Goal: Task Accomplishment & Management: Use online tool/utility

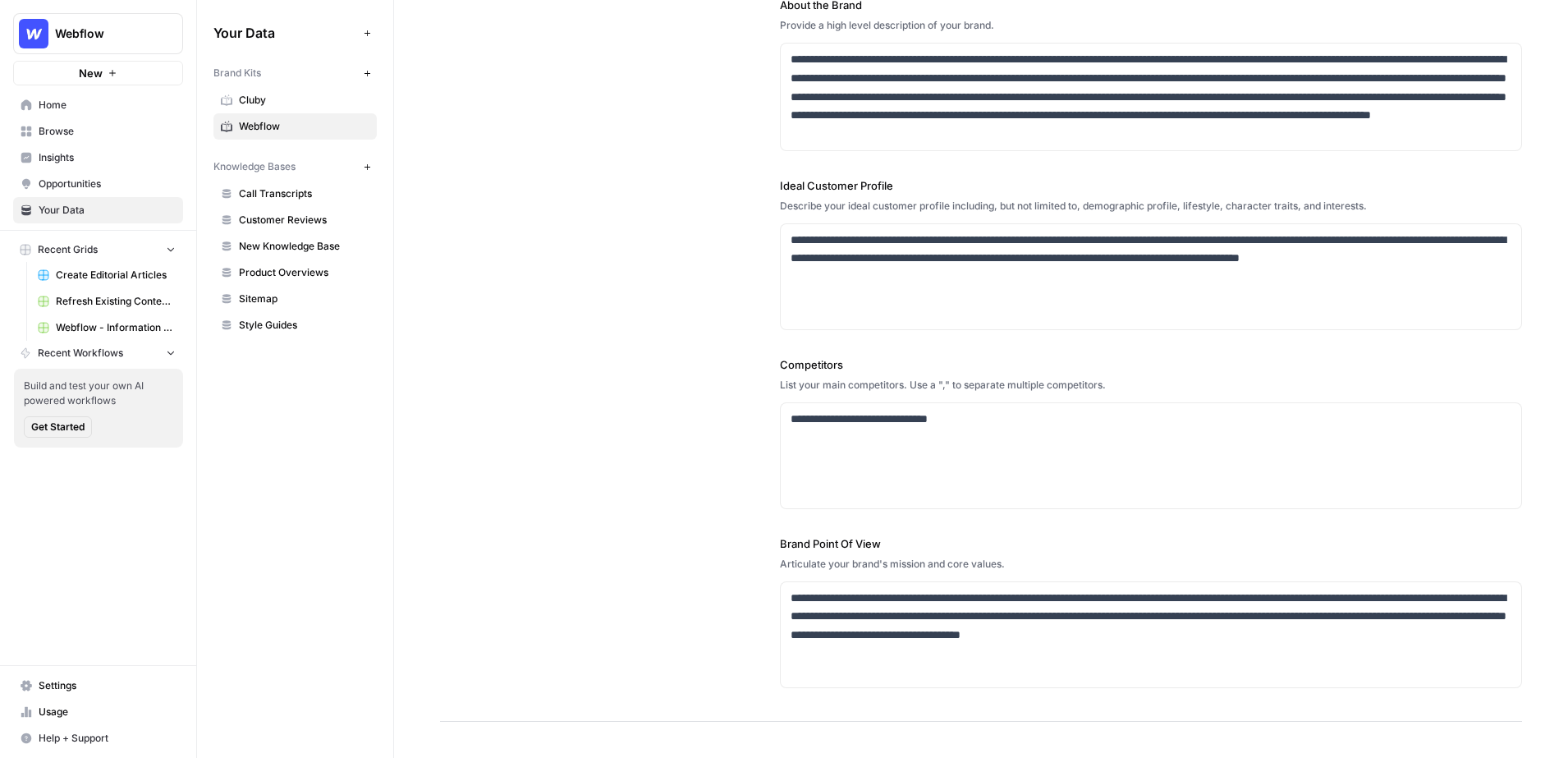
scroll to position [262, 0]
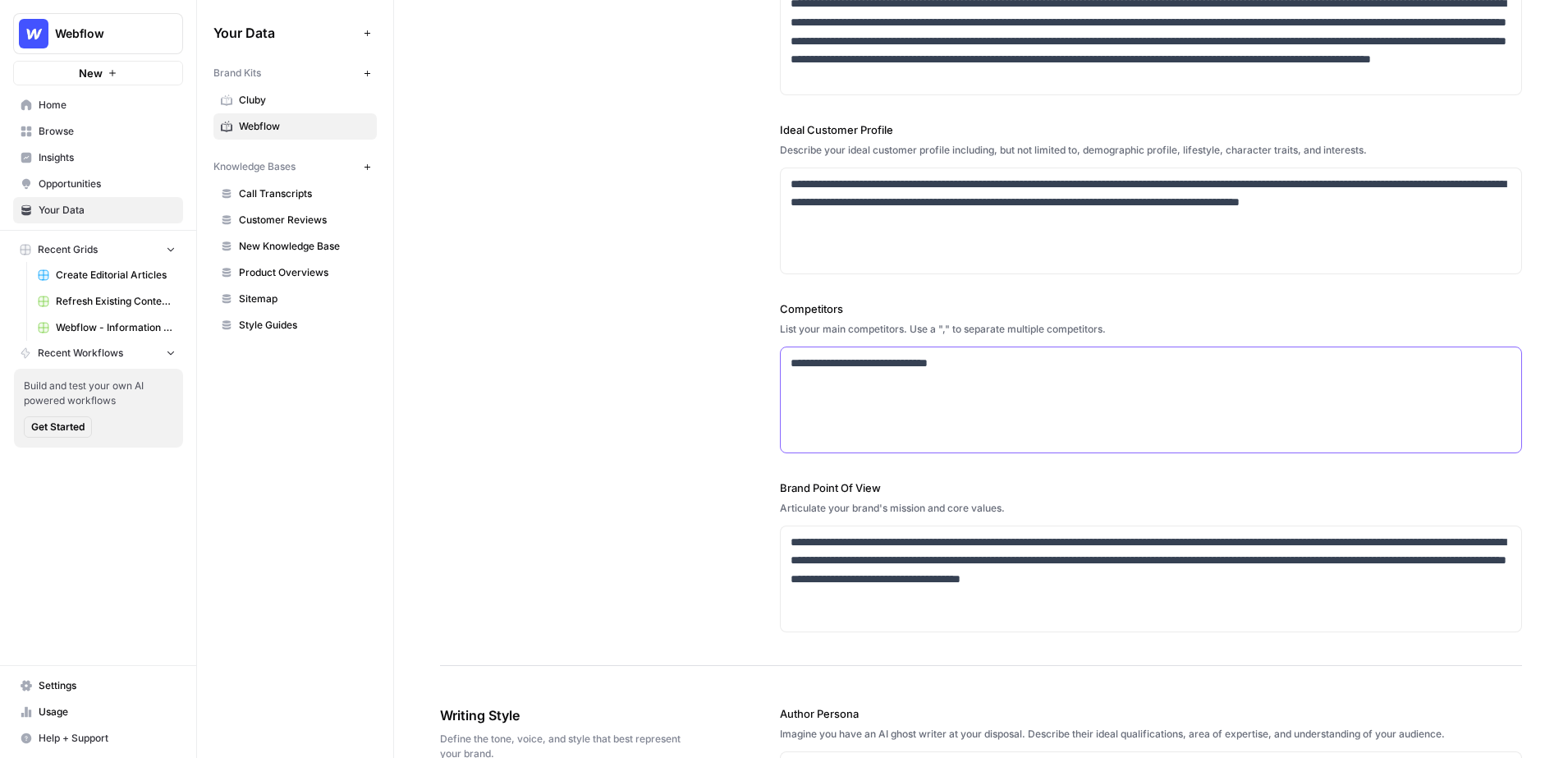
click at [1035, 357] on p "**********" at bounding box center [1152, 364] width 722 height 19
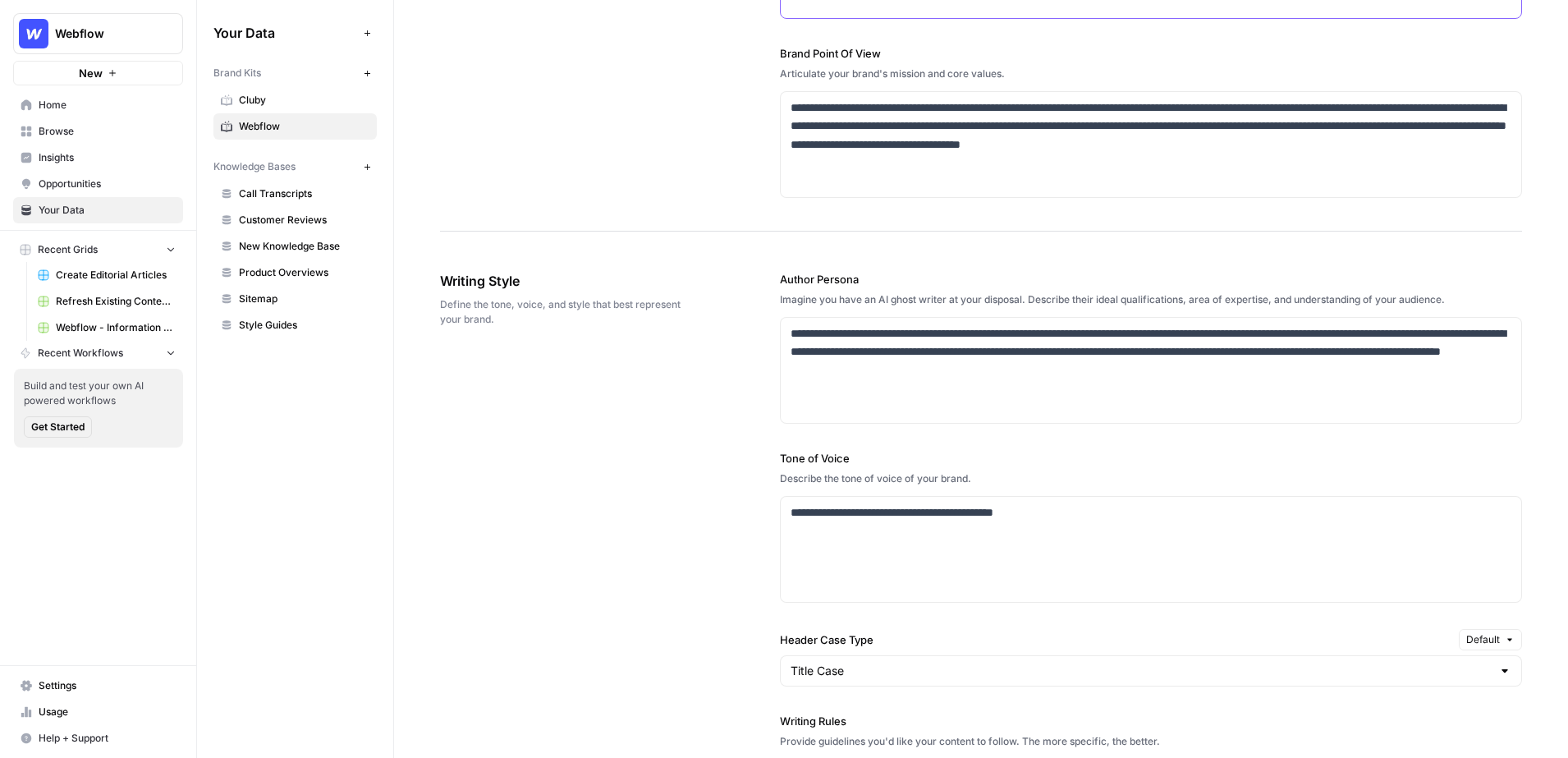
scroll to position [707, 0]
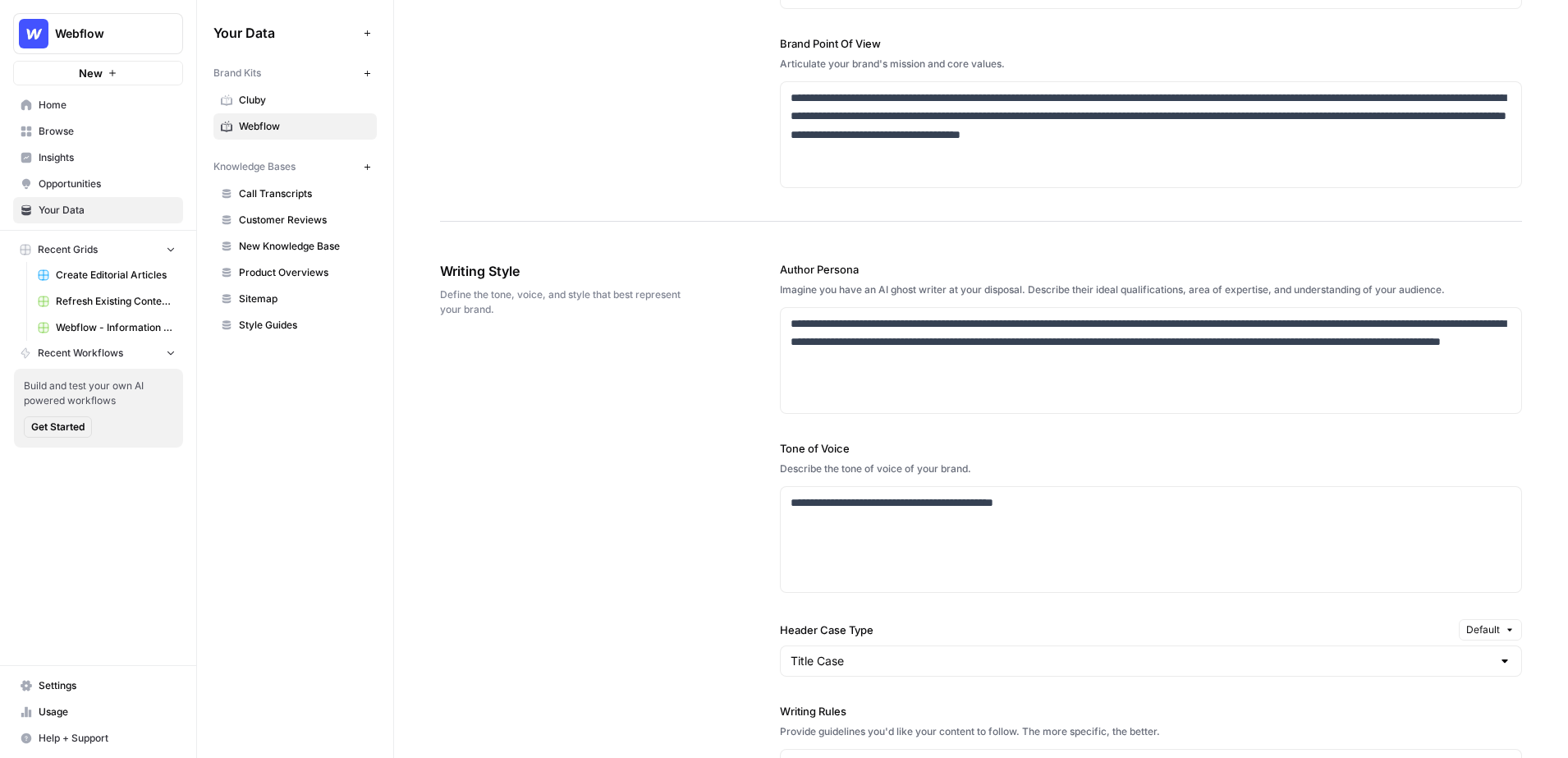
drag, startPoint x: 870, startPoint y: 270, endPoint x: 769, endPoint y: 273, distance: 101.0
click at [769, 273] on div "**********" at bounding box center [981, 662] width 1082 height 868
click at [727, 361] on div "**********" at bounding box center [981, 662] width 1082 height 868
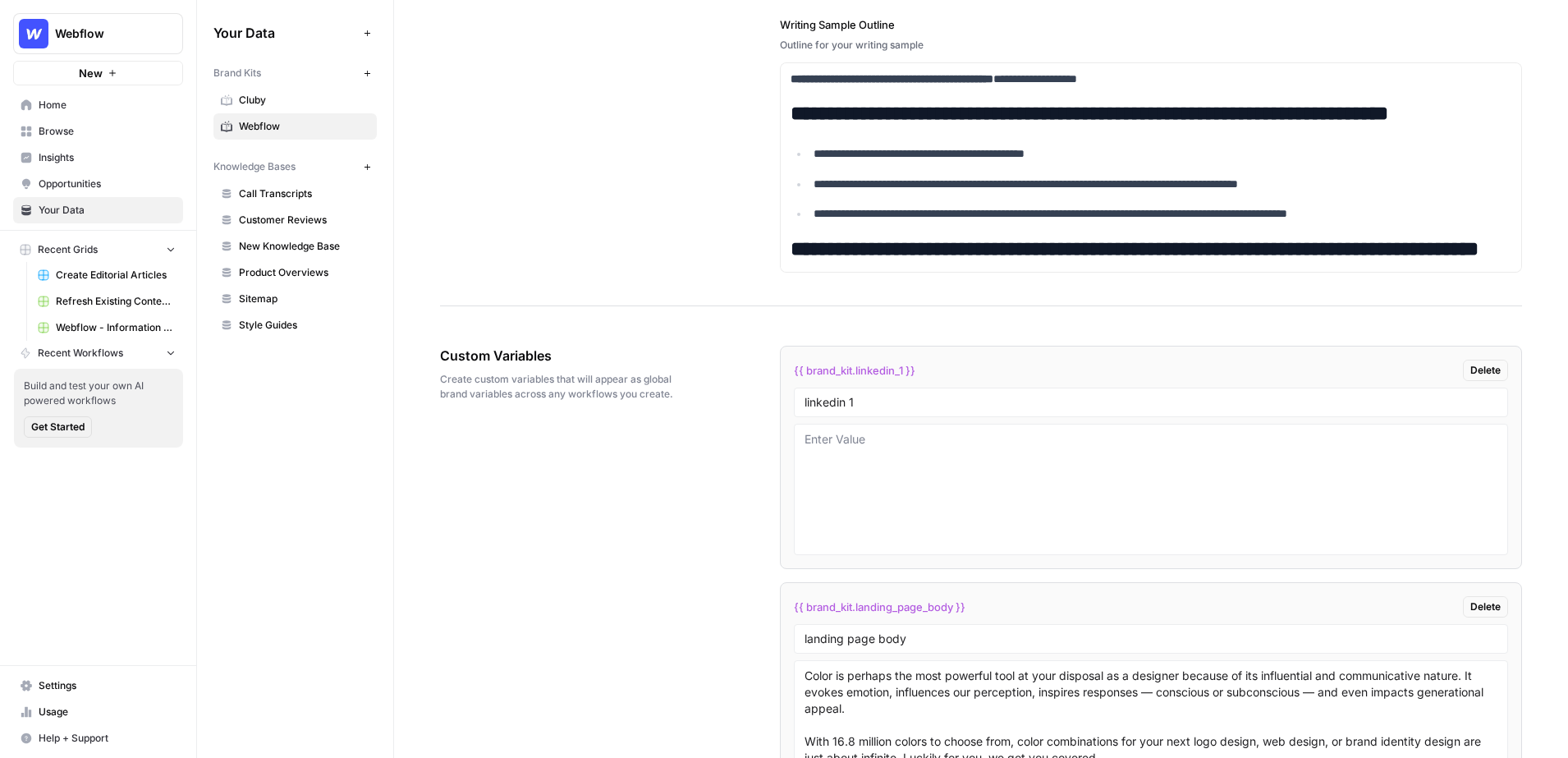
scroll to position [2290, 0]
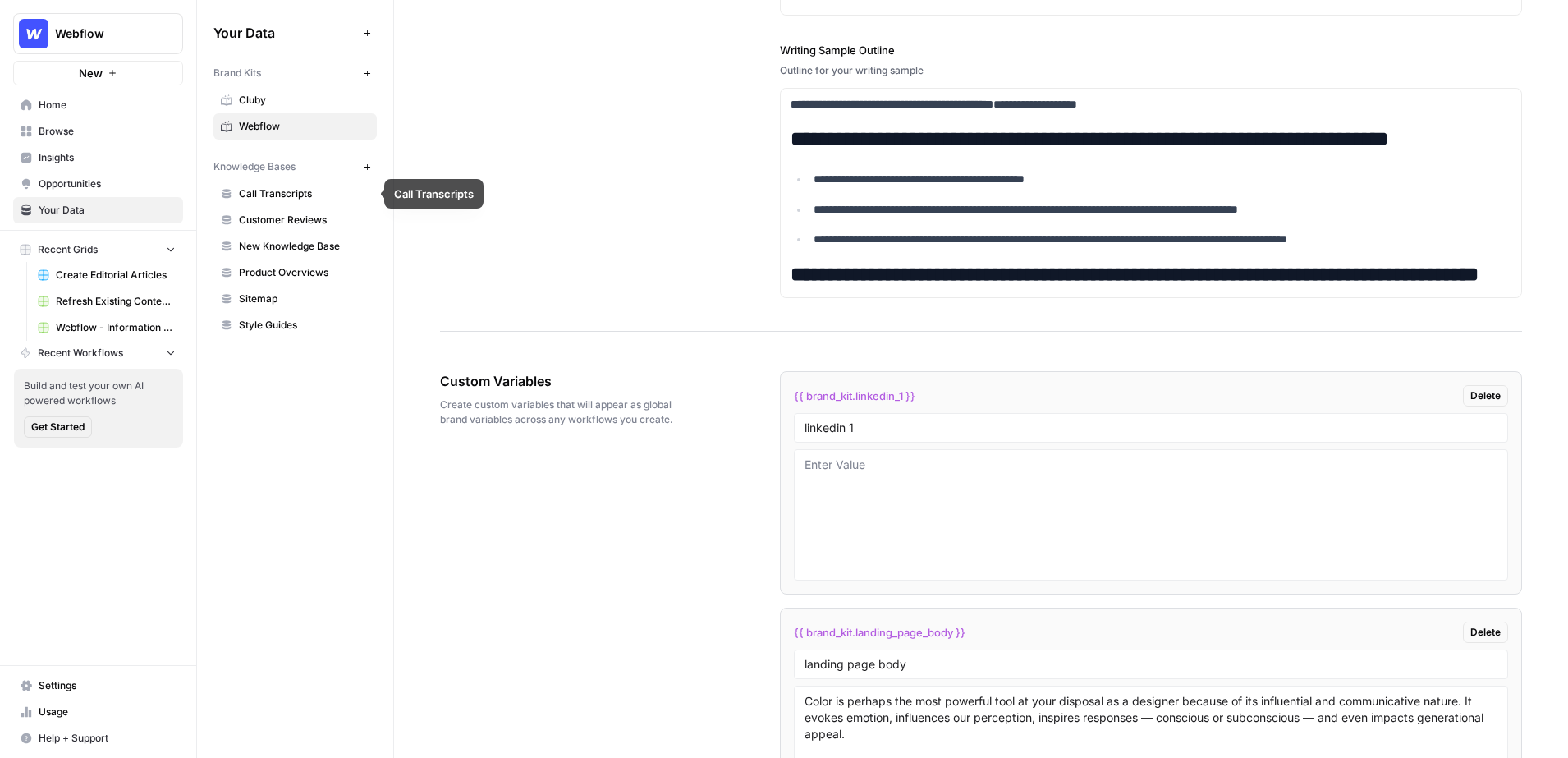
click at [287, 243] on span "New Knowledge Base" at bounding box center [304, 246] width 131 height 15
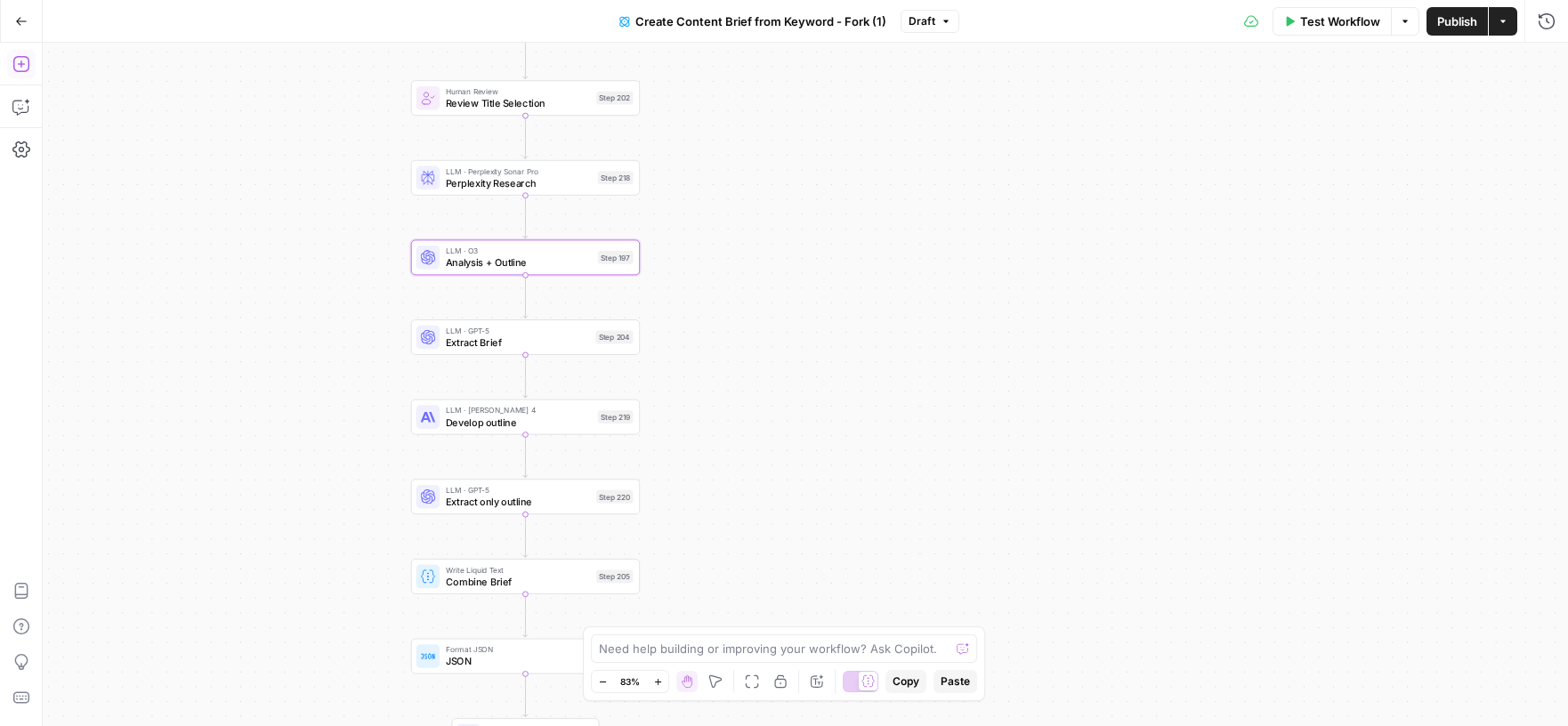
click at [28, 75] on button "Add Steps" at bounding box center [21, 64] width 29 height 29
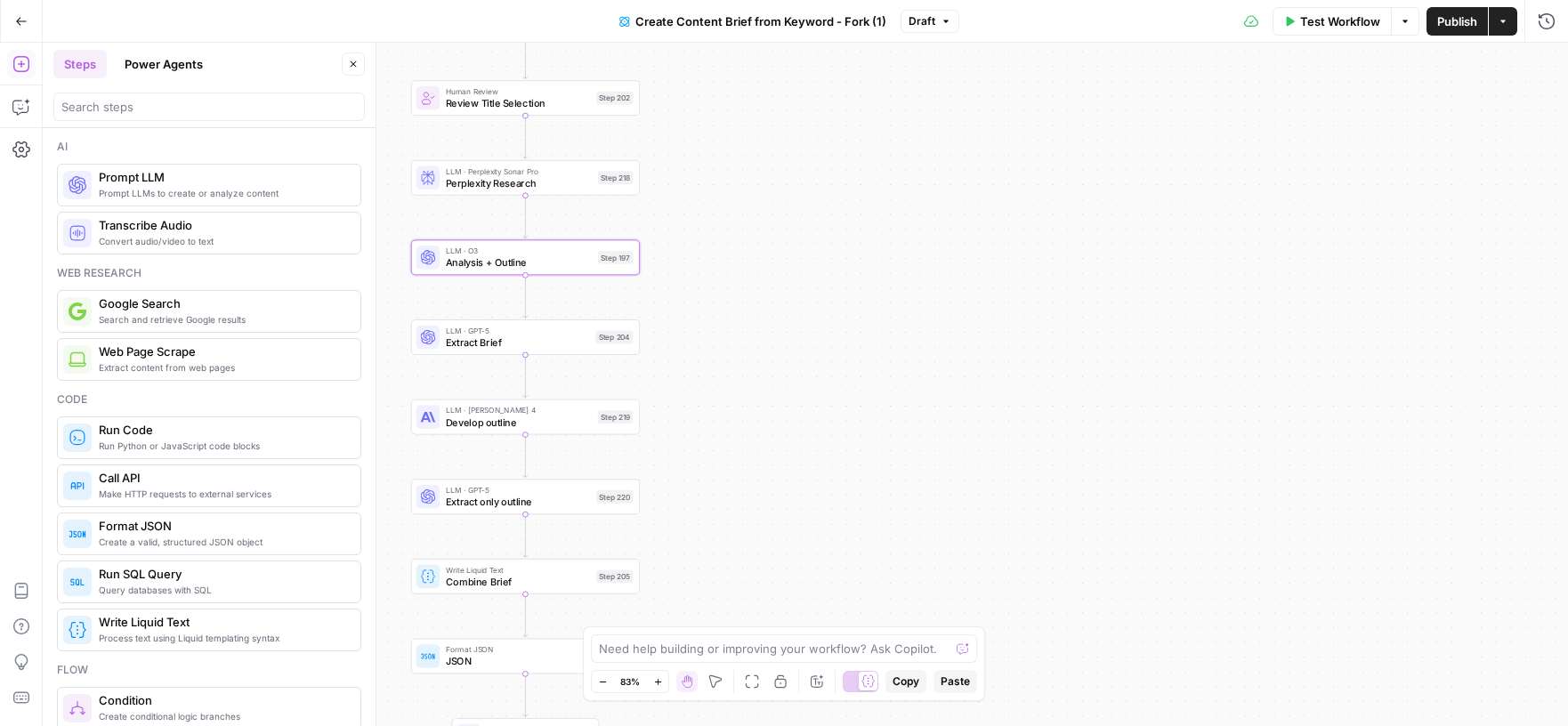
click at [173, 70] on button "Power Agents" at bounding box center [164, 64] width 100 height 29
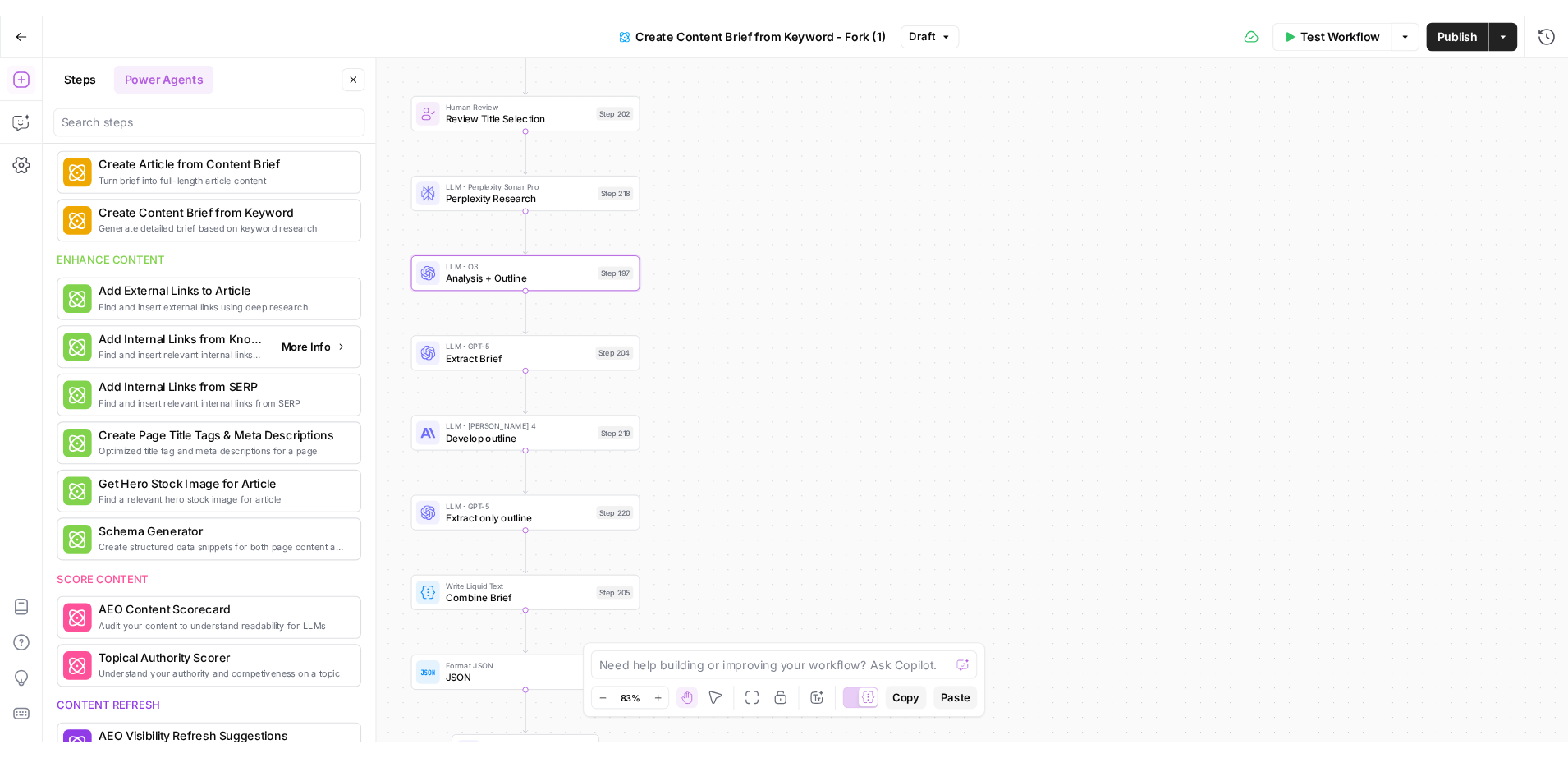
scroll to position [232, 0]
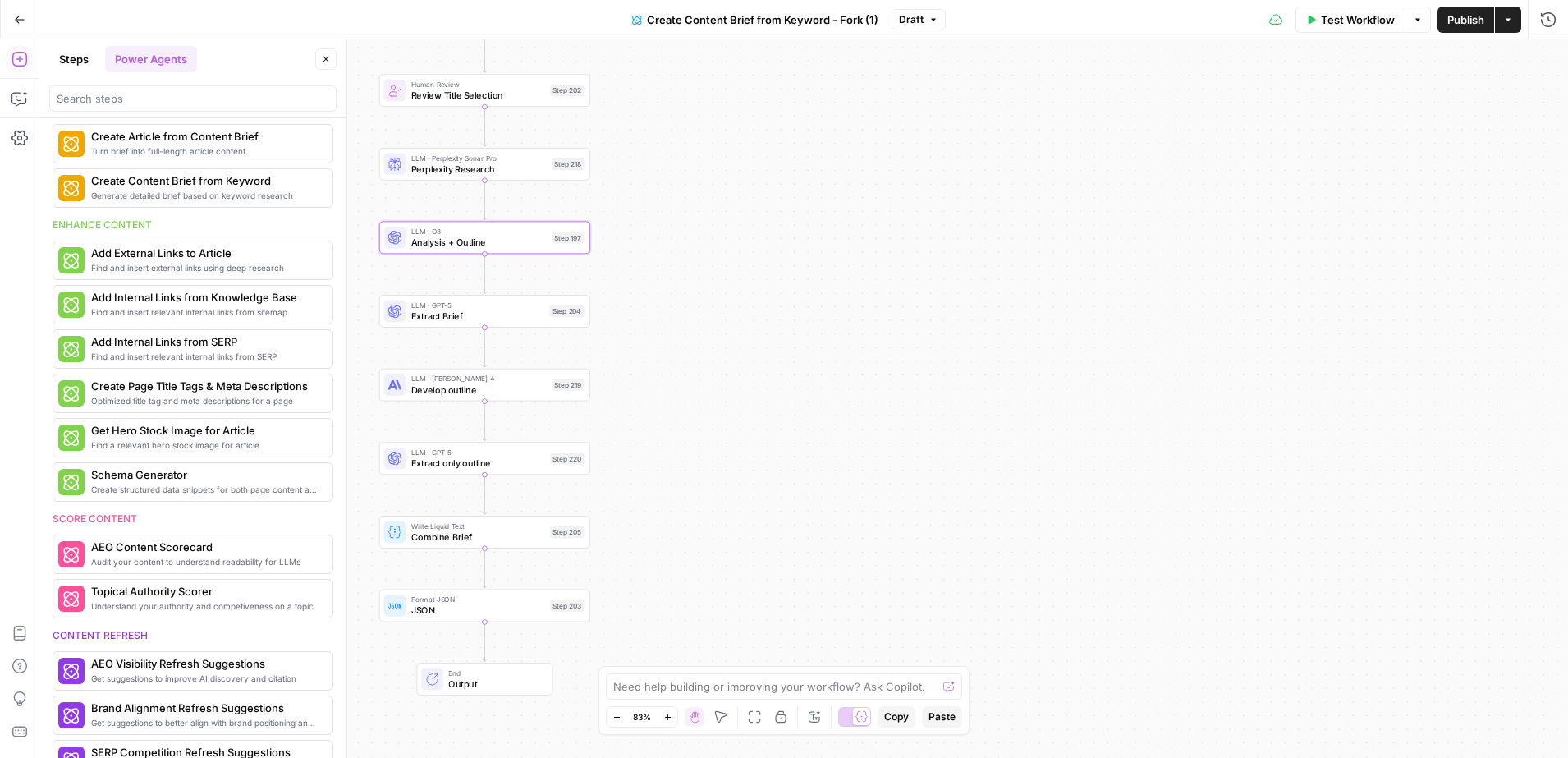
click at [331, 72] on div "Steps Power Agents Close" at bounding box center [193, 59] width 287 height 26
click at [326, 61] on icon "button" at bounding box center [326, 60] width 10 height 10
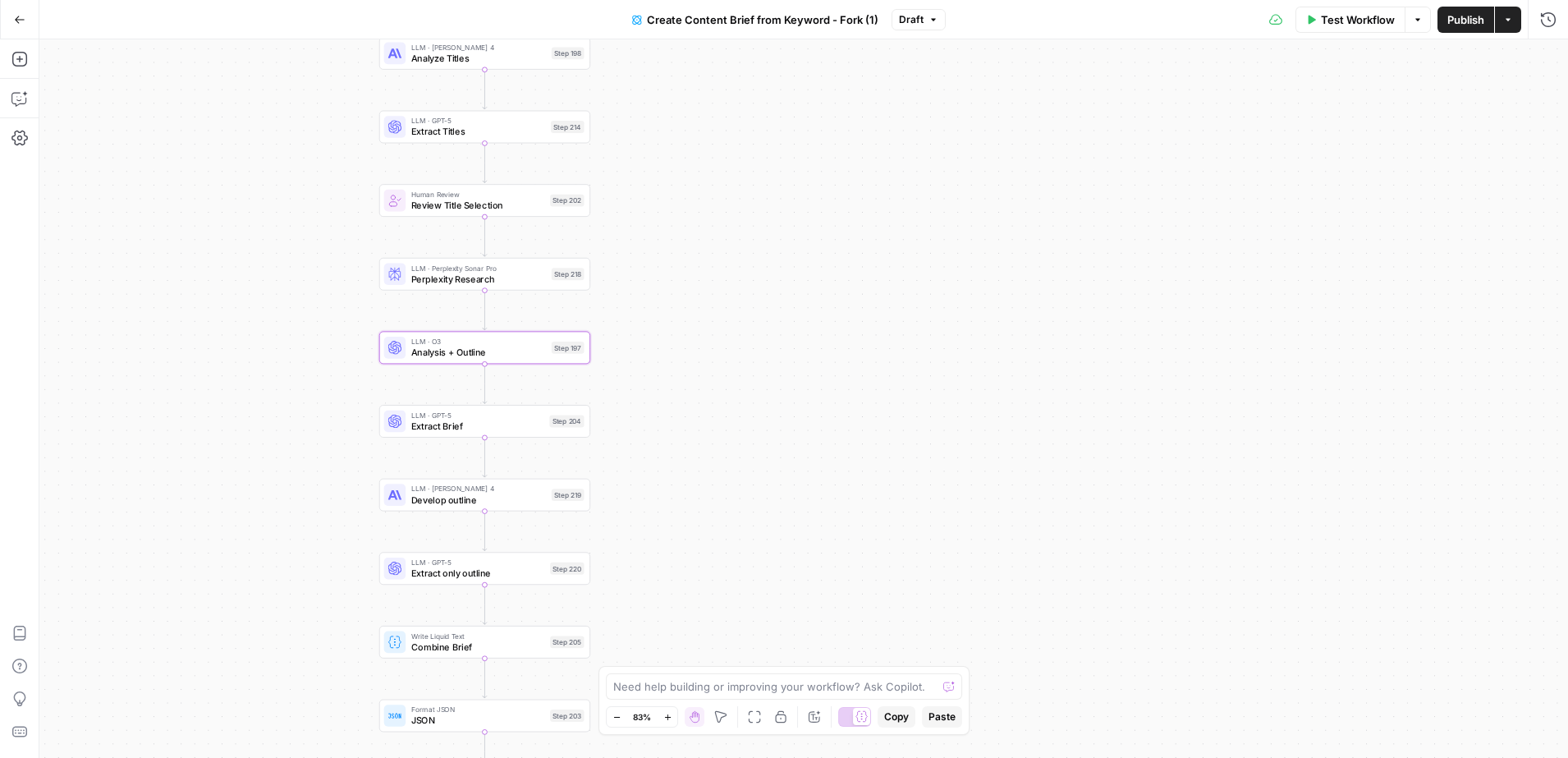
drag, startPoint x: 334, startPoint y: 382, endPoint x: 317, endPoint y: 610, distance: 228.6
click at [318, 599] on div "Workflow Set Inputs Inputs Google Search Perform Google Search Step 51 Loop Ite…" at bounding box center [804, 399] width 1529 height 719
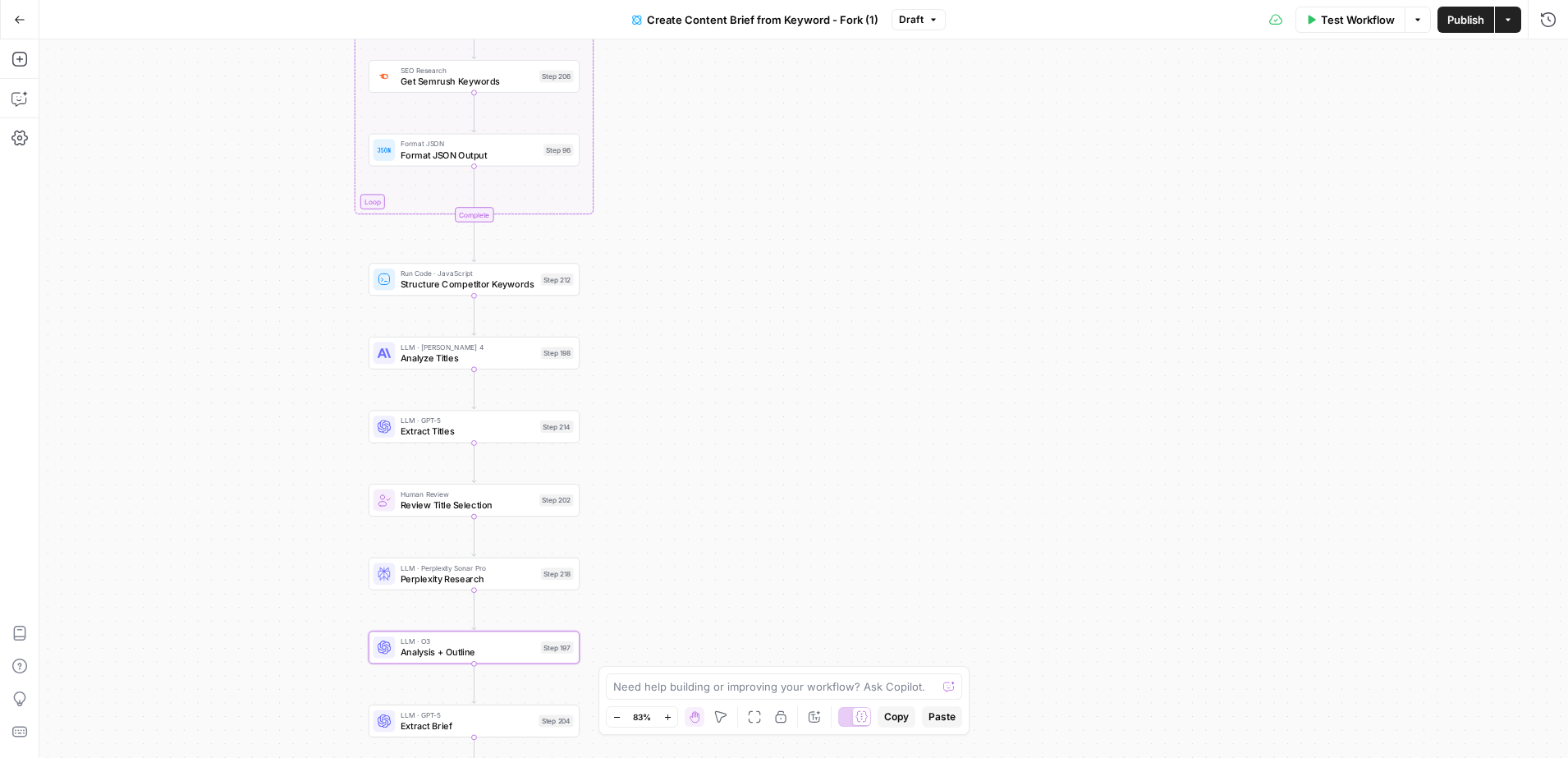
drag, startPoint x: 286, startPoint y: 454, endPoint x: 292, endPoint y: 648, distance: 194.1
click at [292, 649] on div "Workflow Set Inputs Inputs Google Search Perform Google Search Step 51 Loop Ite…" at bounding box center [804, 399] width 1529 height 719
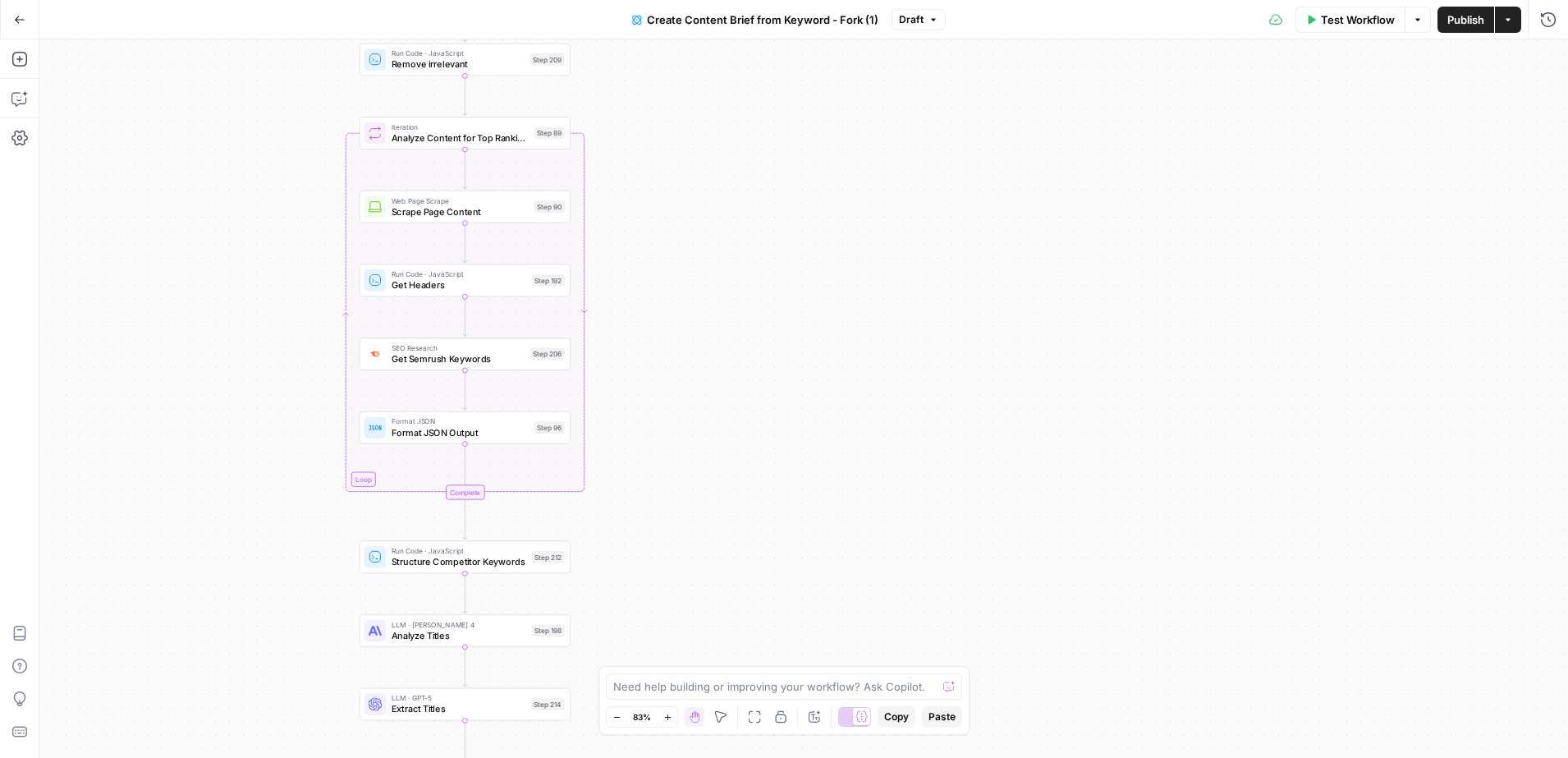
drag, startPoint x: 332, startPoint y: 490, endPoint x: 336, endPoint y: 767, distance: 277.0
click at [336, 669] on html "Webflow New Home Browse Insights Opportunities Your Data Recent Grids Create Ed…" at bounding box center [784, 379] width 1568 height 758
drag, startPoint x: 272, startPoint y: 504, endPoint x: 261, endPoint y: 741, distance: 237.3
click at [258, 669] on div "Workflow Set Inputs Inputs Google Search Perform Google Search Step 51 Loop Ite…" at bounding box center [804, 399] width 1529 height 719
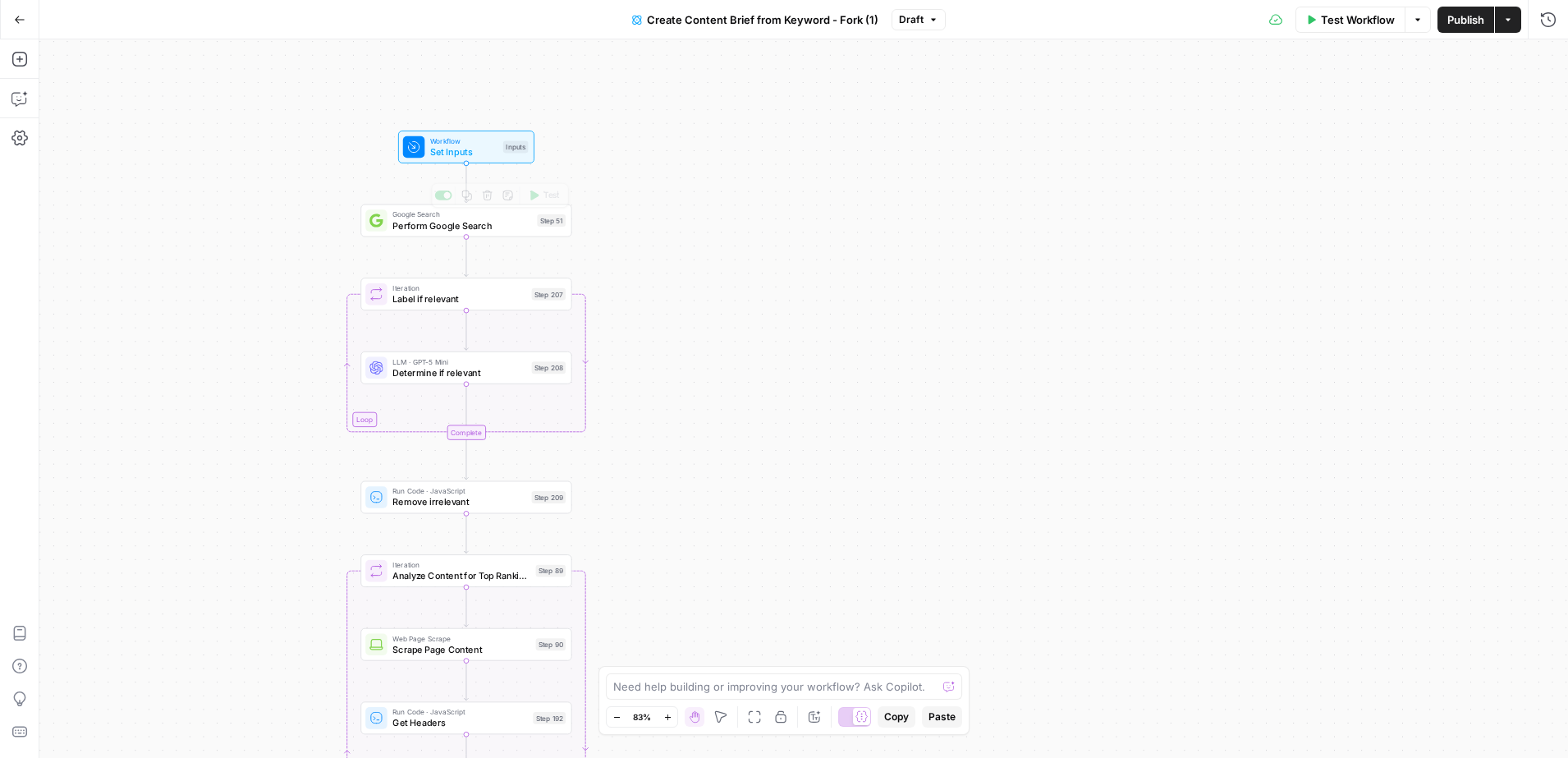
click at [469, 156] on span "Set Inputs" at bounding box center [463, 151] width 67 height 14
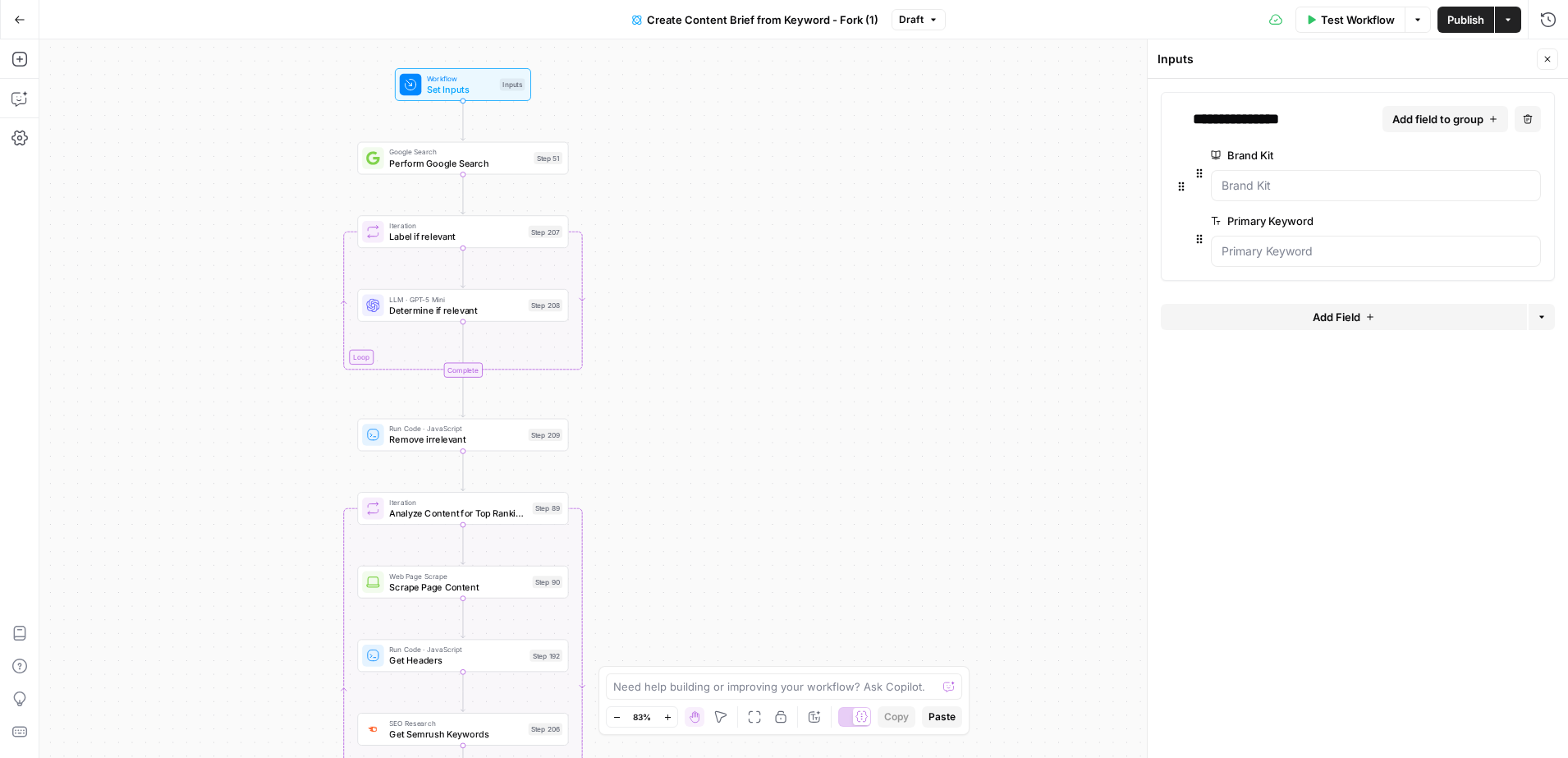
drag, startPoint x: 658, startPoint y: 410, endPoint x: 653, endPoint y: 335, distance: 75.2
click at [653, 335] on div "Workflow Set Inputs Inputs Google Search Perform Google Search Step 51 Loop Ite…" at bounding box center [804, 399] width 1529 height 719
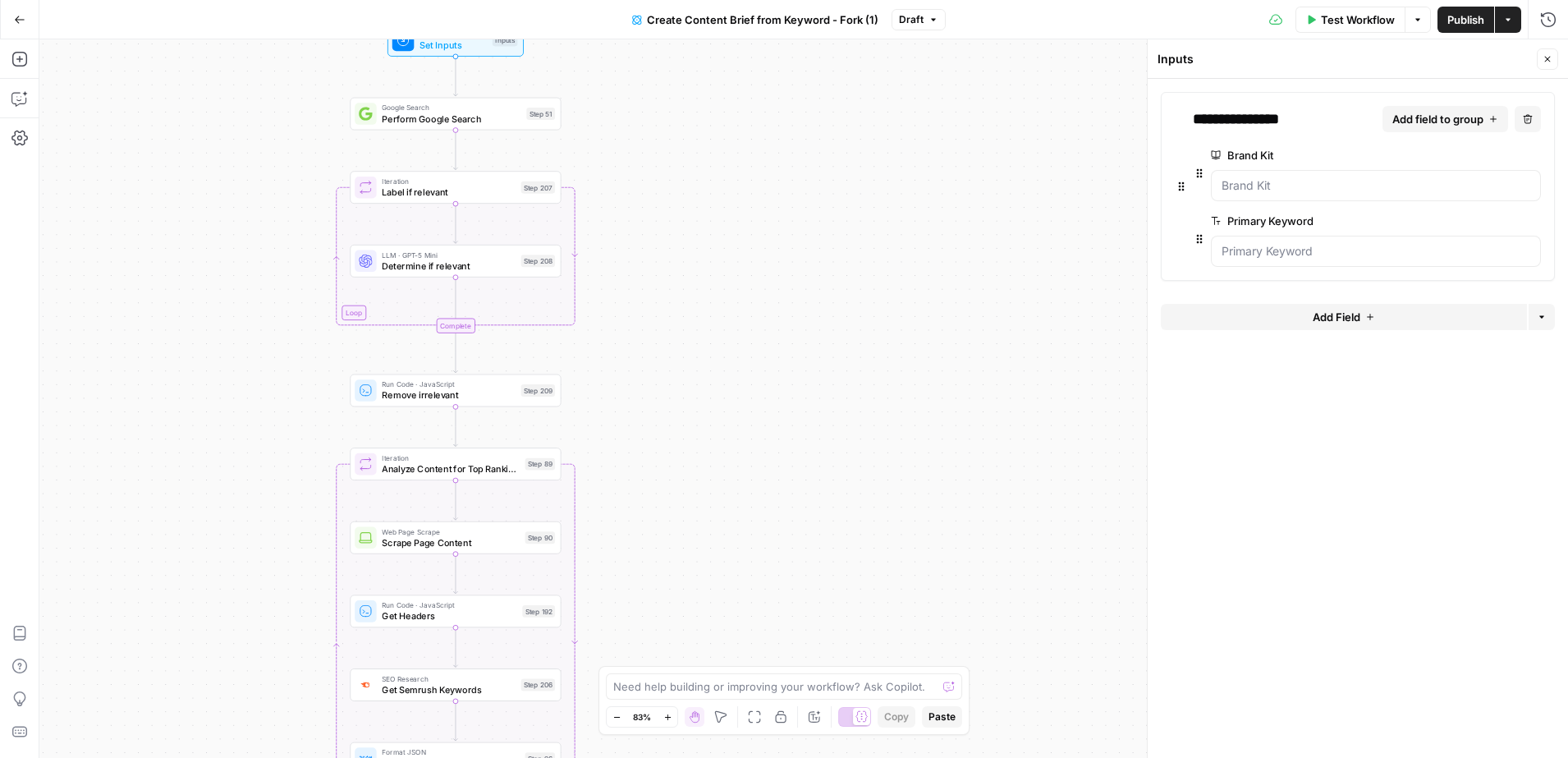
drag, startPoint x: 605, startPoint y: 341, endPoint x: 592, endPoint y: 276, distance: 66.3
click at [592, 276] on div "Workflow Set Inputs Inputs Google Search Perform Google Search Step 51 Loop Ite…" at bounding box center [804, 399] width 1529 height 719
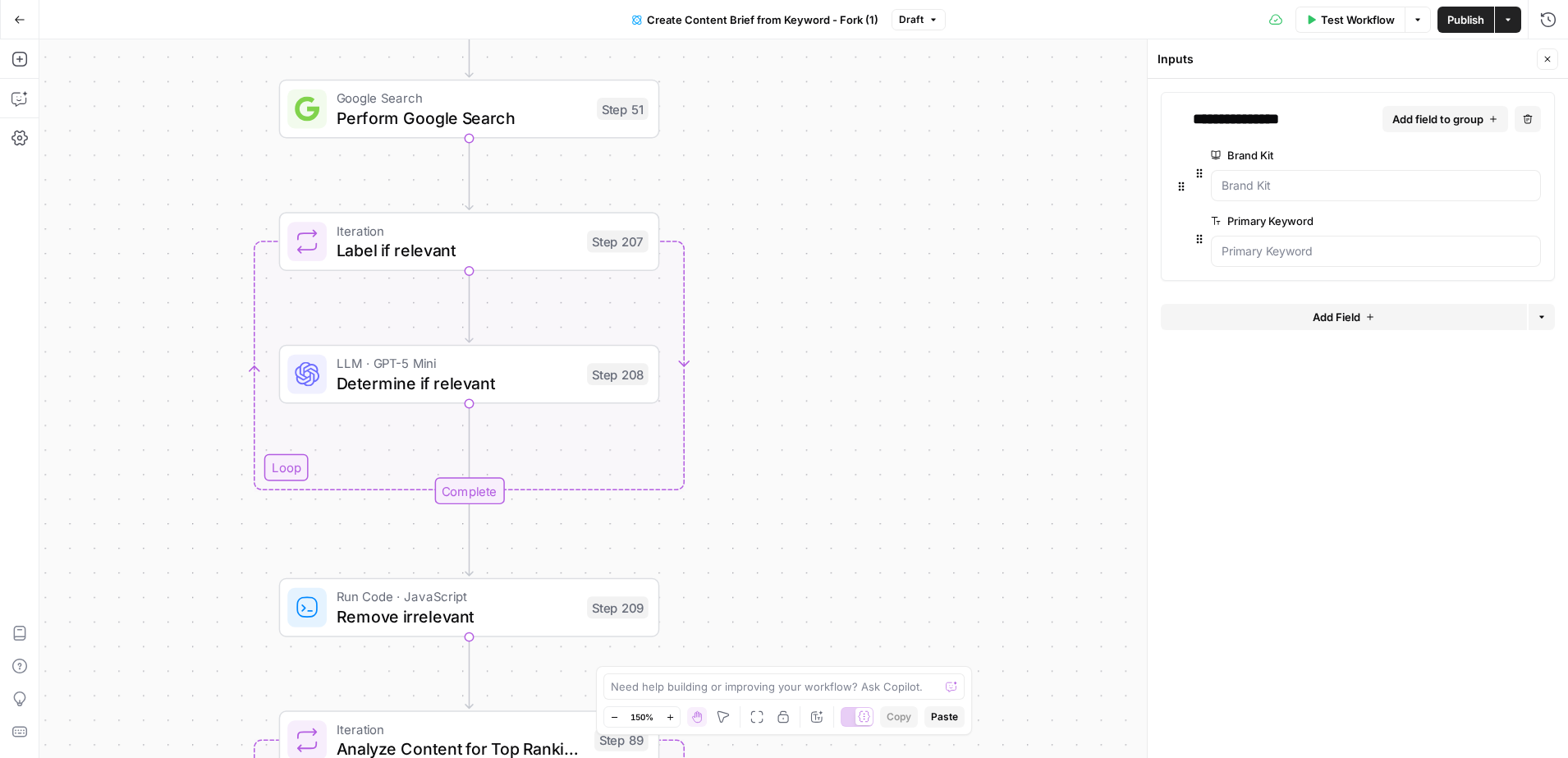
drag, startPoint x: 693, startPoint y: 372, endPoint x: 781, endPoint y: 596, distance: 240.7
click at [781, 596] on div "Workflow Set Inputs Inputs Google Search Perform Google Search Step 51 Loop Ite…" at bounding box center [804, 399] width 1529 height 719
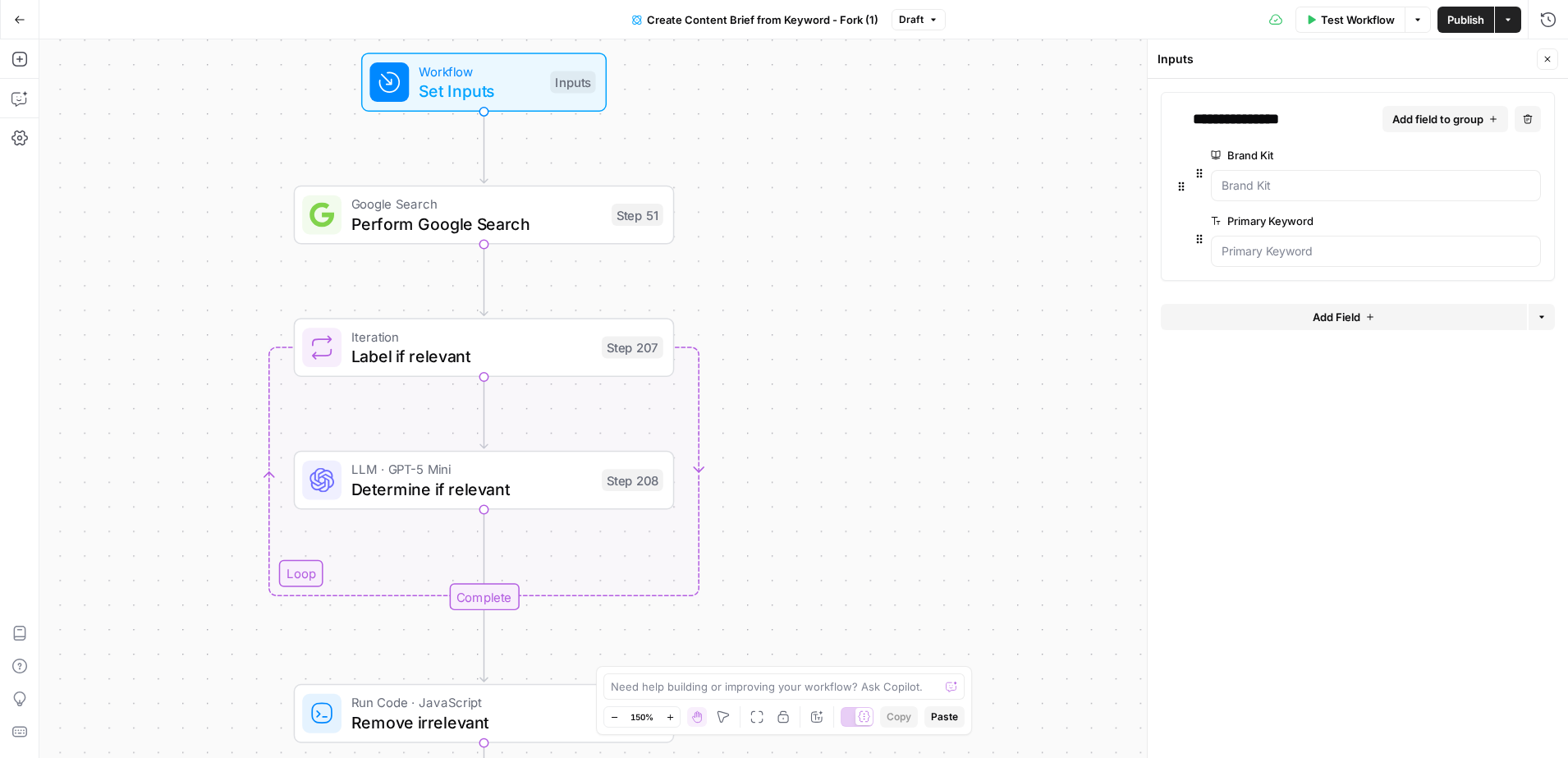
drag, startPoint x: 756, startPoint y: 393, endPoint x: 764, endPoint y: 445, distance: 52.6
click at [764, 445] on div "Workflow Set Inputs Inputs Google Search Perform Google Search Step 51 Loop Ite…" at bounding box center [804, 399] width 1529 height 719
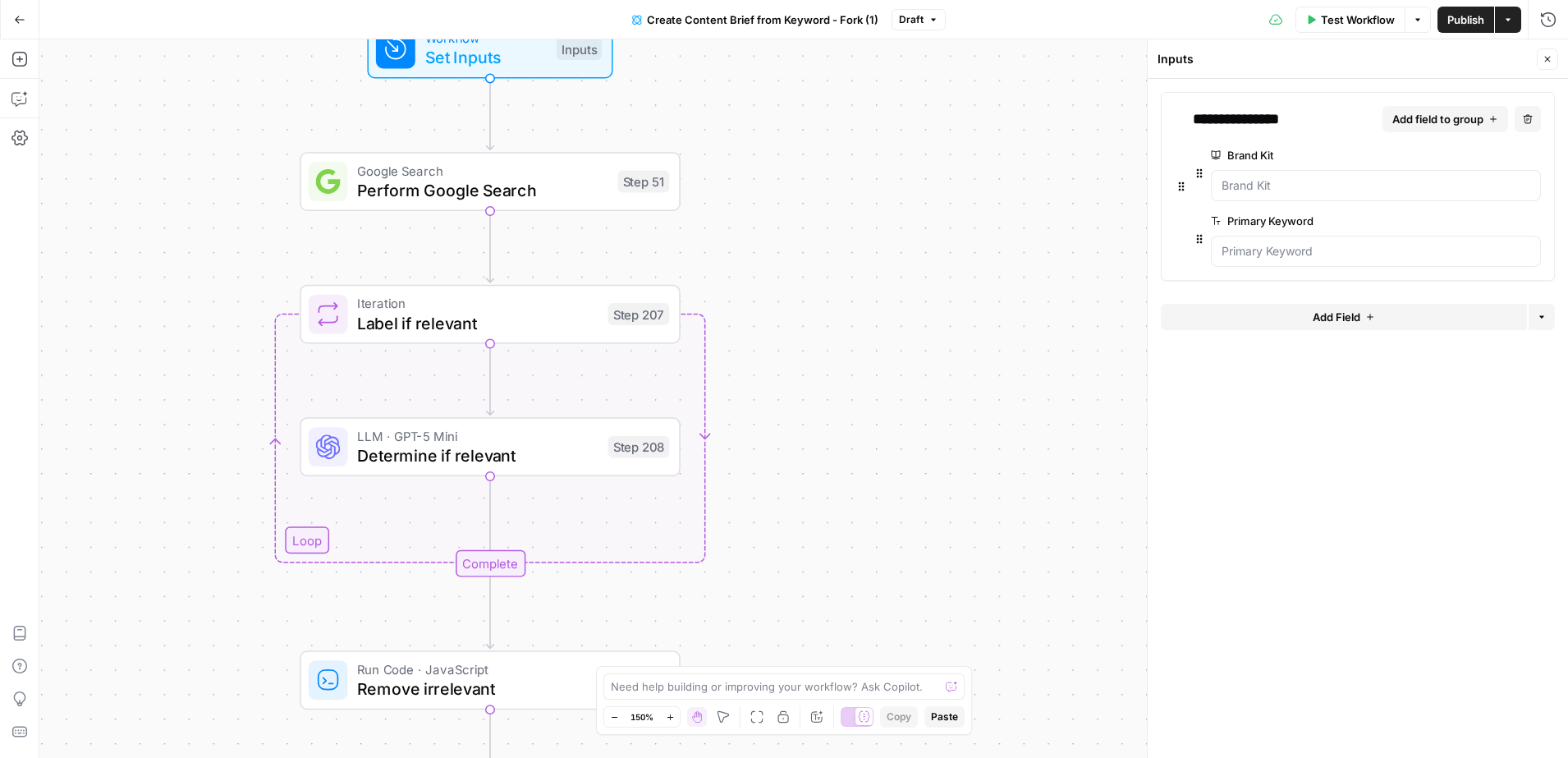
drag, startPoint x: 854, startPoint y: 294, endPoint x: 847, endPoint y: 178, distance: 116.2
click at [847, 178] on div "Workflow Set Inputs Inputs Google Search Perform Google Search Step 51 Loop Ite…" at bounding box center [804, 399] width 1529 height 719
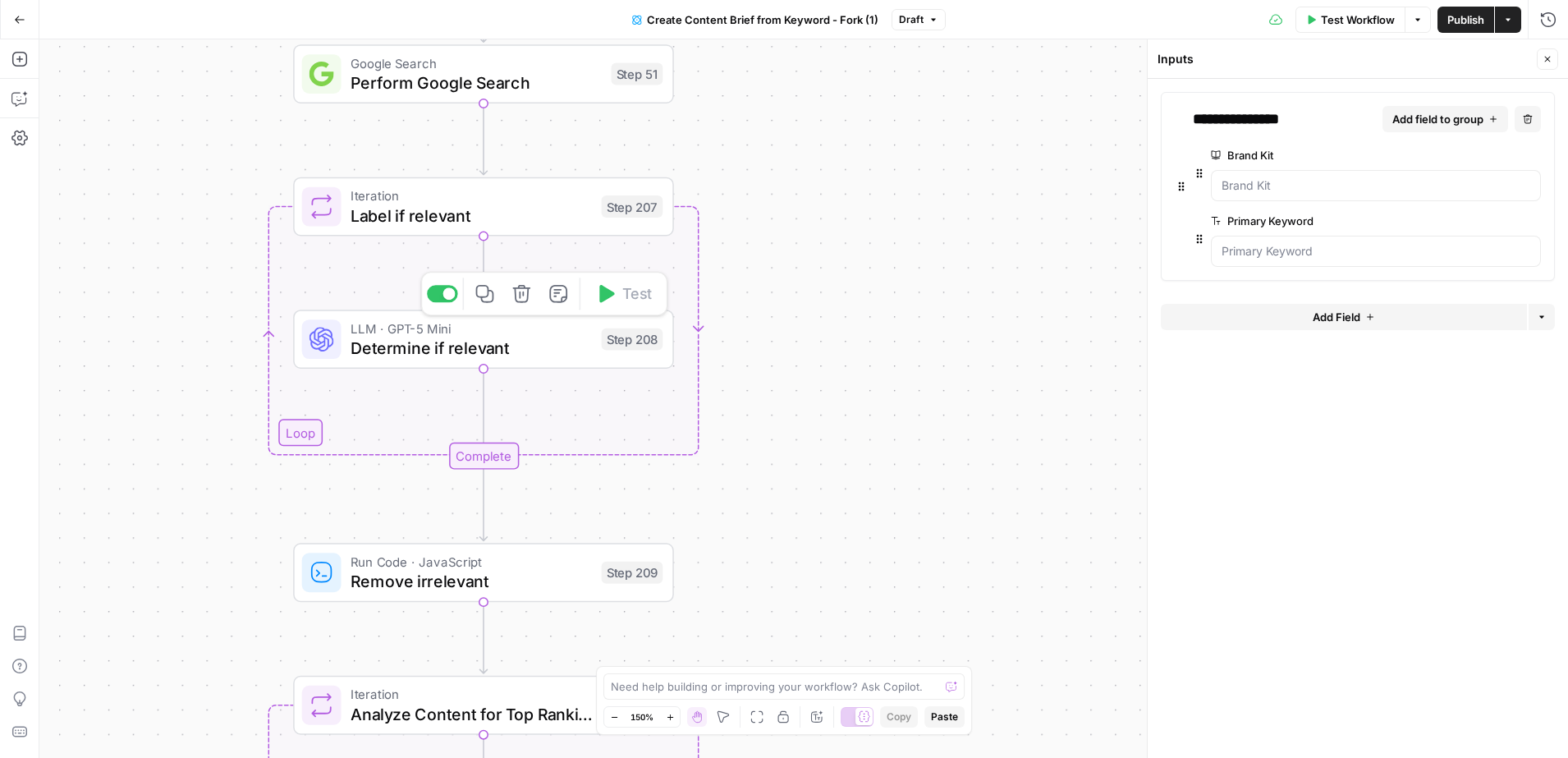
click at [504, 354] on span "Determine if relevant" at bounding box center [471, 348] width 241 height 25
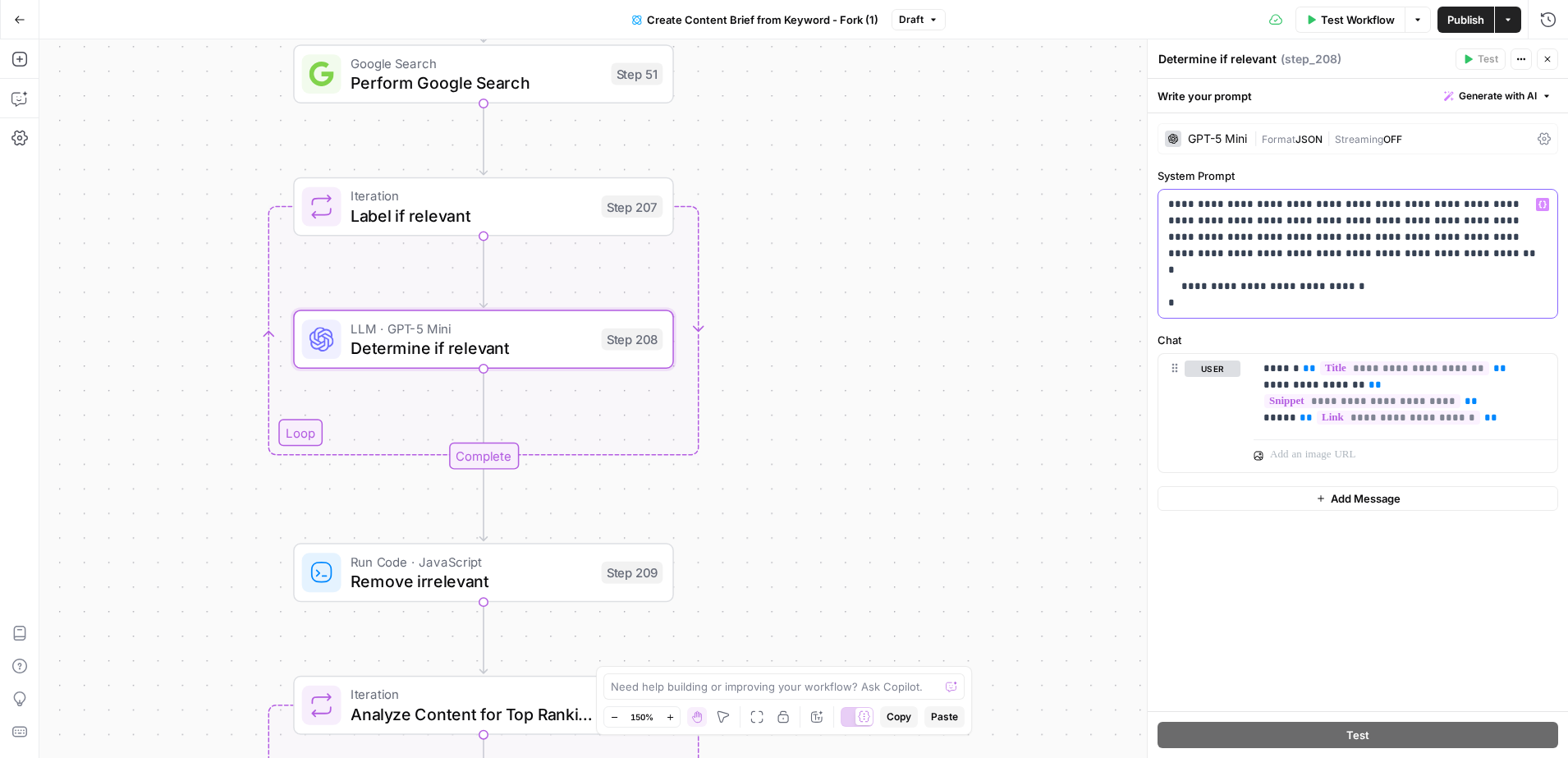
click at [1339, 224] on p "**********" at bounding box center [1357, 254] width 380 height 115
click at [1435, 220] on p "**********" at bounding box center [1357, 254] width 380 height 115
click at [1446, 221] on p "**********" at bounding box center [1357, 254] width 380 height 115
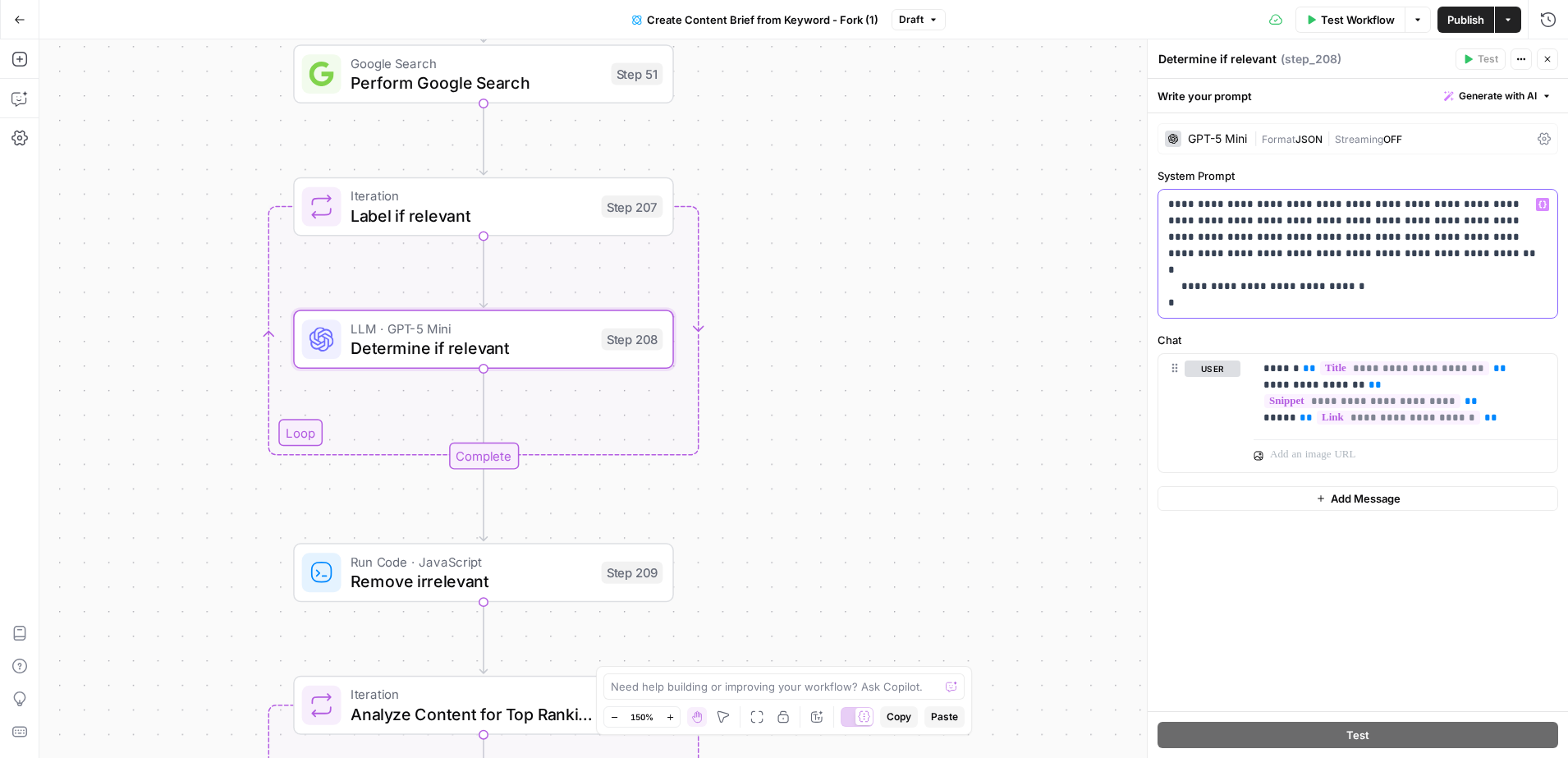
click at [1446, 221] on p "**********" at bounding box center [1357, 254] width 380 height 115
click at [1222, 241] on p "**********" at bounding box center [1357, 254] width 380 height 115
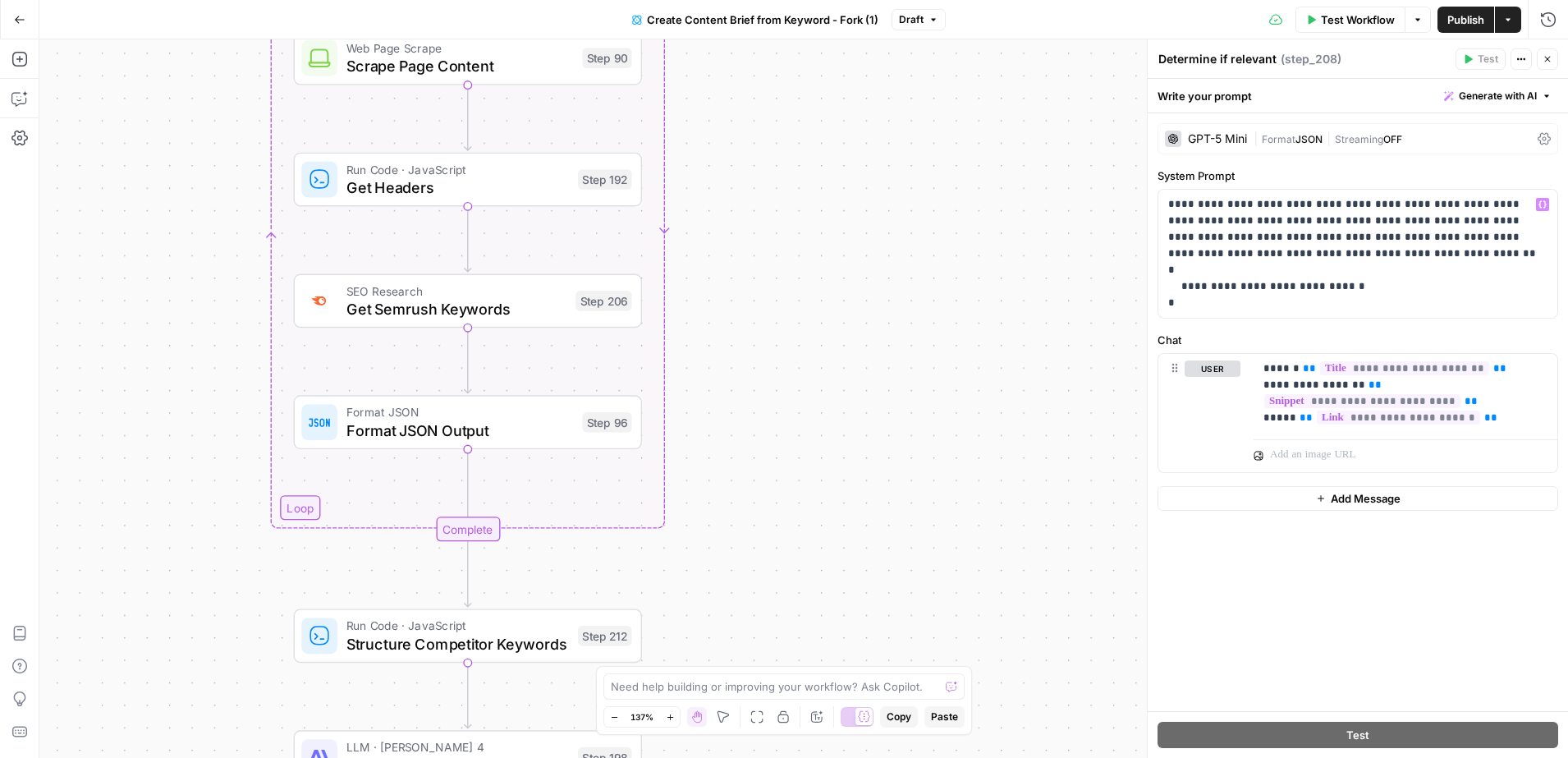
drag, startPoint x: 759, startPoint y: 439, endPoint x: 754, endPoint y: 241, distance: 198.1
click at [754, 241] on div "Workflow Set Inputs Inputs Google Search Perform Google Search Step 51 Loop Ite…" at bounding box center [804, 399] width 1529 height 719
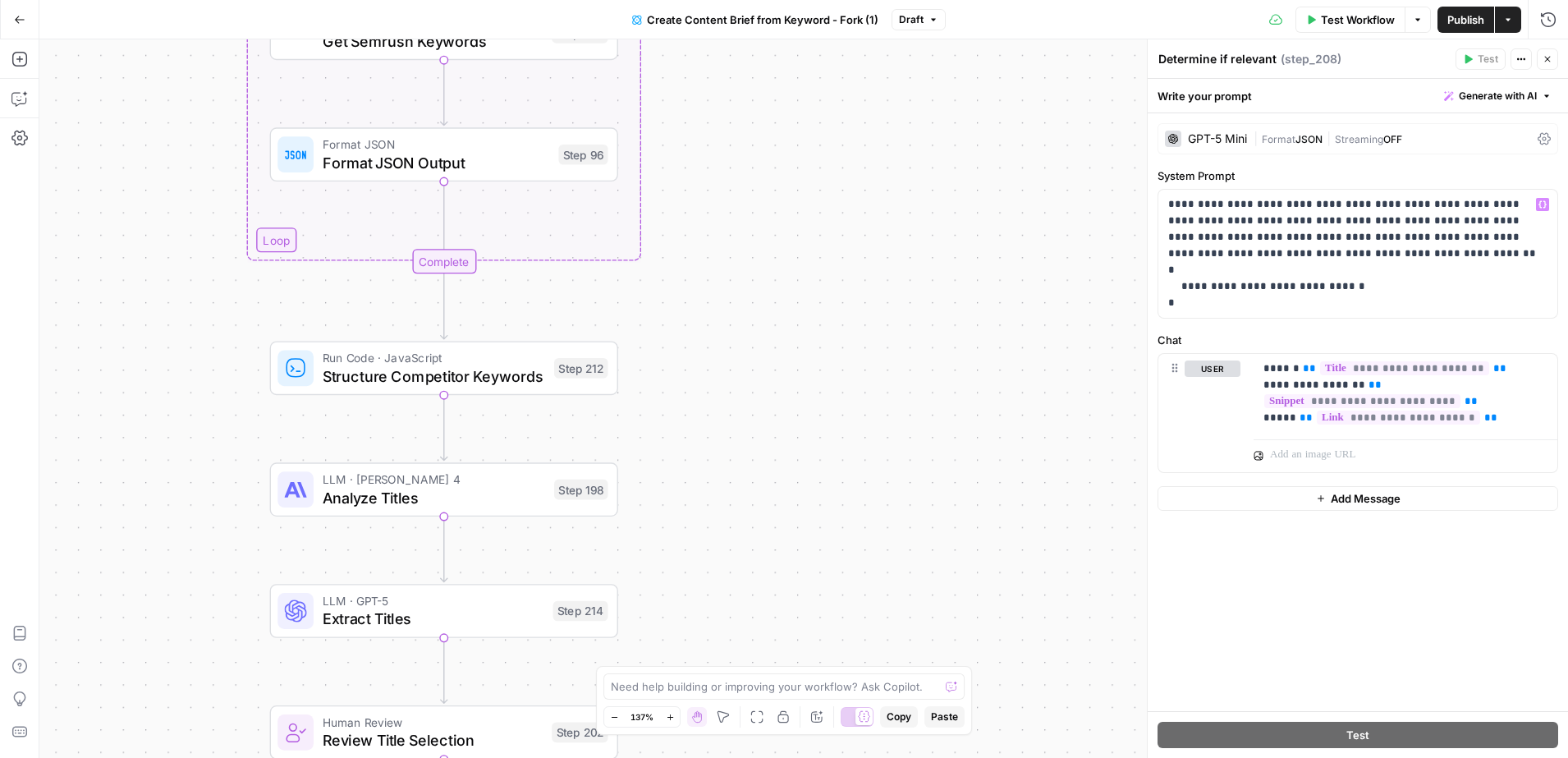
drag, startPoint x: 683, startPoint y: 534, endPoint x: 662, endPoint y: 227, distance: 307.7
click at [662, 227] on div "Workflow Set Inputs Inputs Google Search Perform Google Search Step 51 Loop Ite…" at bounding box center [804, 399] width 1529 height 719
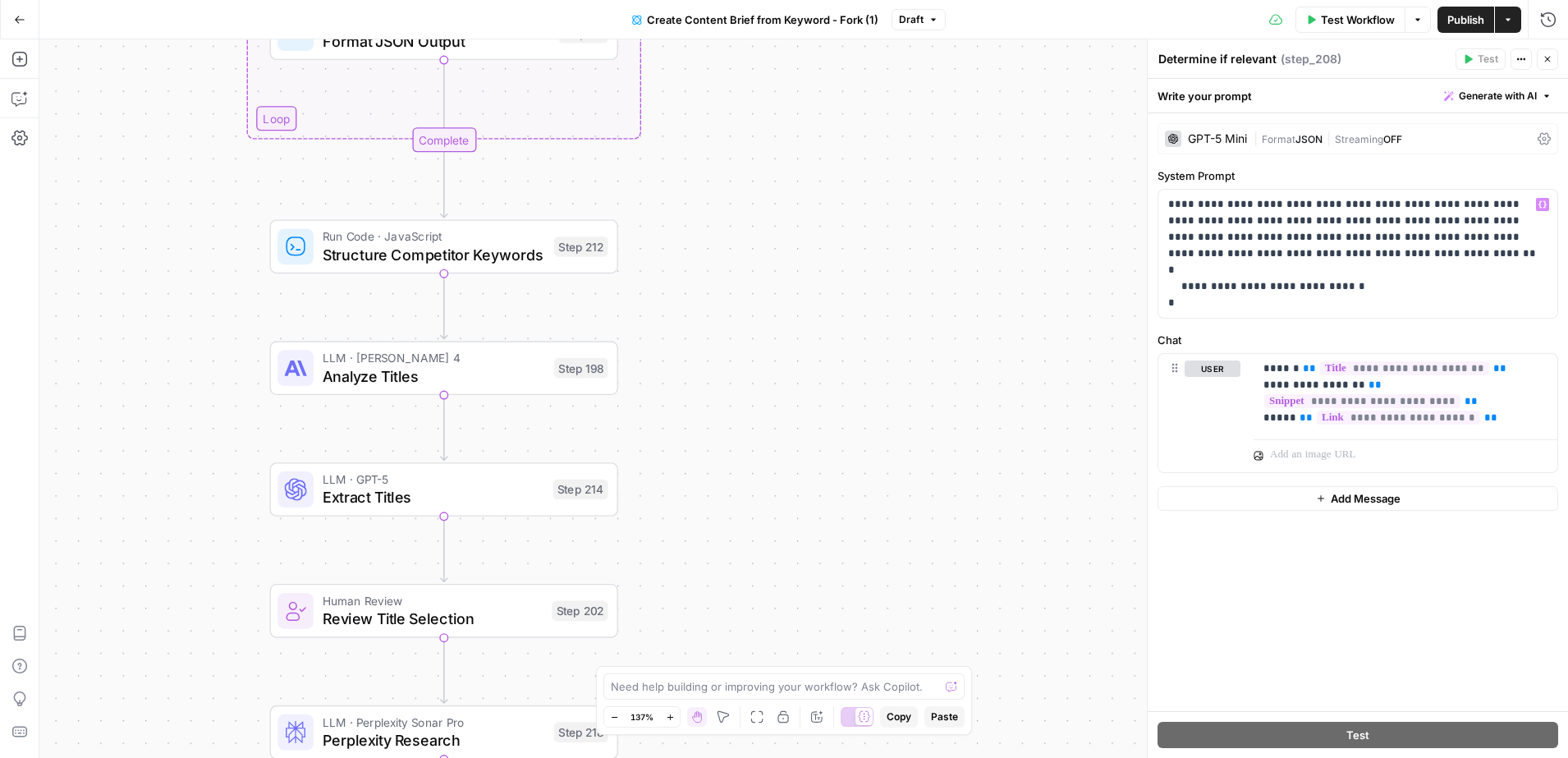
drag, startPoint x: 704, startPoint y: 437, endPoint x: 701, endPoint y: 353, distance: 84.1
click at [701, 353] on div "Workflow Set Inputs Inputs Google Search Perform Google Search Step 51 Loop Ite…" at bounding box center [804, 399] width 1529 height 719
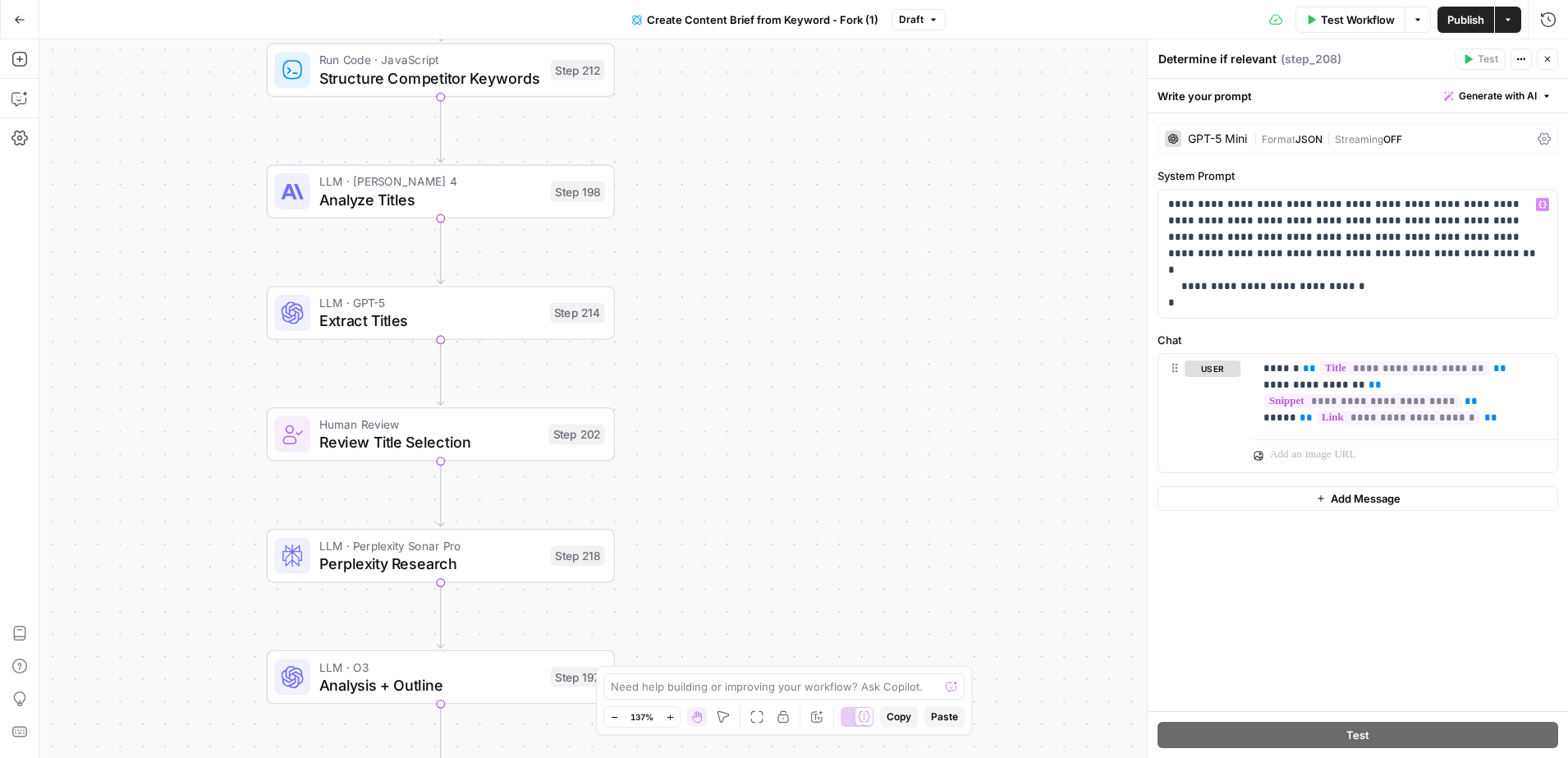
drag, startPoint x: 235, startPoint y: 529, endPoint x: 229, endPoint y: 339, distance: 190.1
click at [229, 339] on div "Workflow Set Inputs Inputs Google Search Perform Google Search Step 51 Loop Ite…" at bounding box center [804, 399] width 1529 height 719
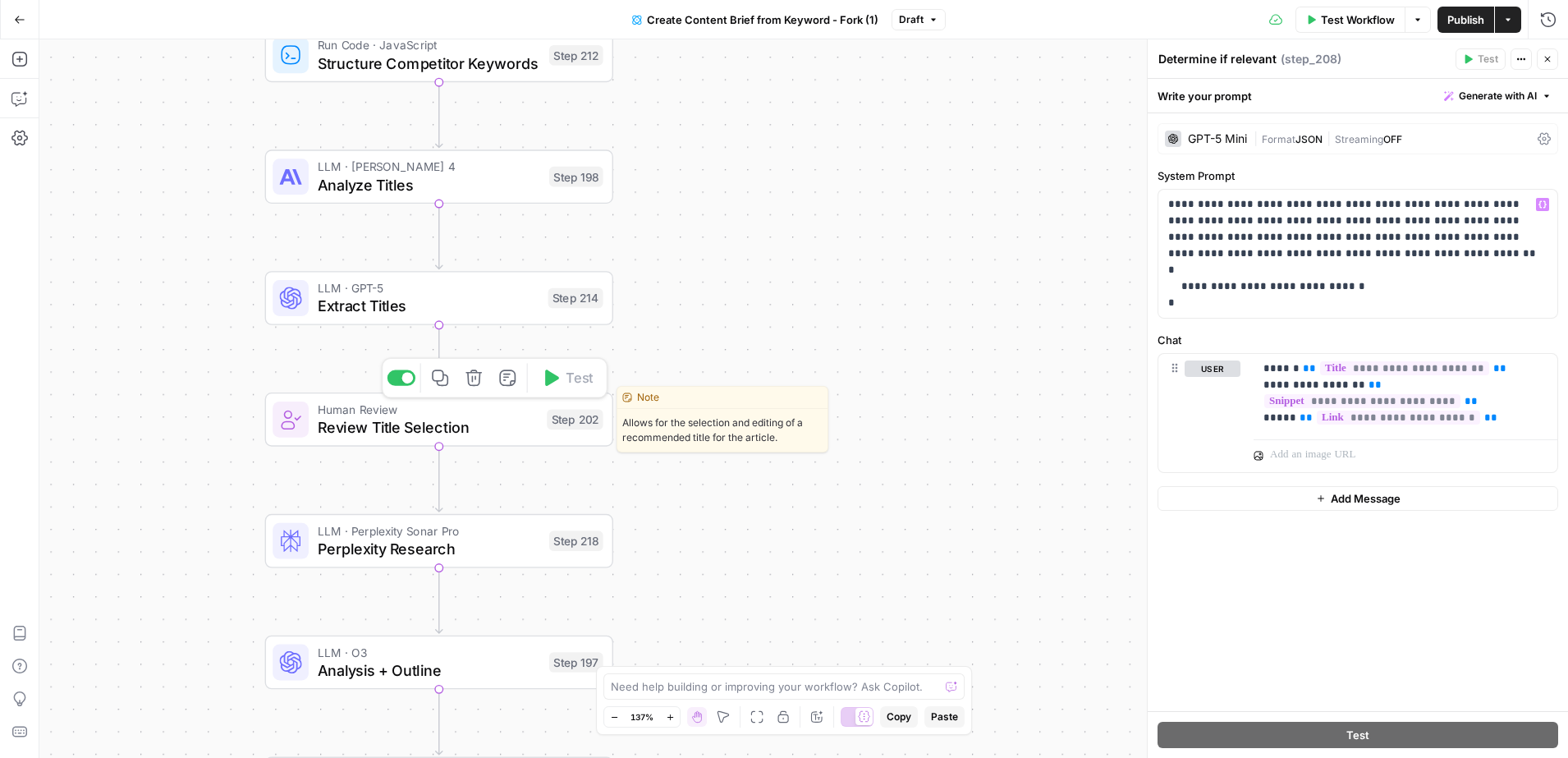
click at [414, 417] on span "Review Title Selection" at bounding box center [427, 428] width 220 height 22
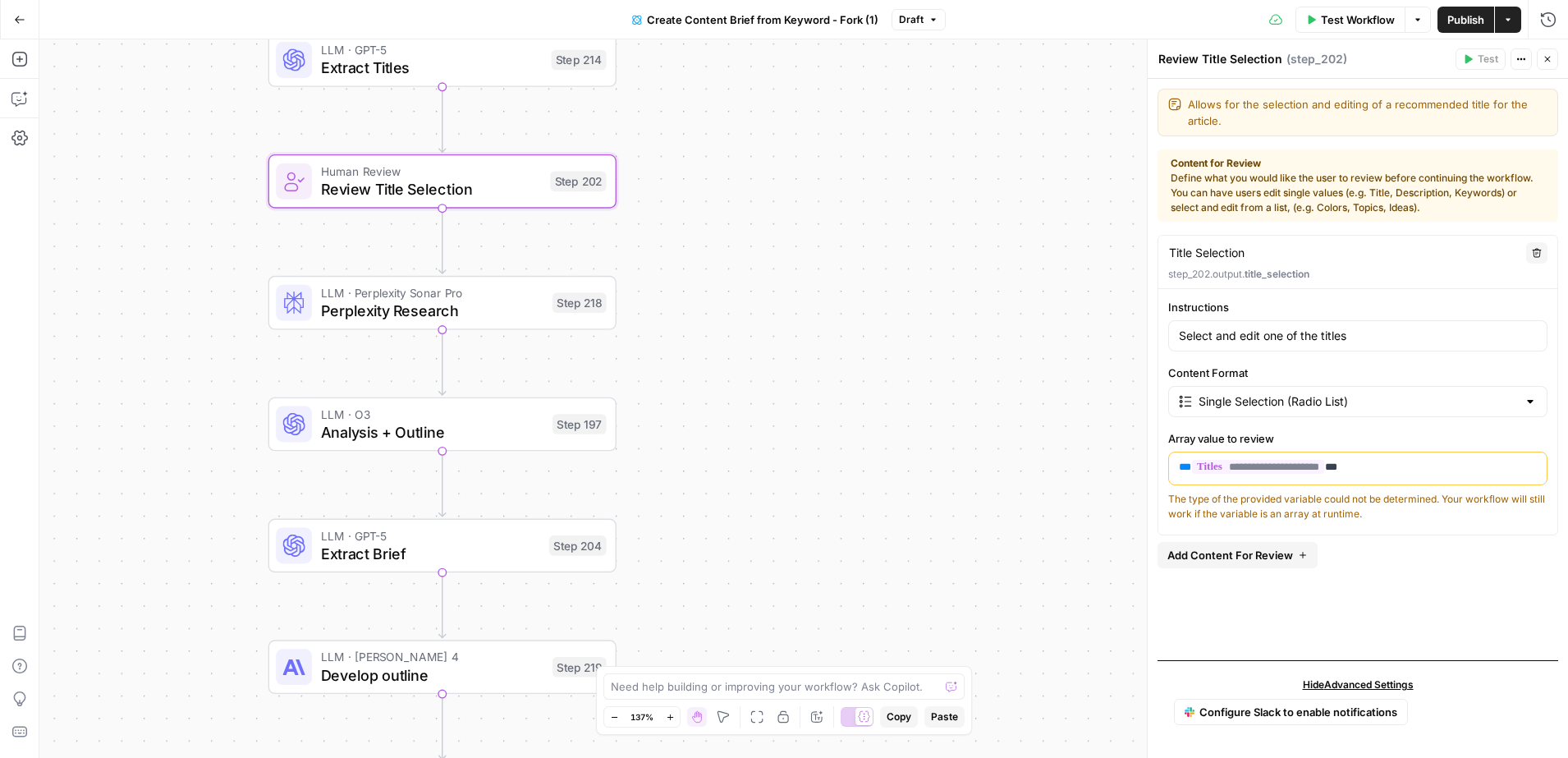
drag, startPoint x: 712, startPoint y: 501, endPoint x: 711, endPoint y: 242, distance: 259.0
click at [711, 242] on div "Workflow Set Inputs Inputs Google Search Perform Google Search Step 51 Loop Ite…" at bounding box center [804, 399] width 1529 height 719
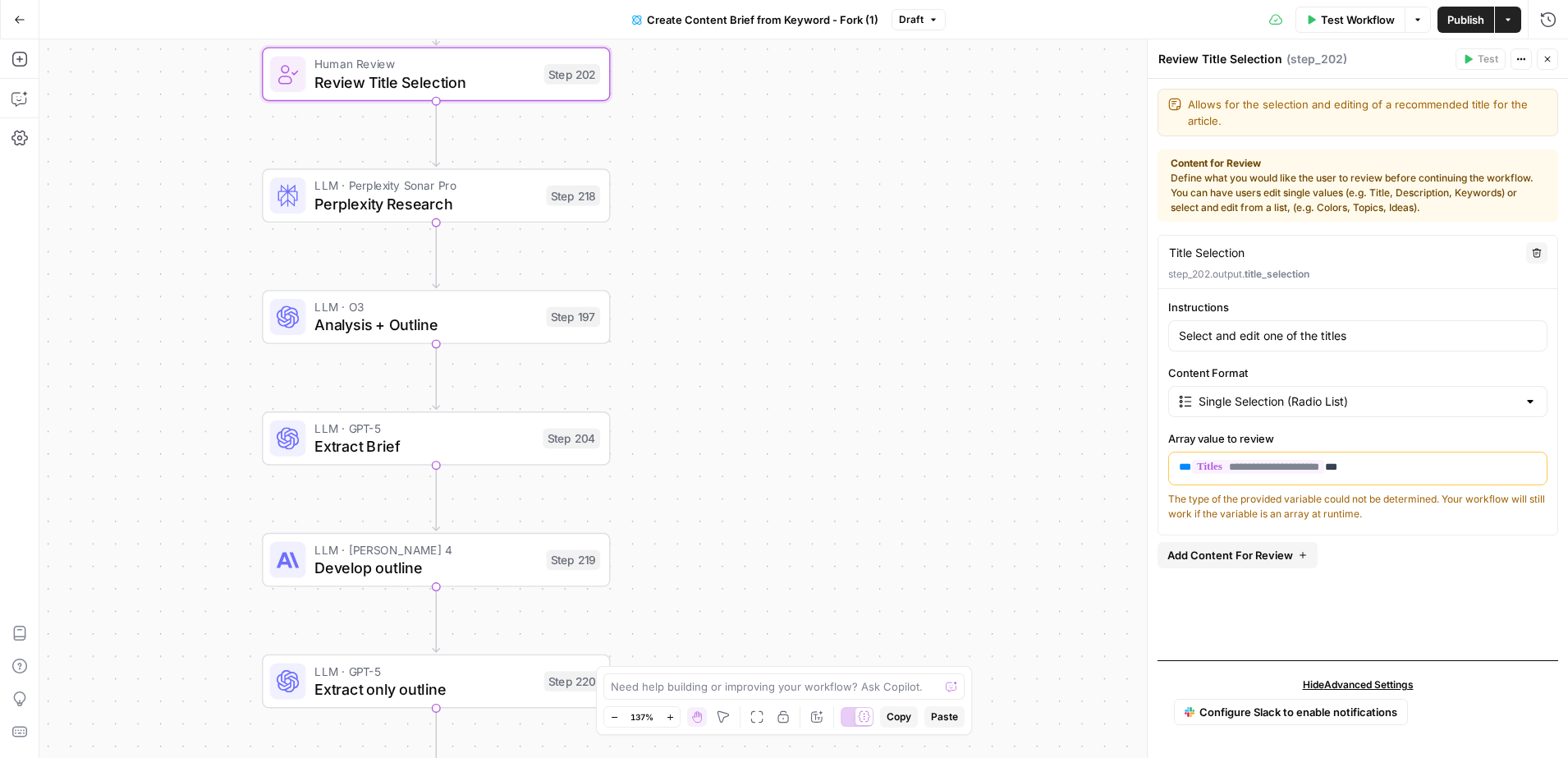
drag, startPoint x: 673, startPoint y: 416, endPoint x: 662, endPoint y: 363, distance: 54.1
click at [662, 363] on div "Workflow Set Inputs Inputs Google Search Perform Google Search Step 51 Loop Ite…" at bounding box center [804, 399] width 1529 height 719
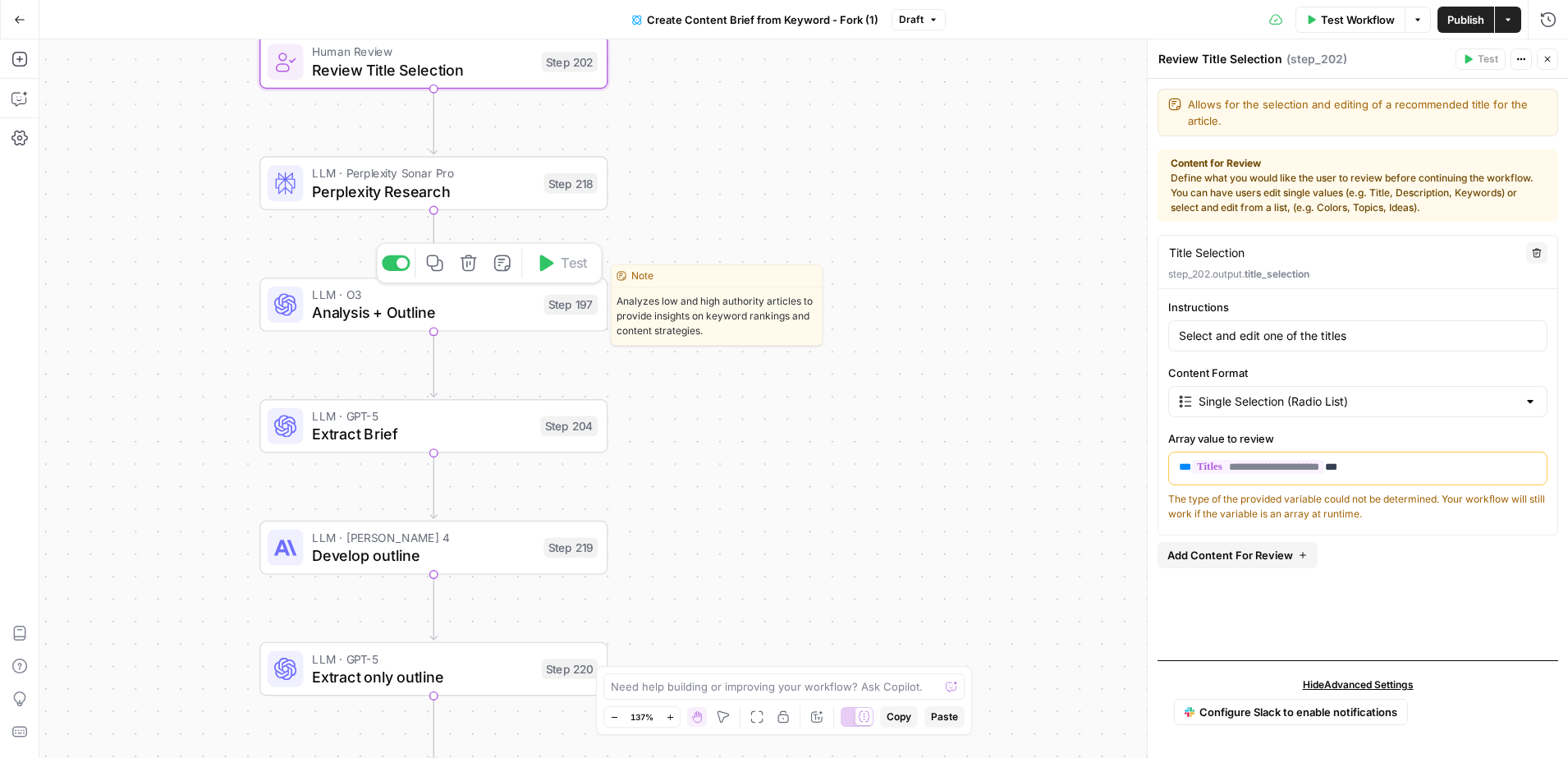
click at [463, 316] on span "Analysis + Outline" at bounding box center [423, 312] width 223 height 22
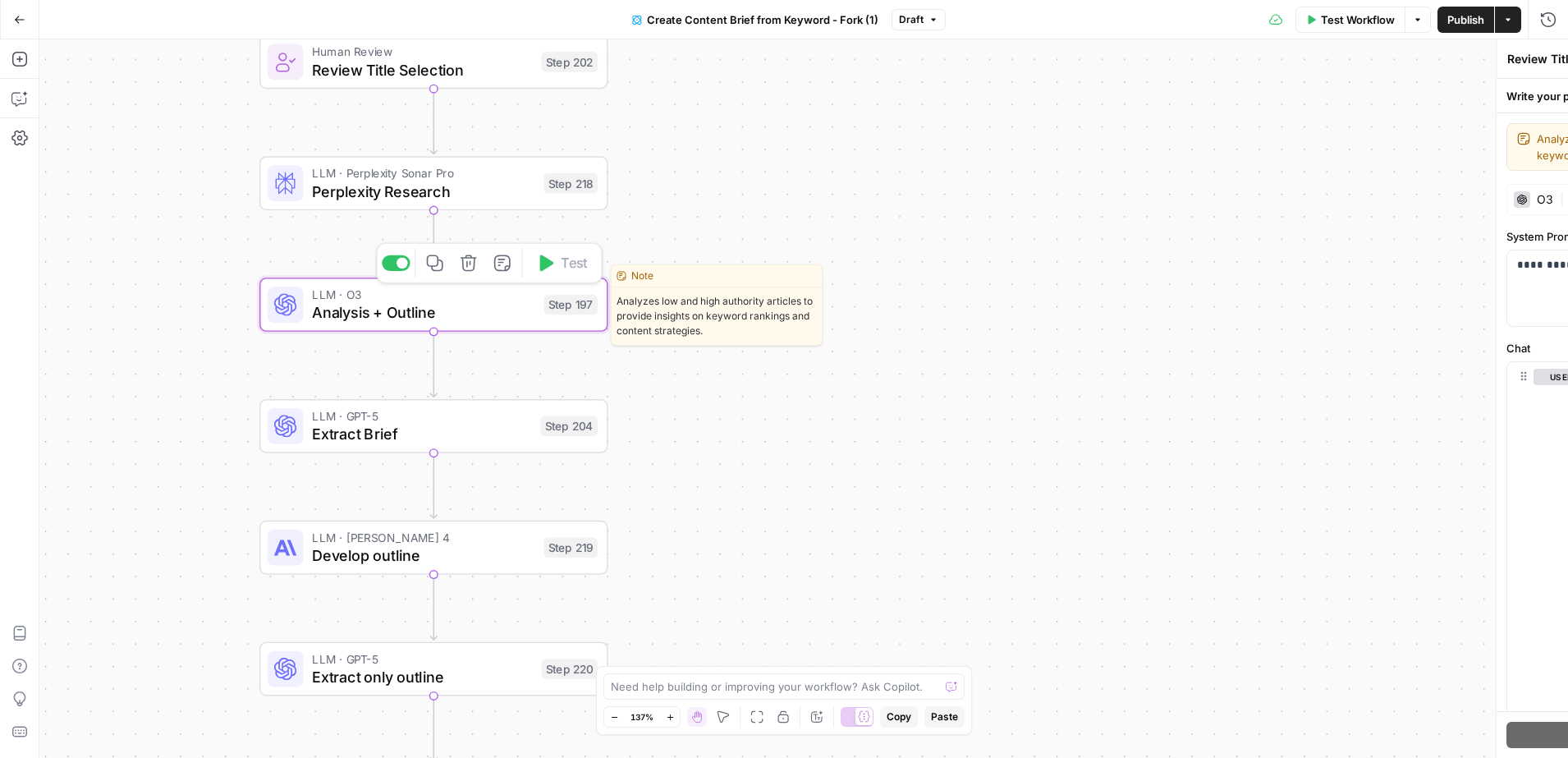
type textarea "Analysis + Outline"
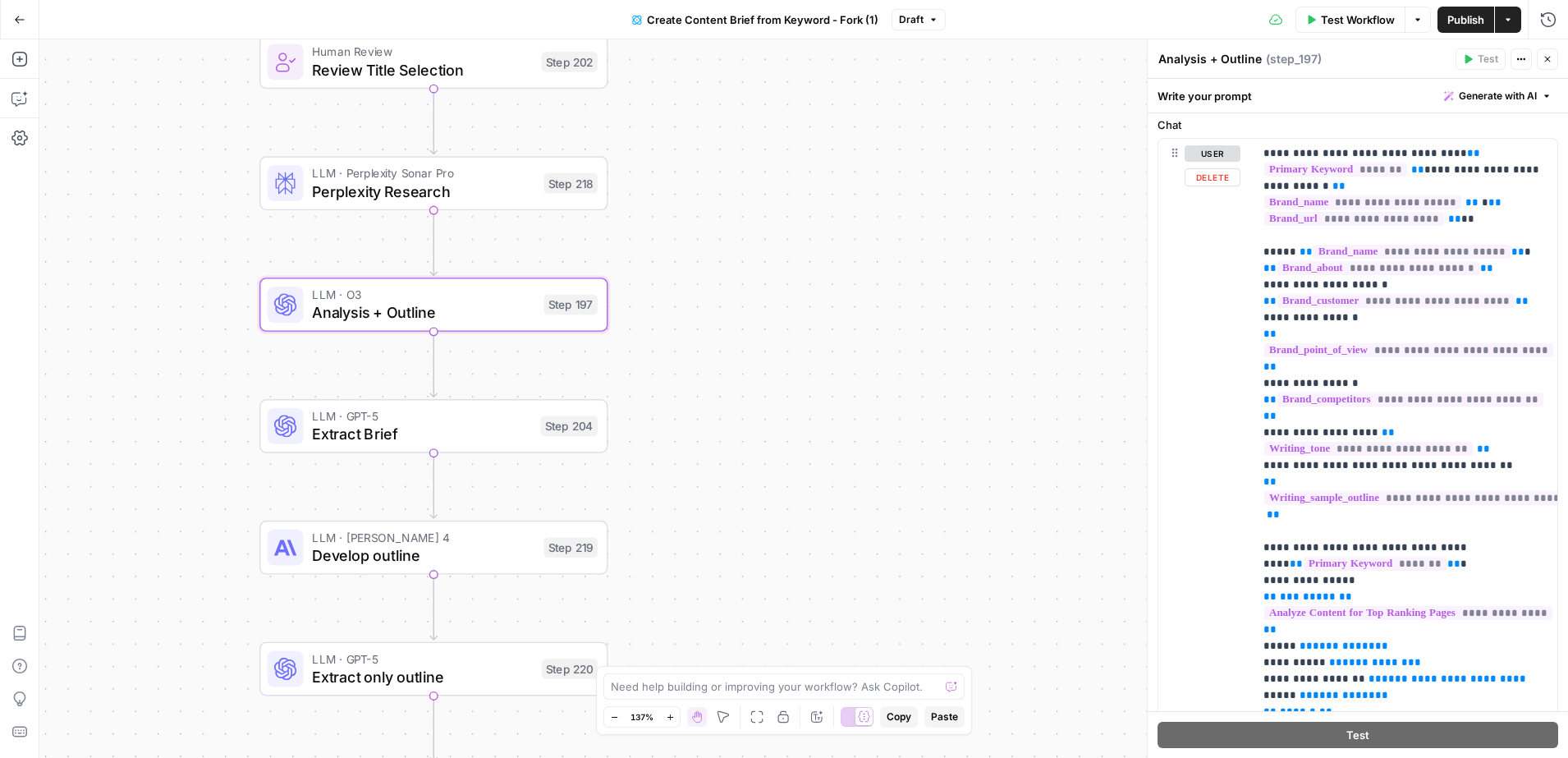
scroll to position [233, 0]
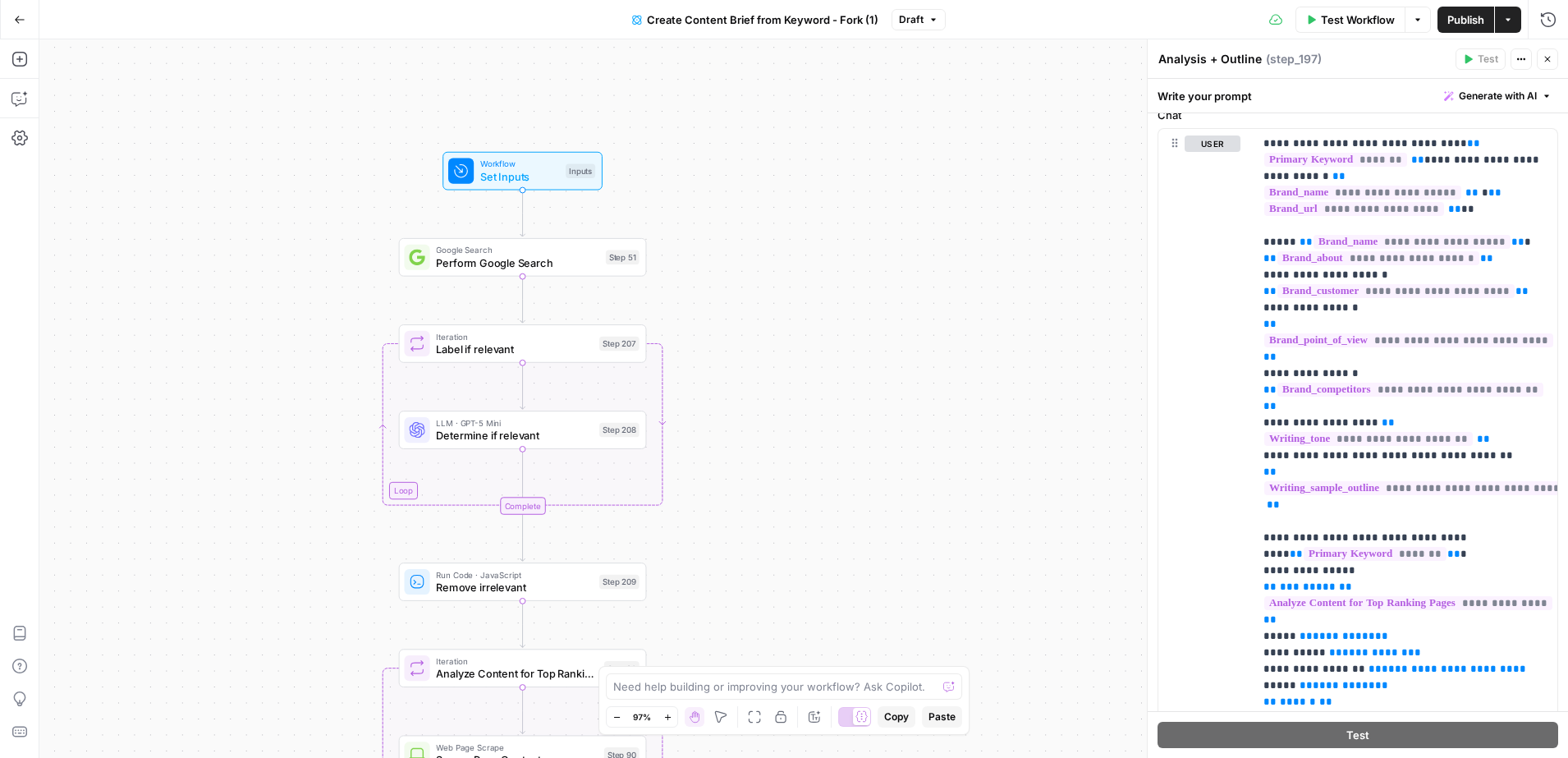
click at [1446, 58] on icon "button" at bounding box center [1548, 60] width 10 height 10
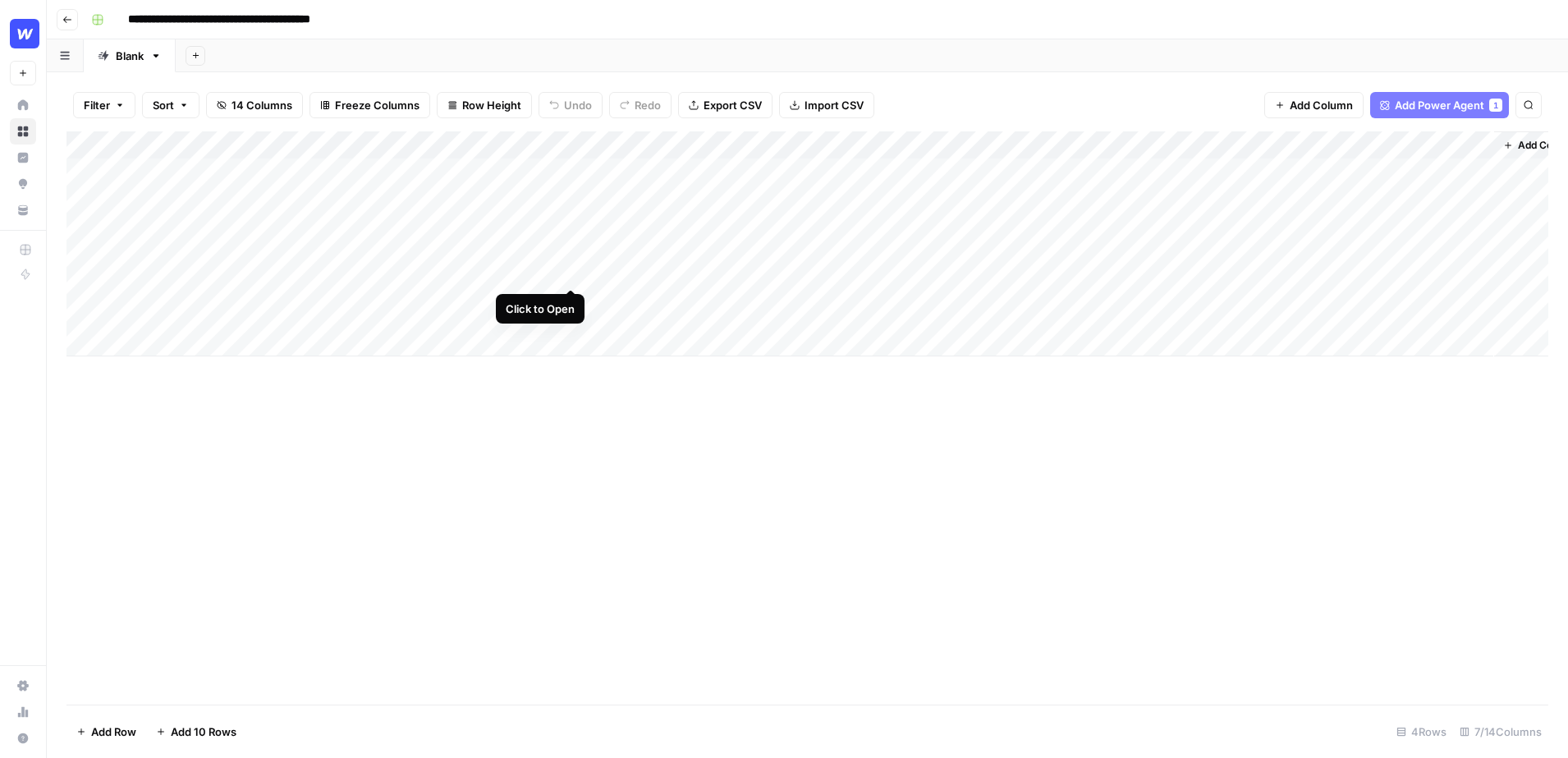
click at [573, 257] on div "Add Column" at bounding box center [807, 244] width 1482 height 225
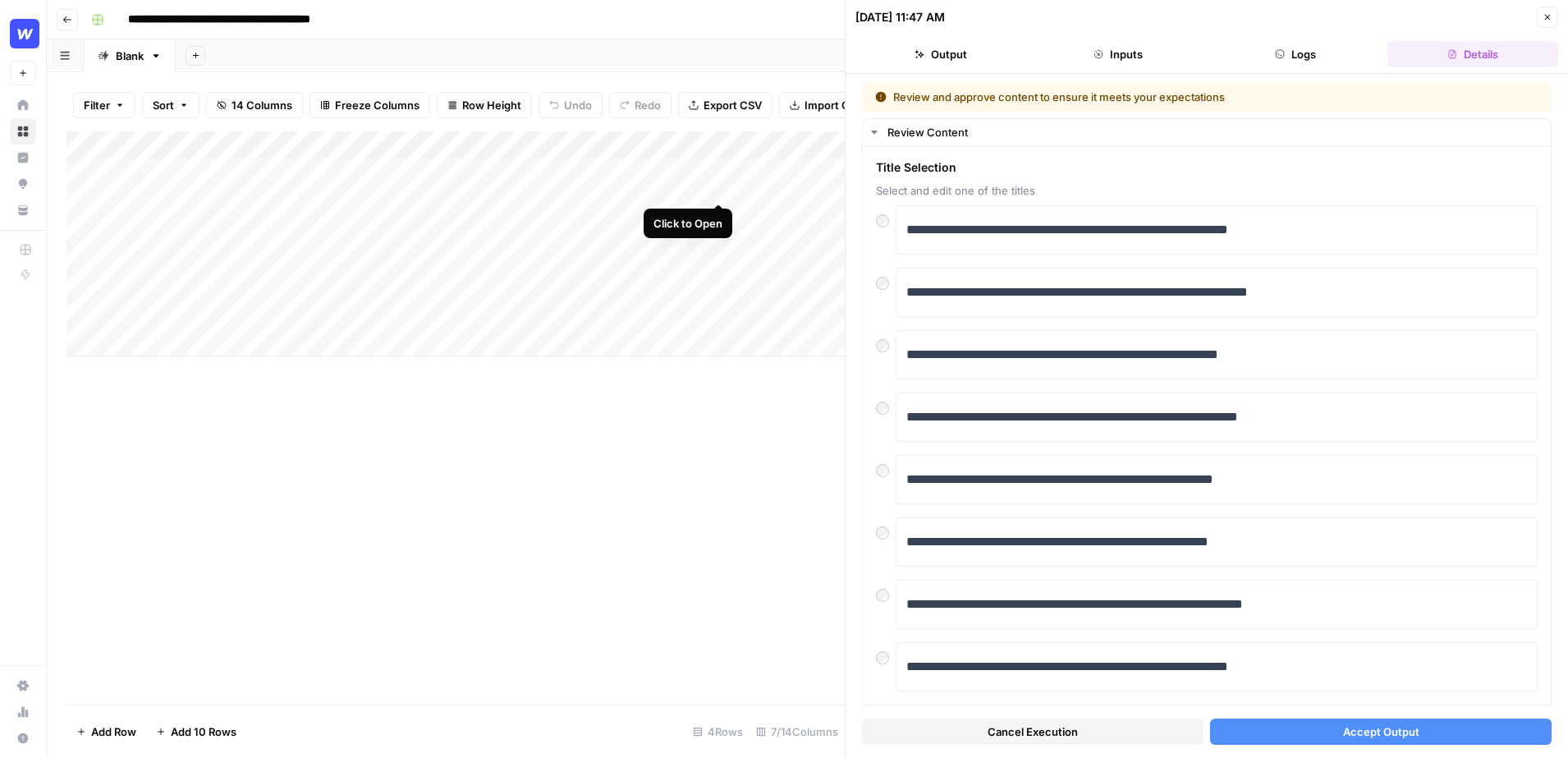
click at [718, 168] on div "Add Column" at bounding box center [456, 244] width 778 height 225
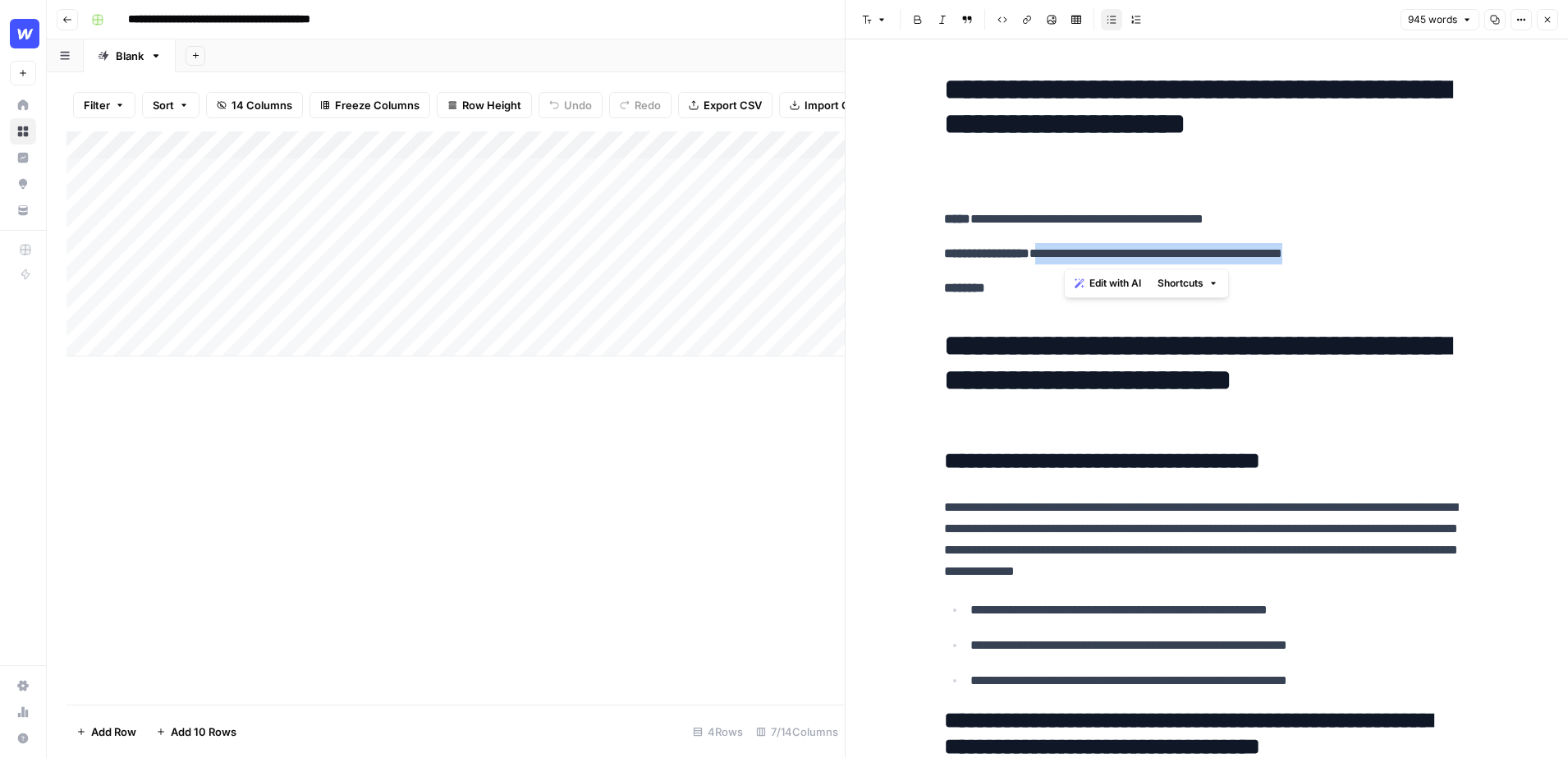
drag, startPoint x: 1397, startPoint y: 259, endPoint x: 1062, endPoint y: 260, distance: 335.0
click at [1062, 260] on p "**********" at bounding box center [1207, 254] width 526 height 21
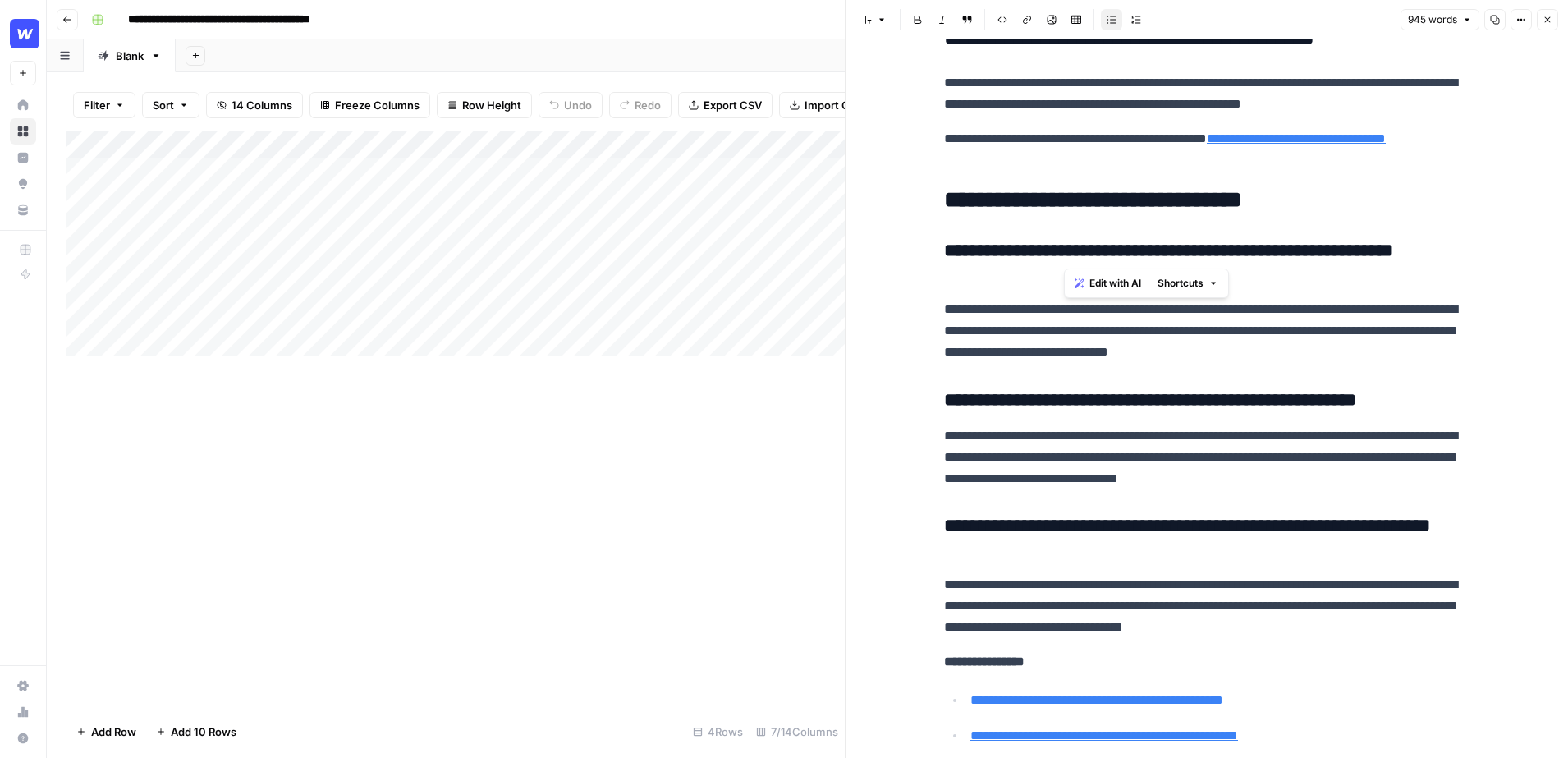
scroll to position [4285, 0]
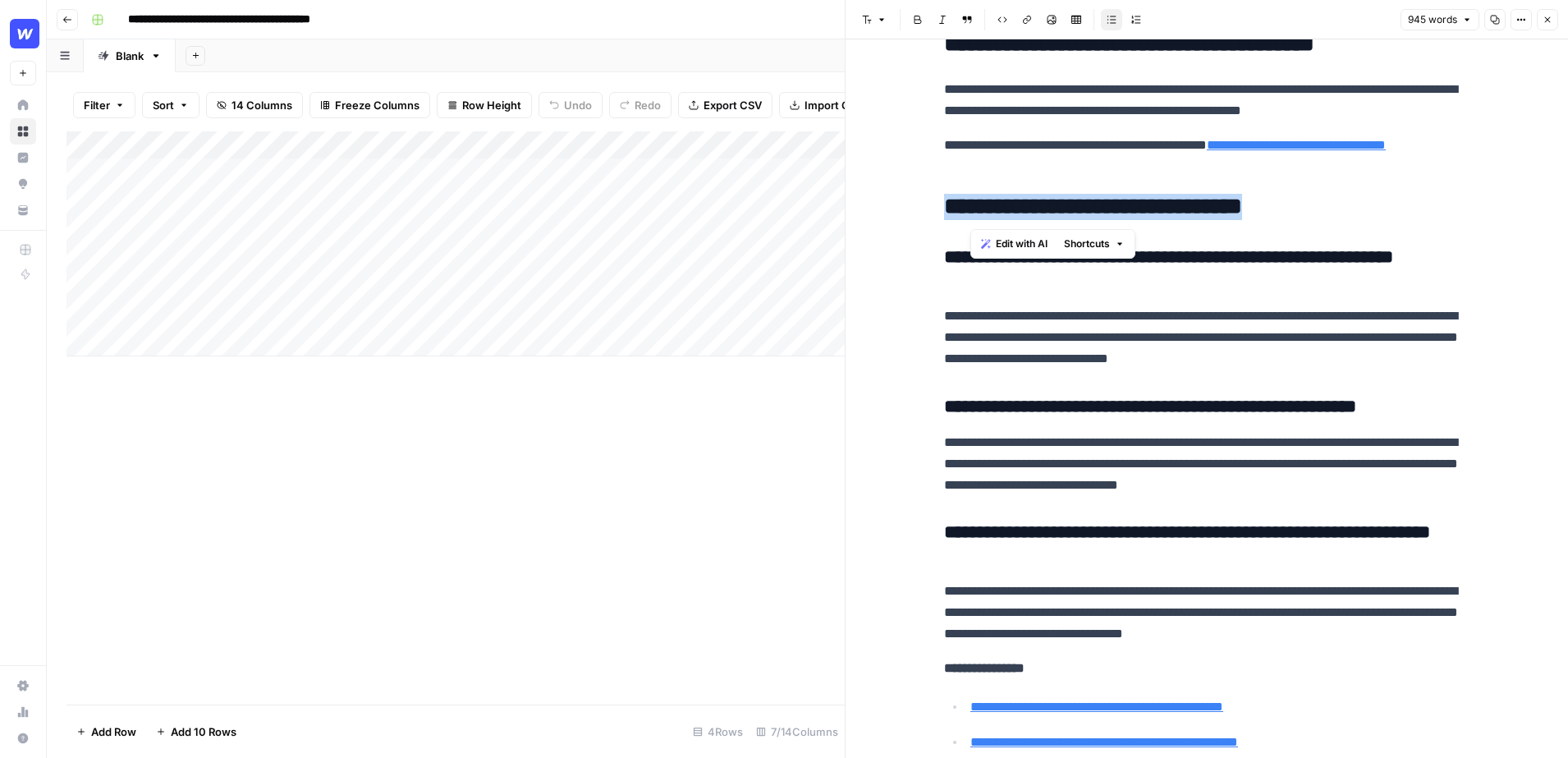
drag, startPoint x: 1361, startPoint y: 213, endPoint x: 920, endPoint y: 205, distance: 441.1
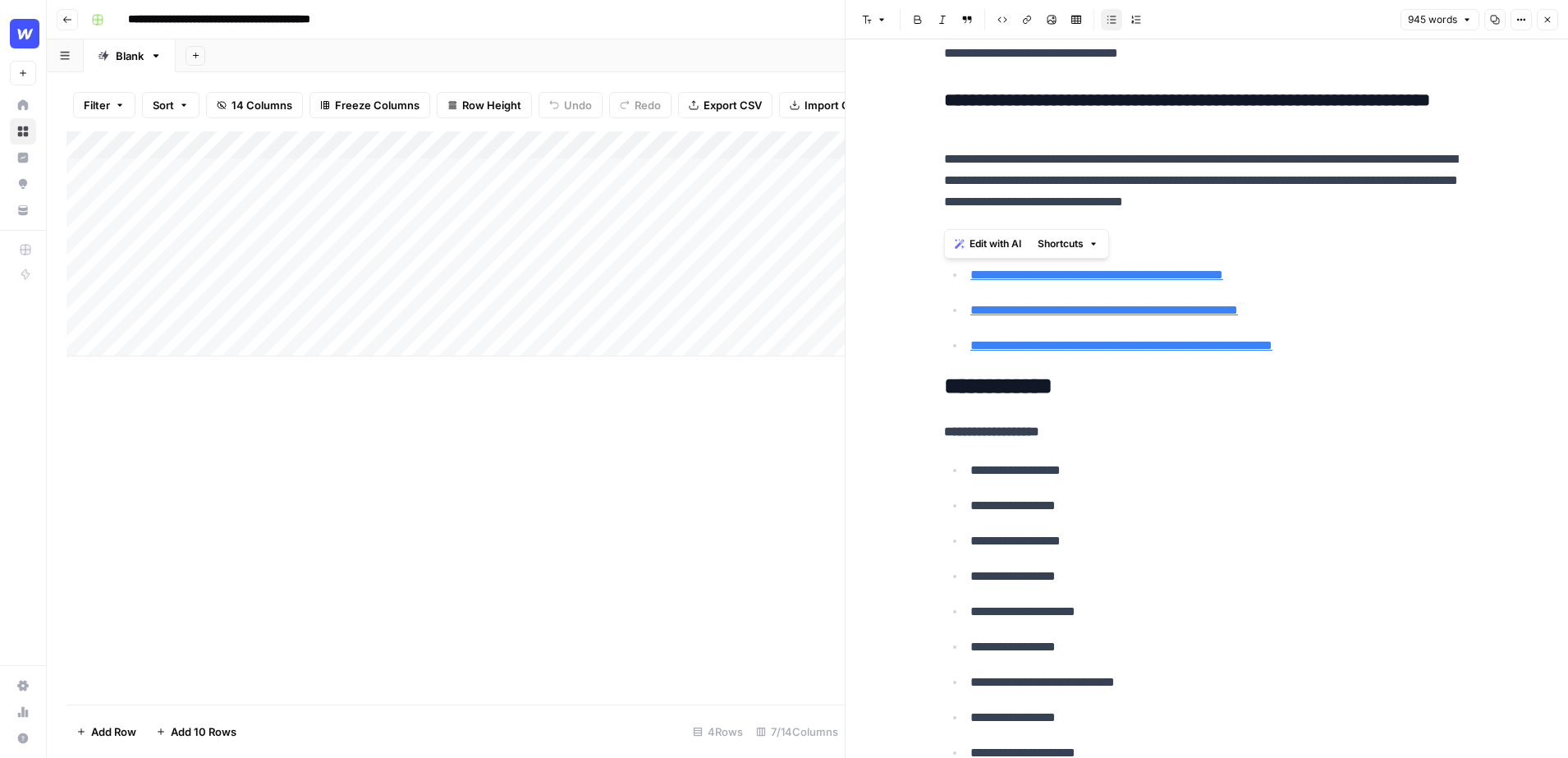
scroll to position [4827, 0]
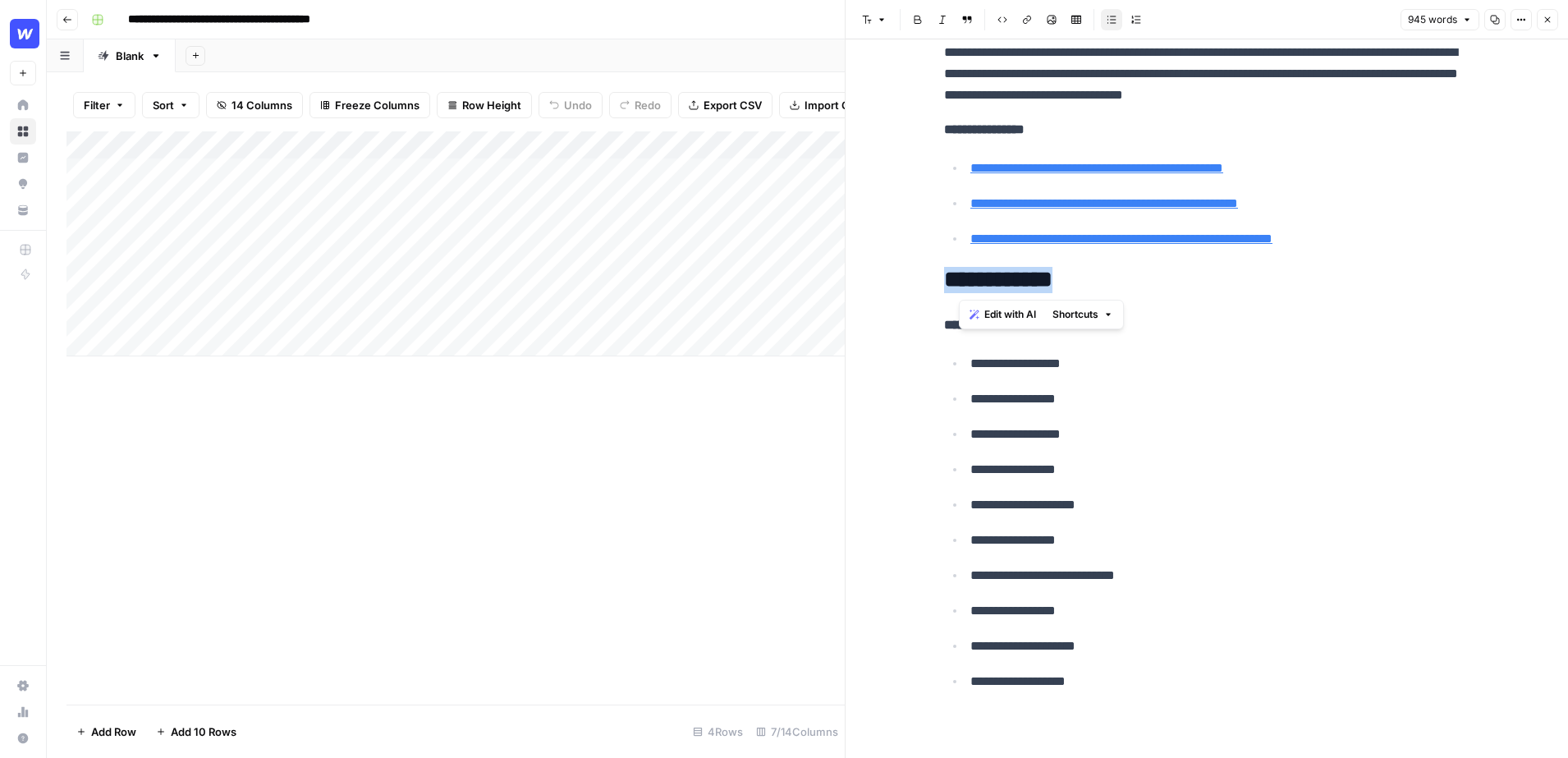
drag, startPoint x: 1096, startPoint y: 283, endPoint x: 935, endPoint y: 283, distance: 161.0
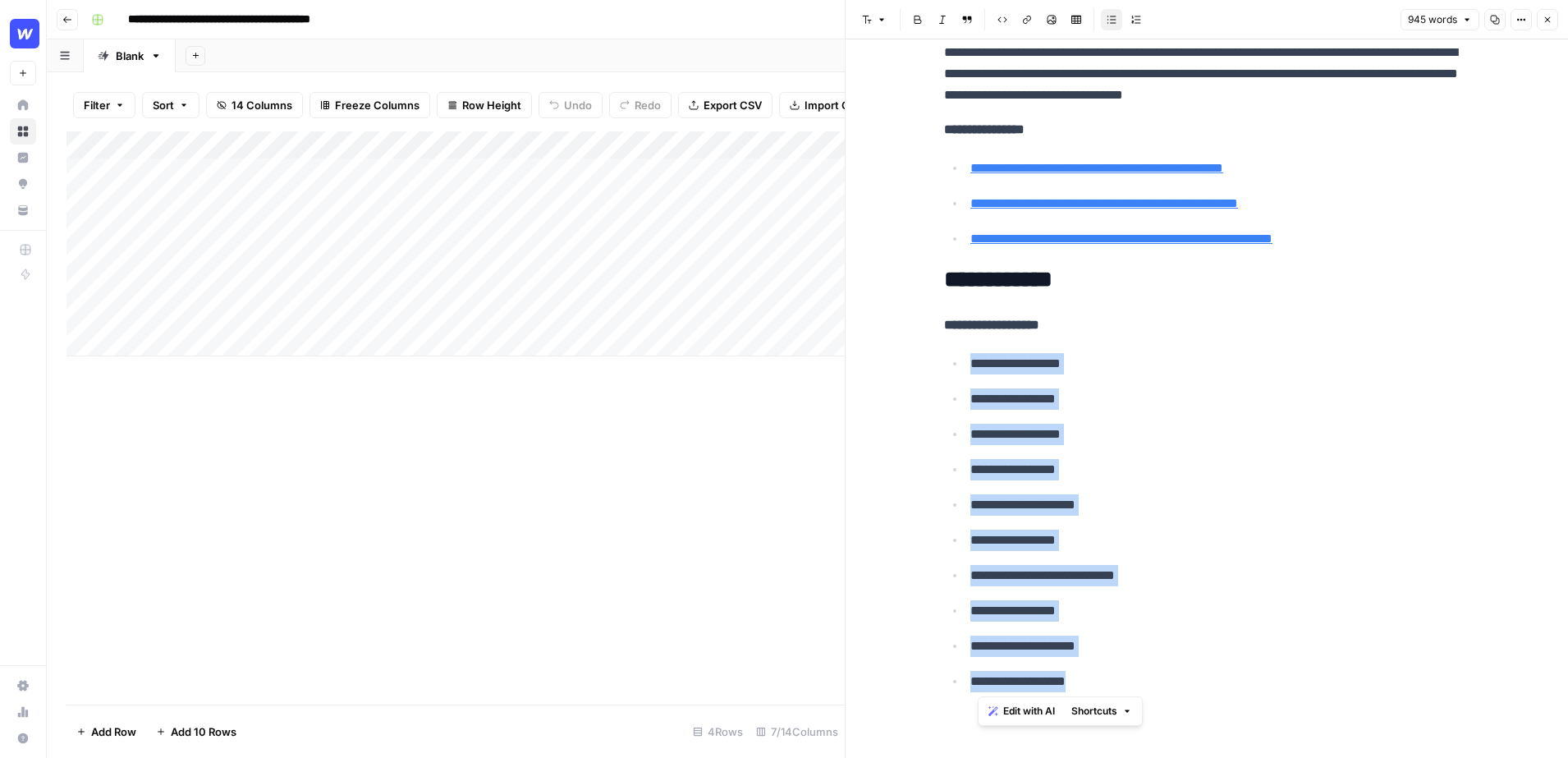
drag, startPoint x: 1103, startPoint y: 680, endPoint x: 968, endPoint y: 364, distance: 343.6
click at [968, 364] on ul "**********" at bounding box center [1207, 522] width 526 height 340
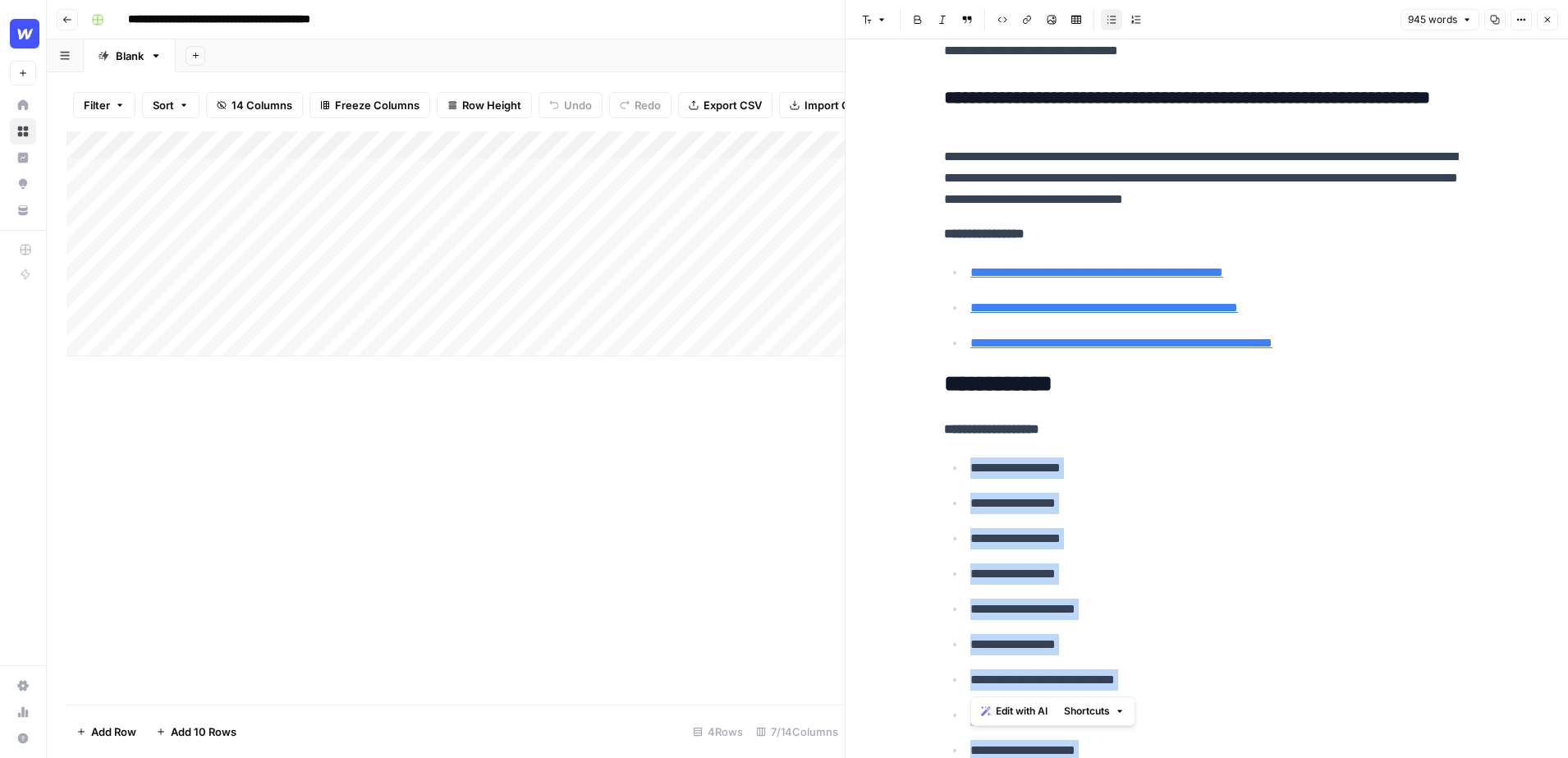
scroll to position [4672, 0]
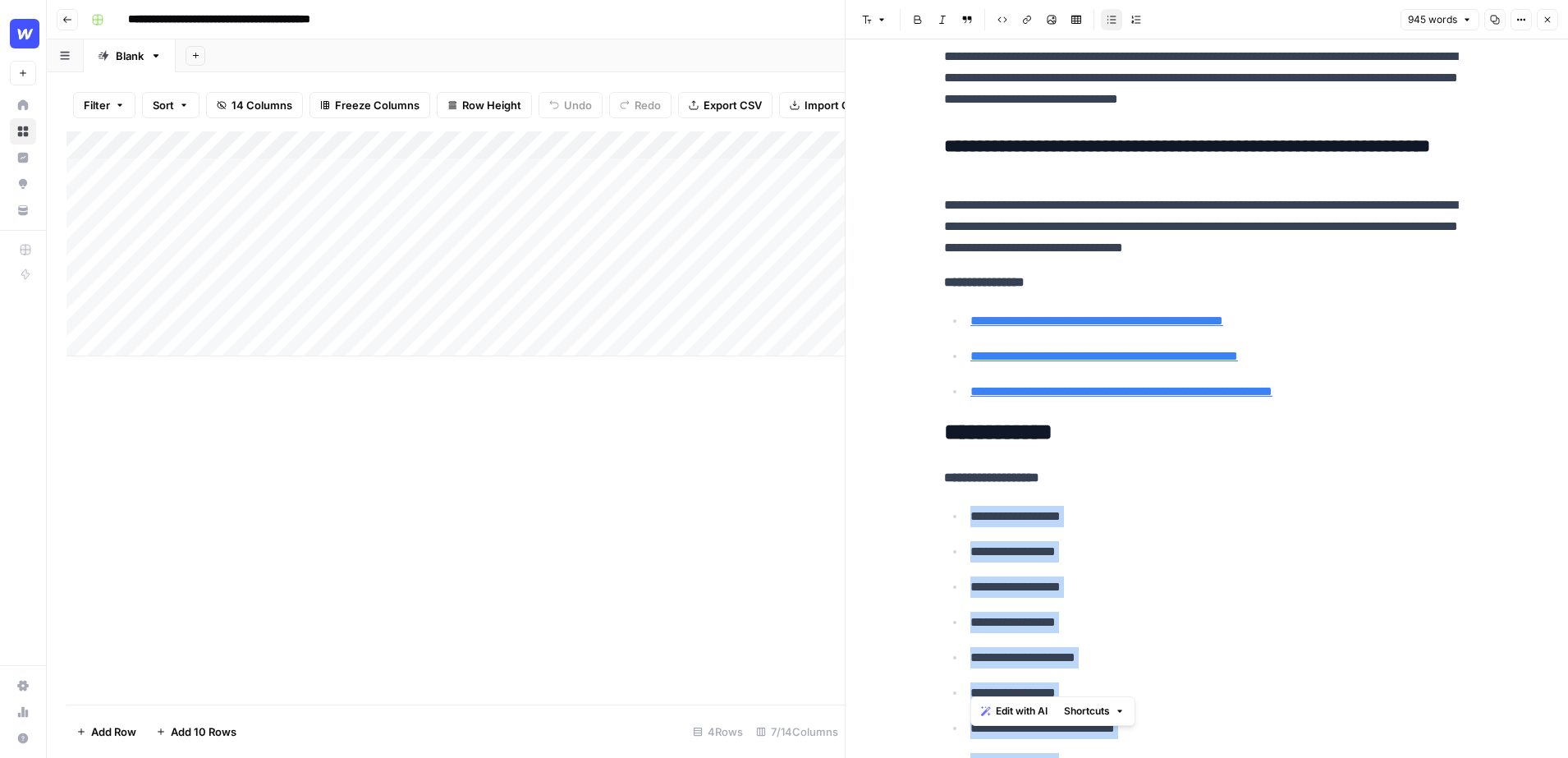
click at [1455, 253] on p "**********" at bounding box center [1207, 226] width 526 height 64
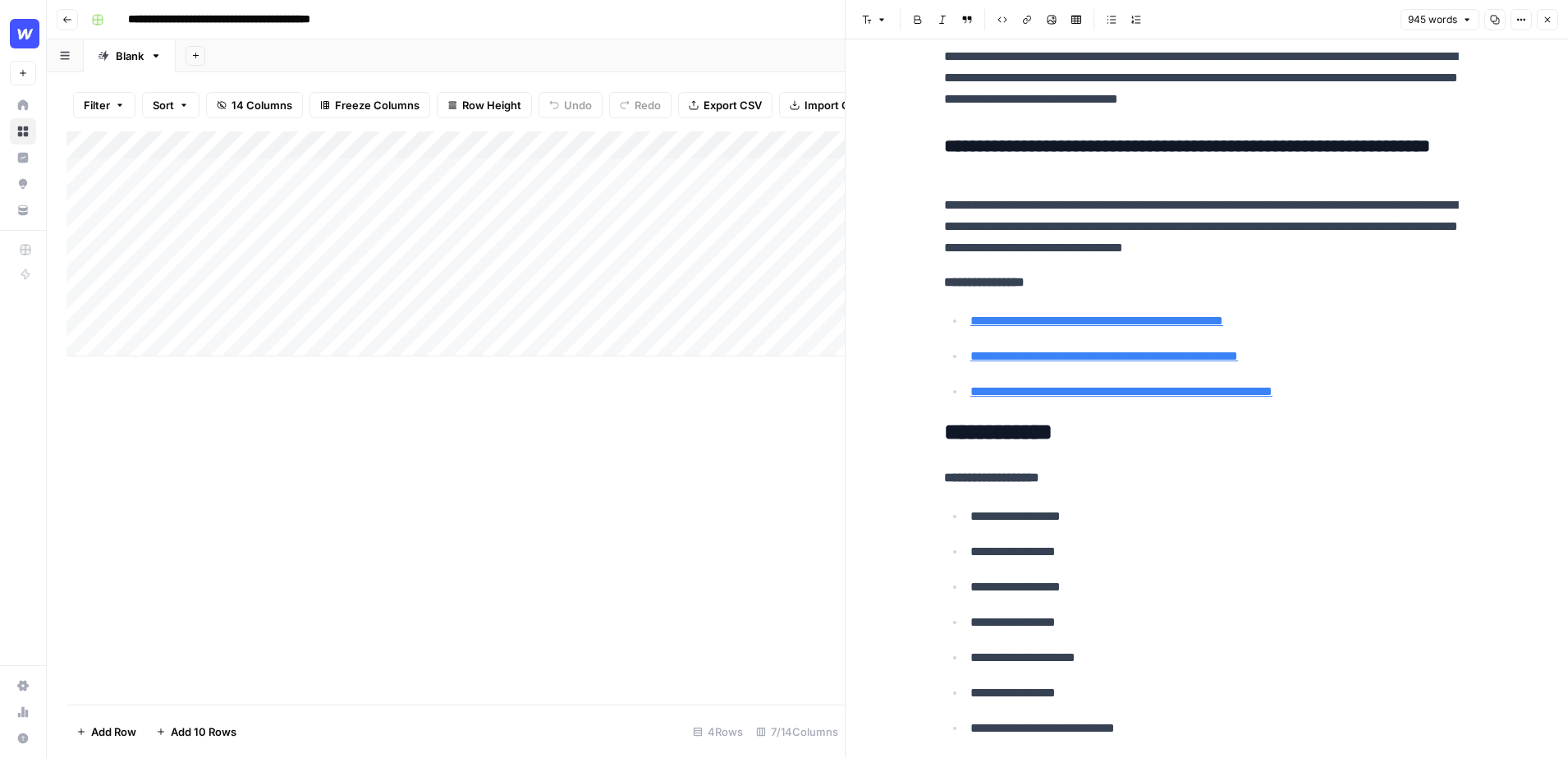
click at [1547, 21] on icon "button" at bounding box center [1548, 20] width 10 height 10
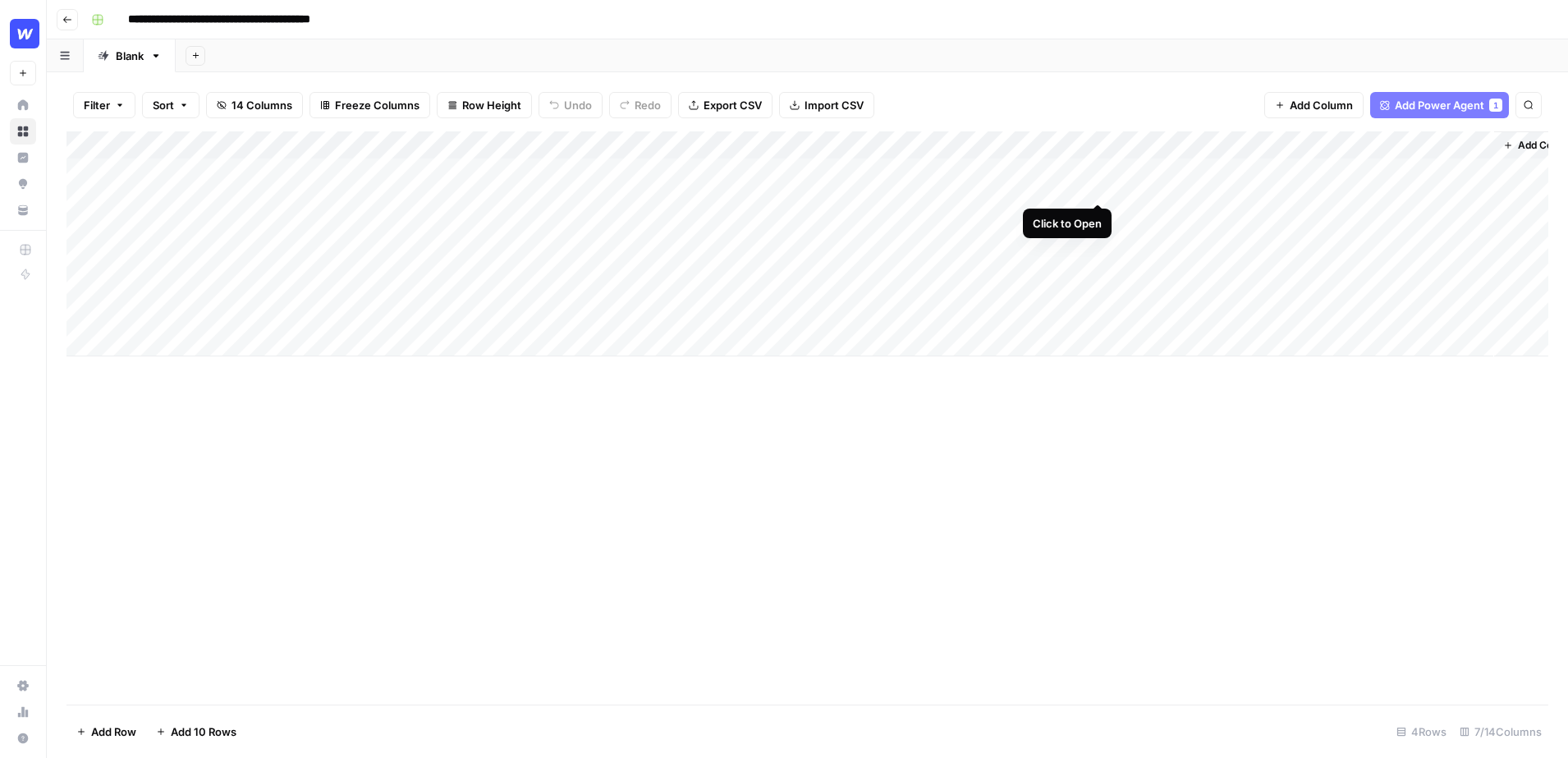
click at [1100, 173] on div "Add Column" at bounding box center [807, 244] width 1482 height 225
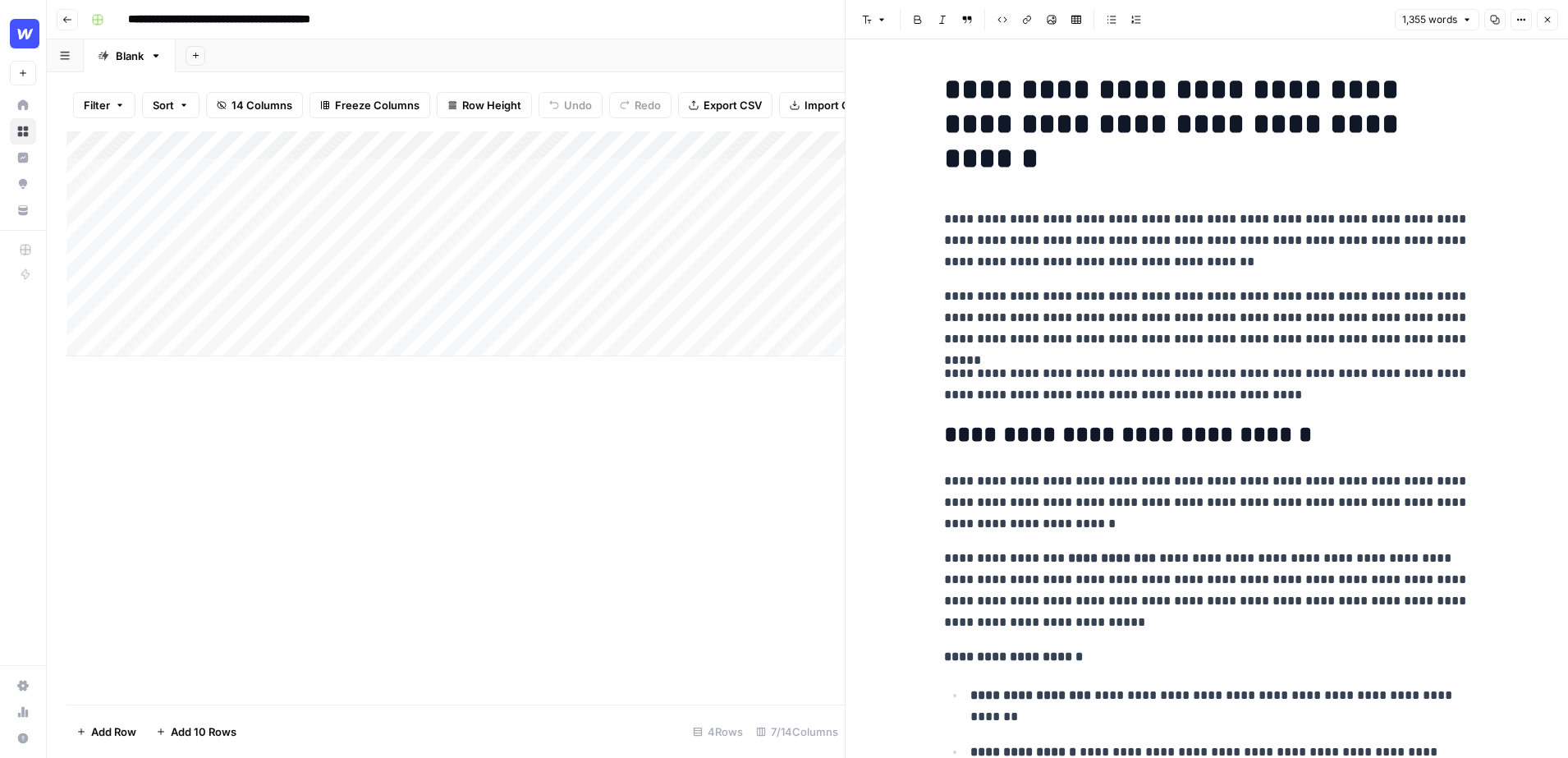
click at [1277, 394] on p "**********" at bounding box center [1207, 384] width 526 height 43
click at [1548, 15] on icon "button" at bounding box center [1548, 20] width 10 height 10
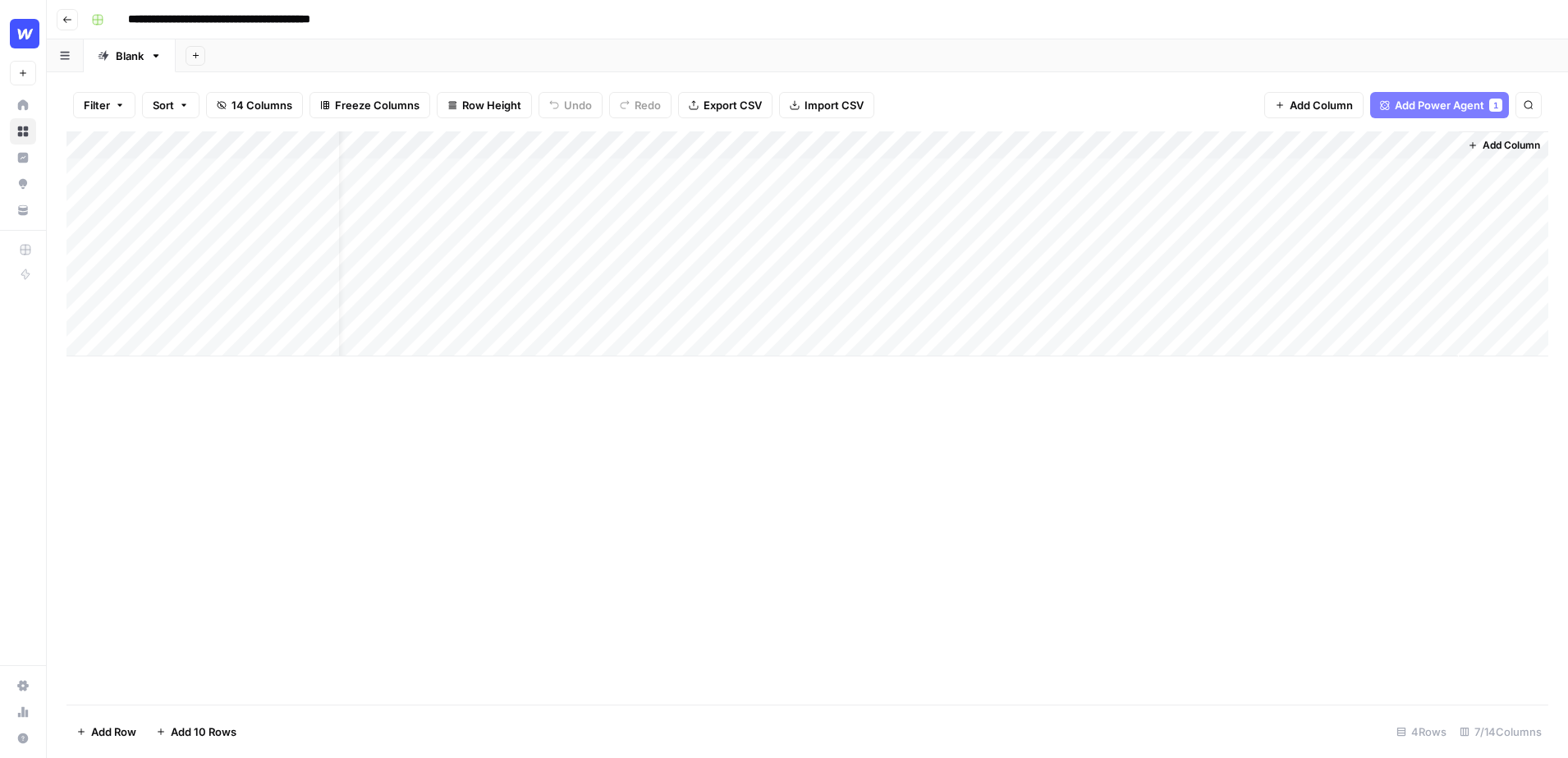
scroll to position [0, 37]
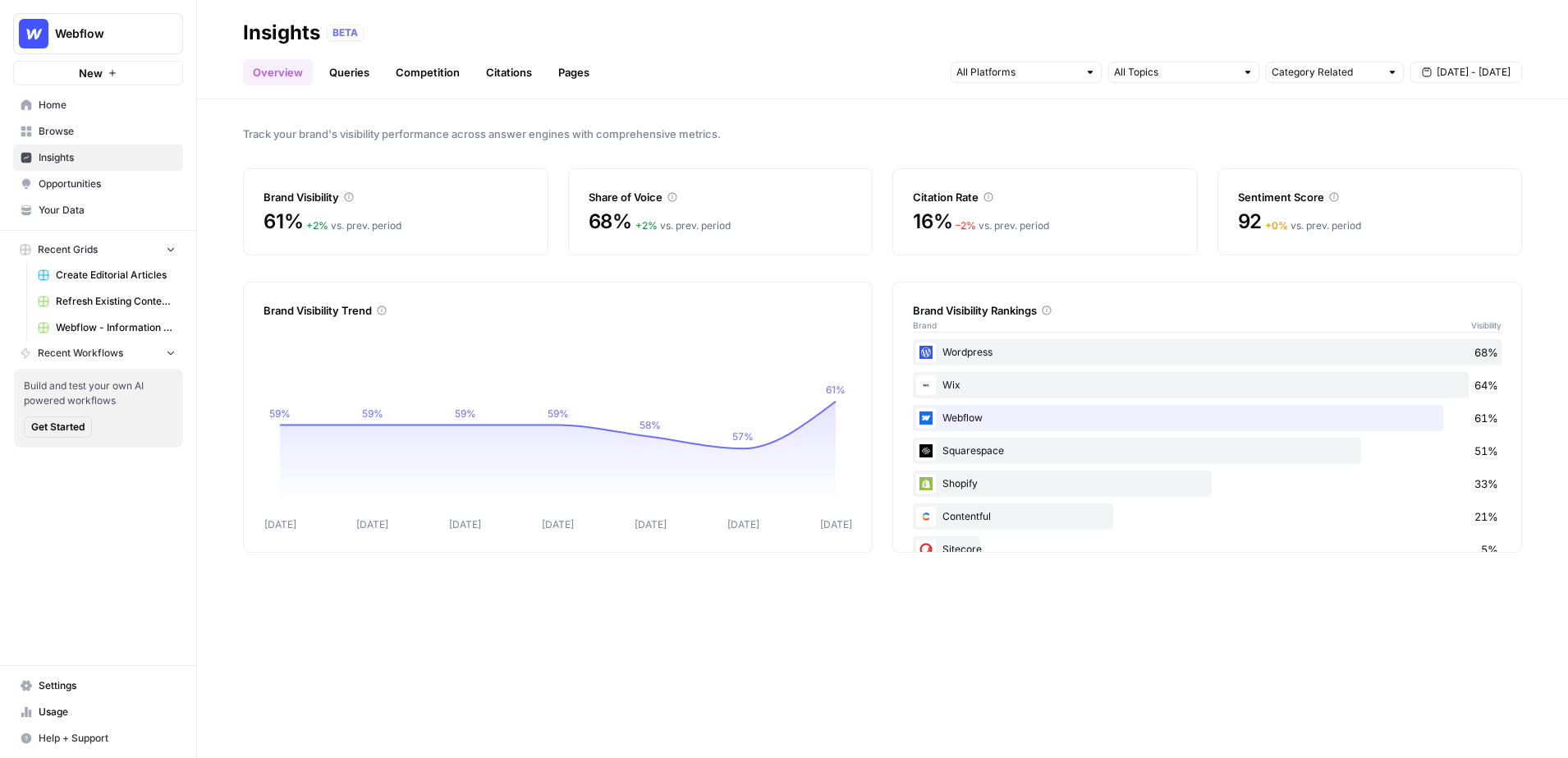
click at [409, 201] on div "Brand Visibility" at bounding box center [396, 196] width 264 height 16
drag, startPoint x: 665, startPoint y: 197, endPoint x: 586, endPoint y: 199, distance: 79.0
click at [586, 199] on div "Share of Voice 68% + 2 % vs. prev. period" at bounding box center [721, 212] width 305 height 87
drag, startPoint x: 977, startPoint y: 198, endPoint x: 860, endPoint y: 200, distance: 117.0
click at [860, 200] on div "Brand Visibility 61% + 2 % vs. prev. period Share of Voice 68% + 2 % vs. prev. …" at bounding box center [882, 212] width 1279 height 87
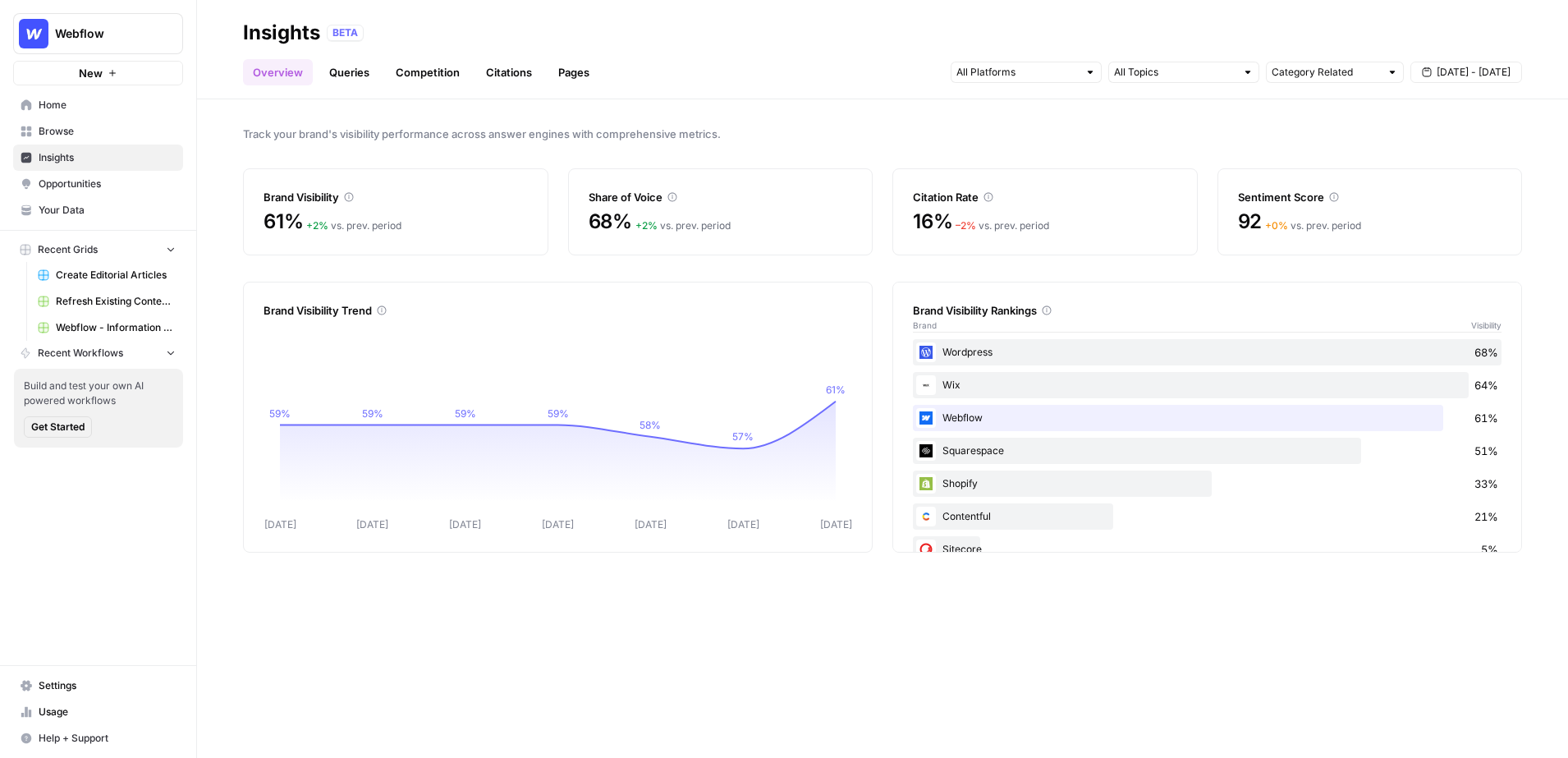
drag, startPoint x: 1321, startPoint y: 196, endPoint x: 1253, endPoint y: 199, distance: 68.1
click at [1253, 199] on div "Sentiment Score" at bounding box center [1370, 196] width 264 height 16
click at [1085, 76] on div at bounding box center [1089, 72] width 11 height 11
click at [1097, 272] on div "Track your brand's visibility performance across answer engines with comprehens…" at bounding box center [882, 429] width 1371 height 659
drag, startPoint x: 1040, startPoint y: 313, endPoint x: 899, endPoint y: 319, distance: 141.1
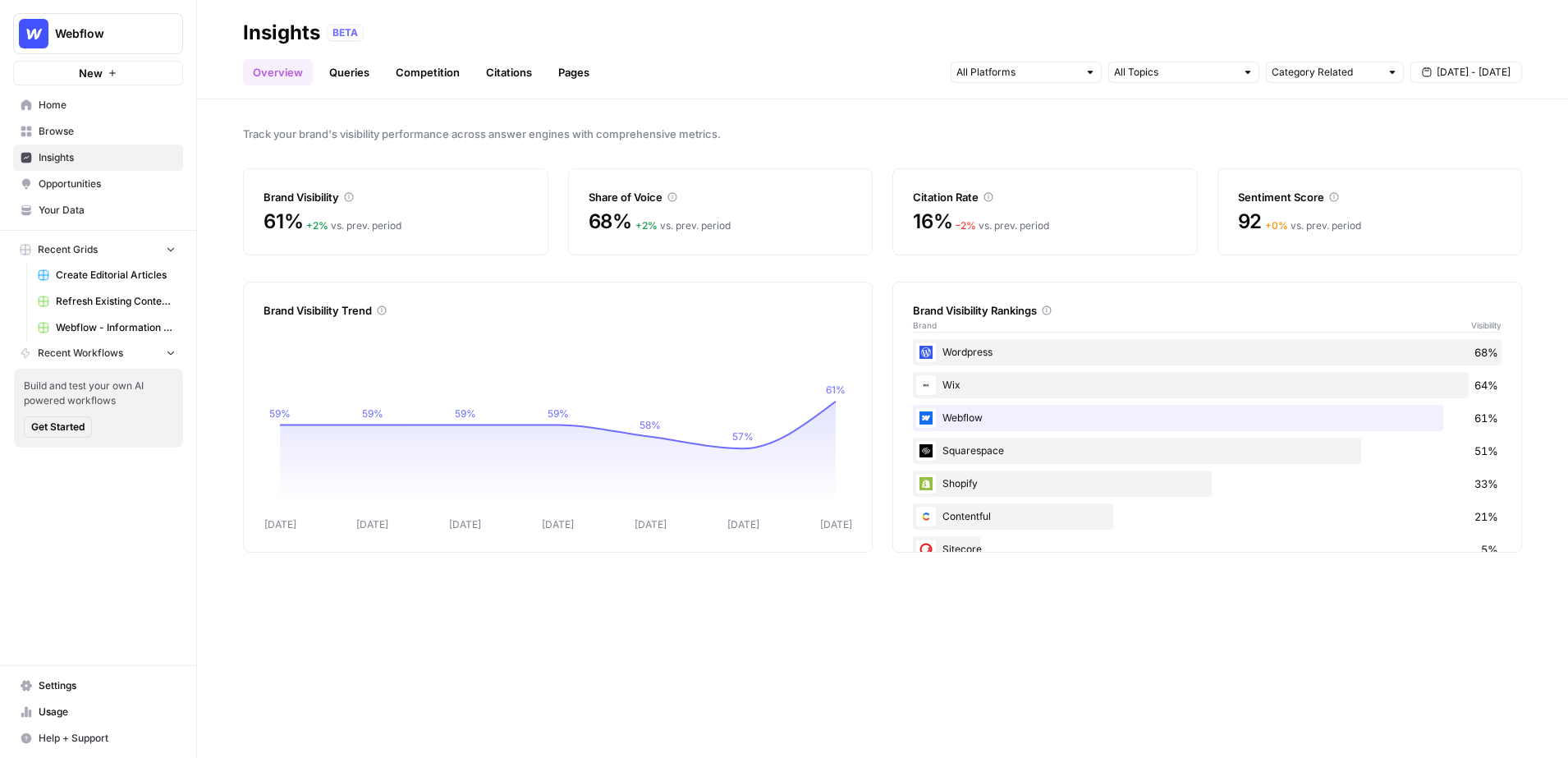
click at [899, 319] on div "Brand Visibility Rankings Brand Visibility Wordpress 68% Wix 64% Webflow 61% Sq…" at bounding box center [1207, 417] width 630 height 271
click at [348, 75] on link "Queries" at bounding box center [349, 72] width 60 height 26
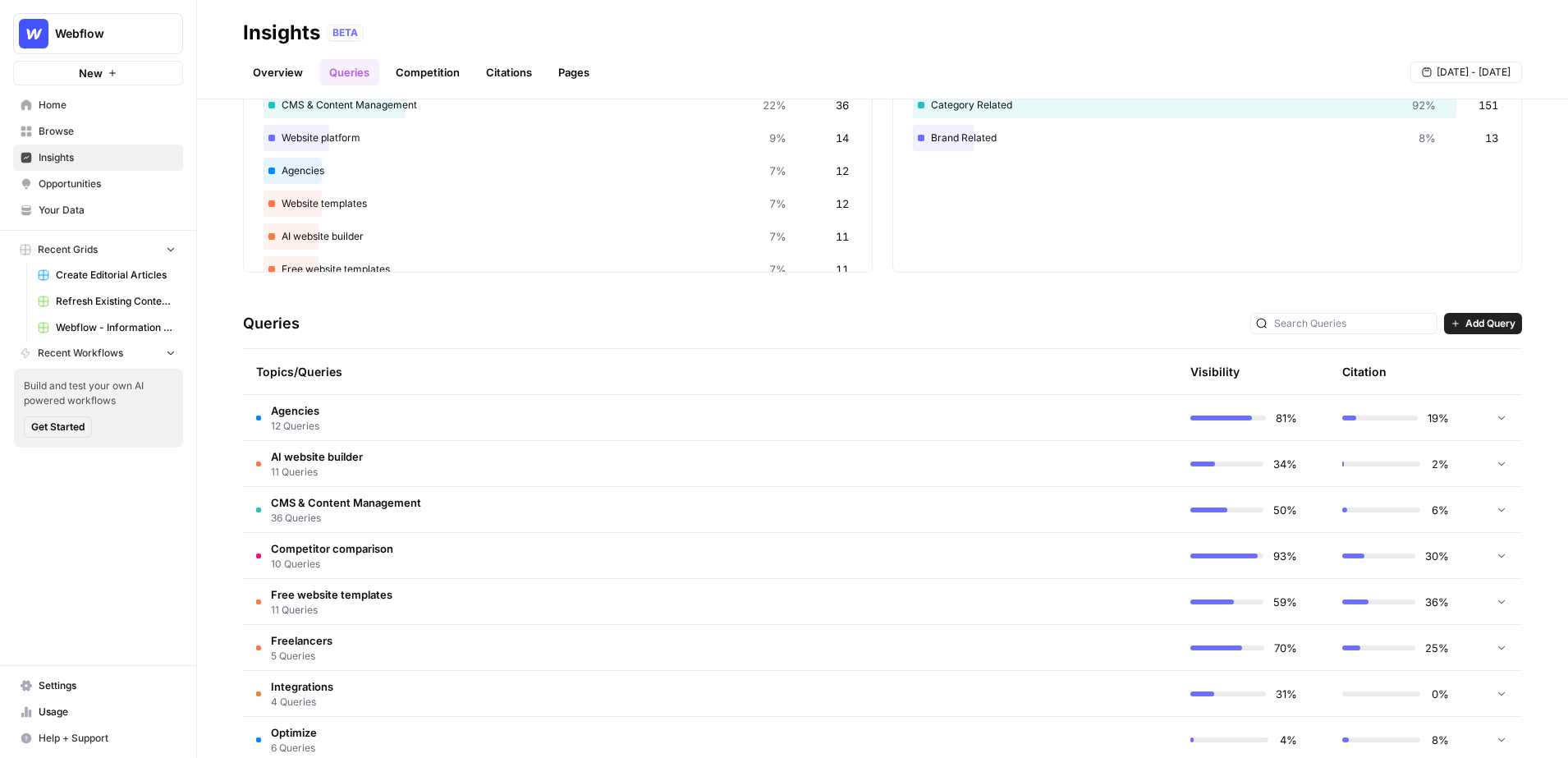
scroll to position [136, 0]
click at [340, 504] on span "CMS & Content Management" at bounding box center [346, 500] width 150 height 16
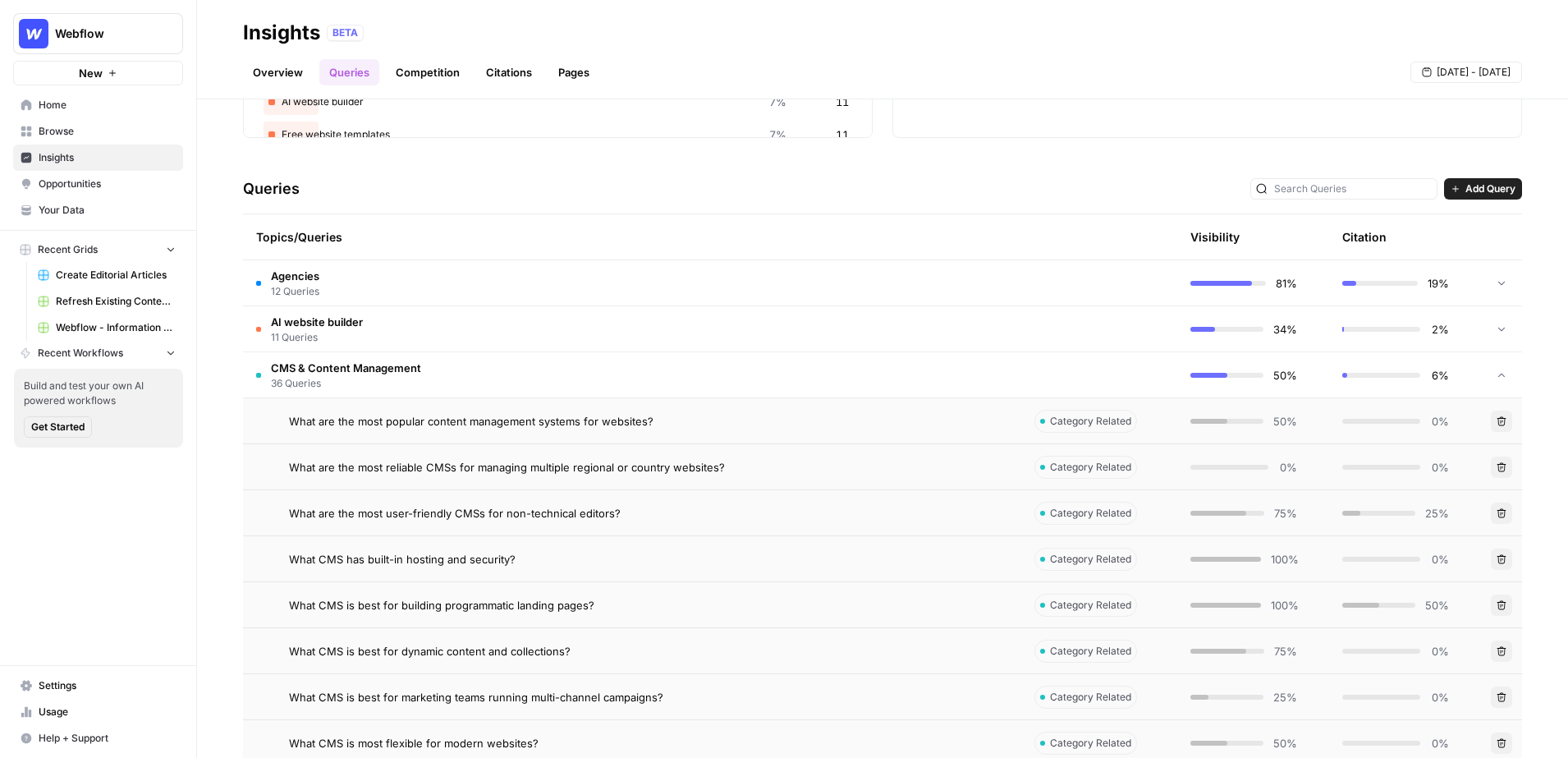
scroll to position [271, 0]
click at [357, 423] on span "What are the most popular content management systems for websites?" at bounding box center [471, 419] width 364 height 16
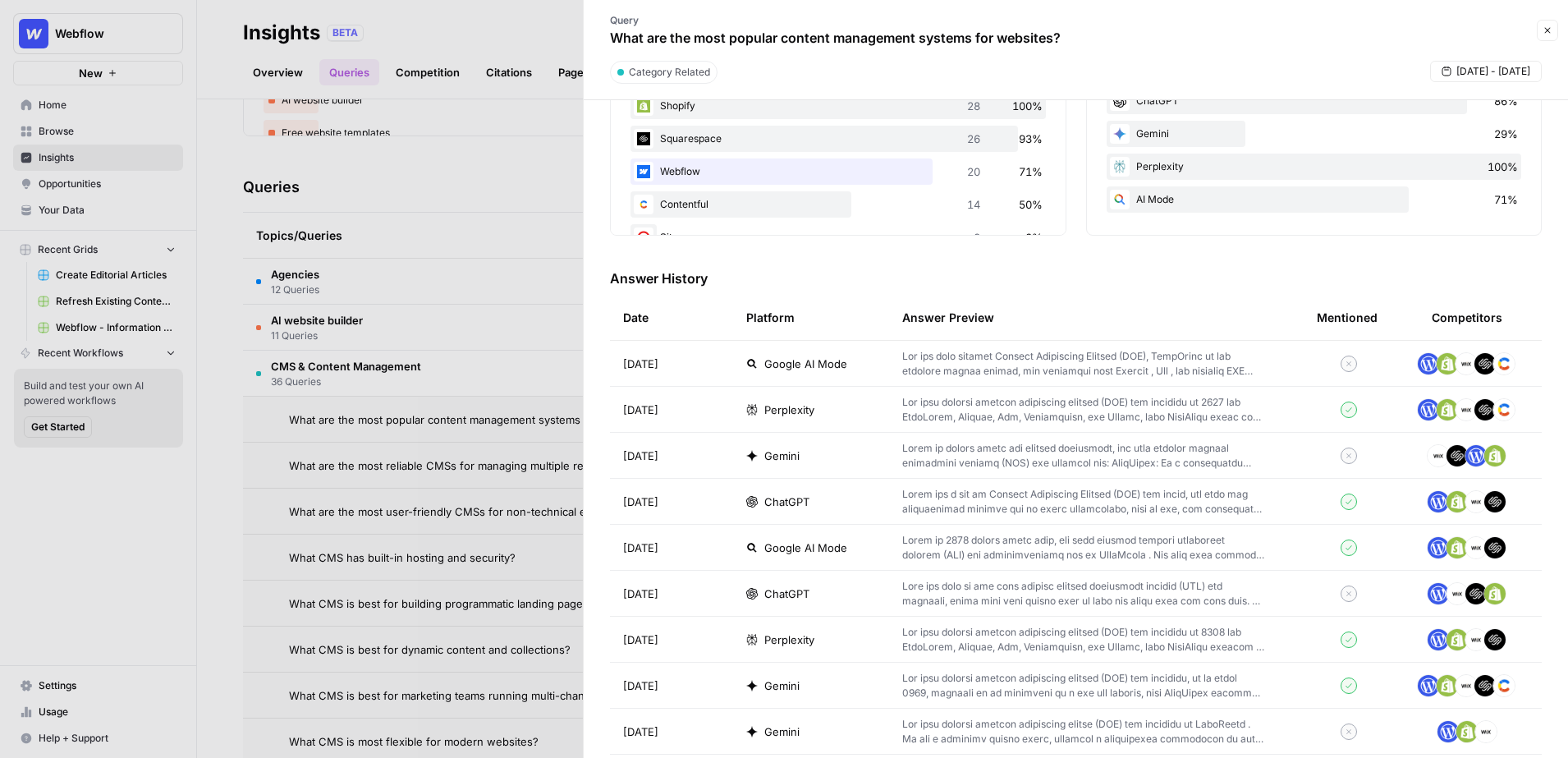
scroll to position [339, 0]
drag, startPoint x: 717, startPoint y: 286, endPoint x: 603, endPoint y: 273, distance: 114.7
click at [603, 273] on div "Query Visibility Sep 11 Sep 12 Sep 13 Sep 14 Sep 15 Sep 16 Sep 17 75% 75% 50% 1…" at bounding box center [1076, 429] width 984 height 658
click at [1189, 592] on p at bounding box center [1083, 592] width 362 height 30
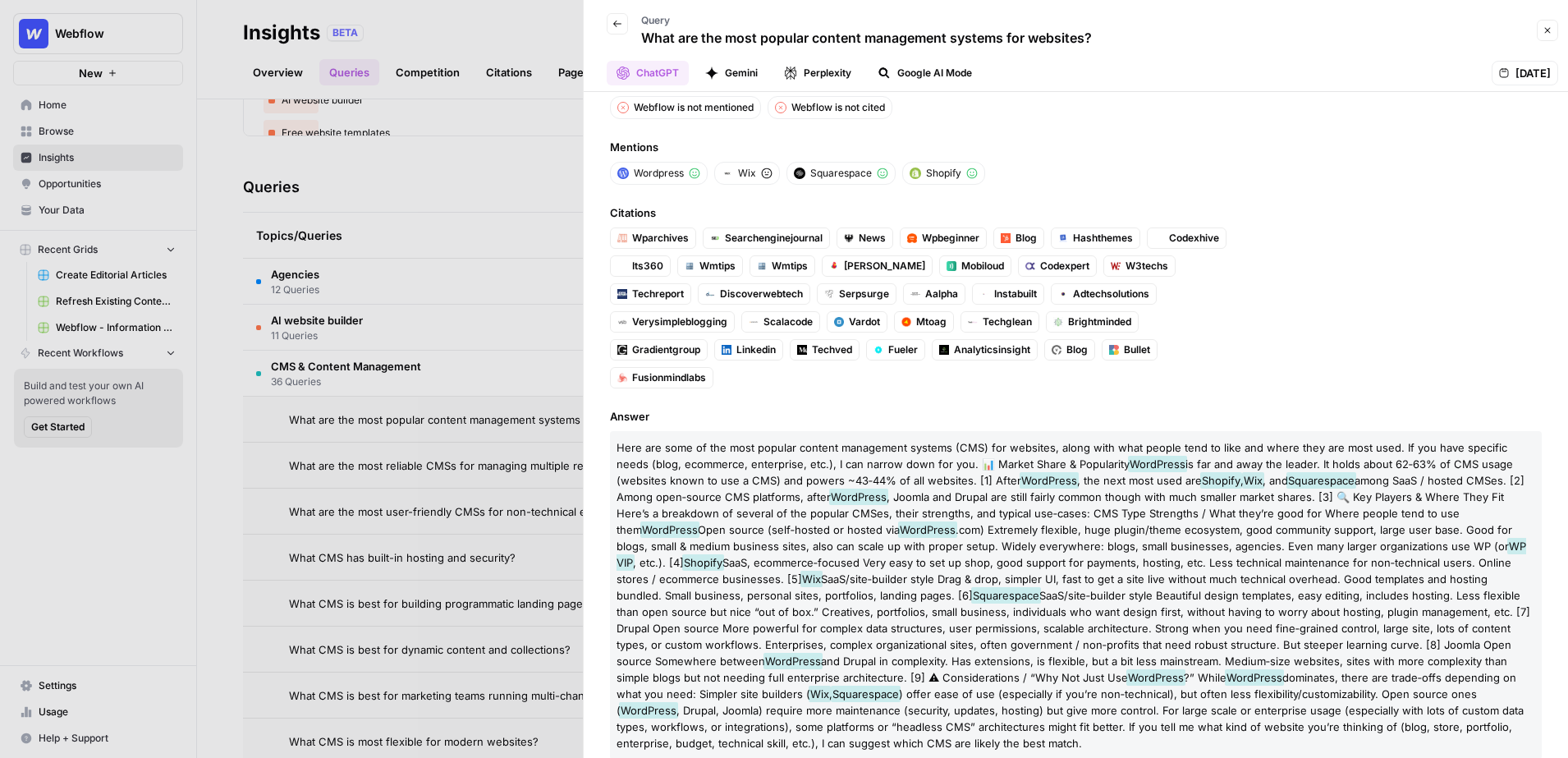
drag, startPoint x: 758, startPoint y: 108, endPoint x: 631, endPoint y: 113, distance: 127.1
click at [631, 113] on div "Webflow is not mentioned" at bounding box center [685, 108] width 151 height 23
drag, startPoint x: 893, startPoint y: 109, endPoint x: 789, endPoint y: 114, distance: 104.1
click at [789, 114] on div "Webflow is not cited" at bounding box center [830, 108] width 125 height 23
click at [1548, 39] on button "Close" at bounding box center [1547, 30] width 21 height 21
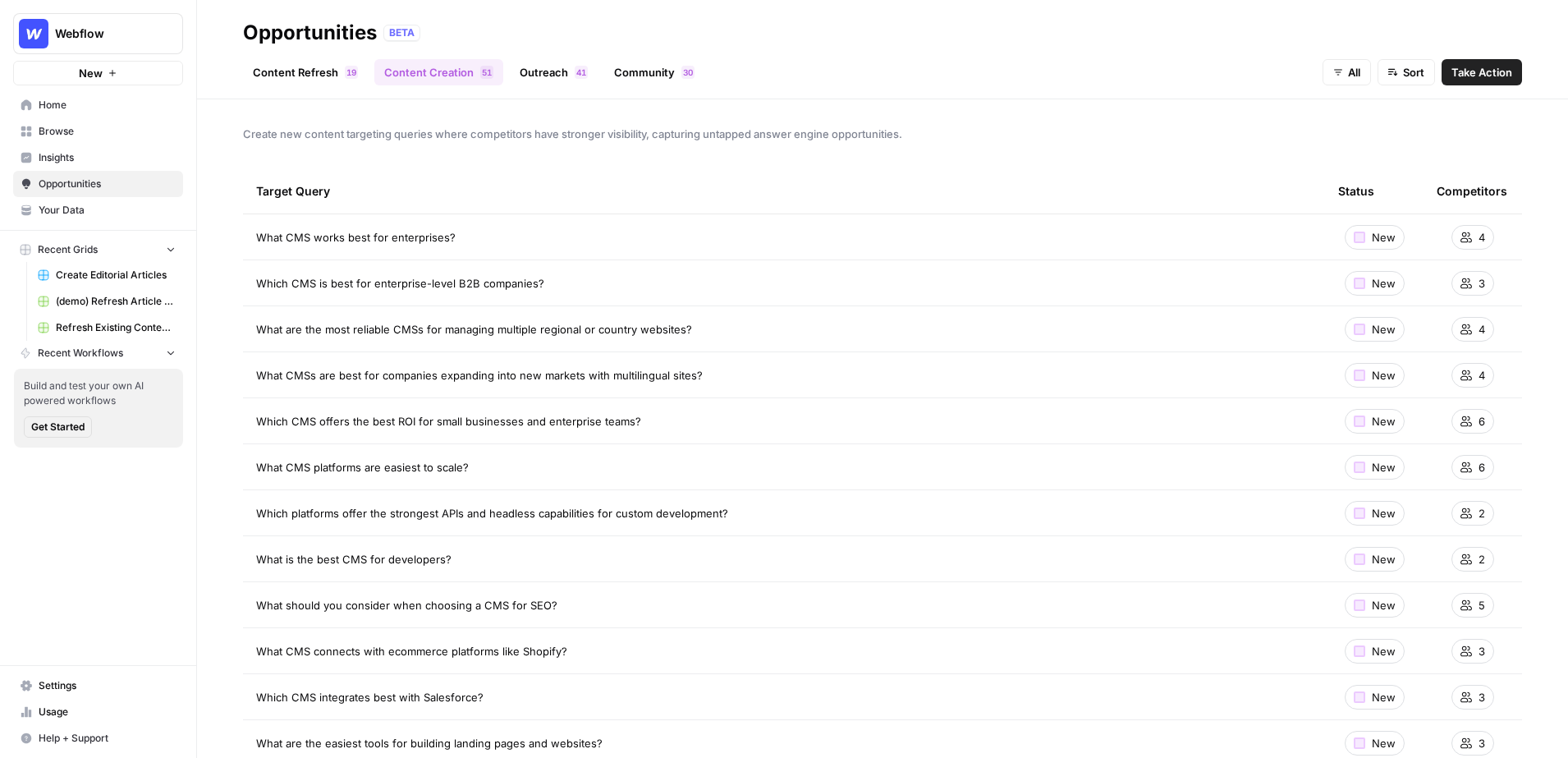
click at [313, 74] on link "Content Refresh 9 1" at bounding box center [305, 72] width 125 height 26
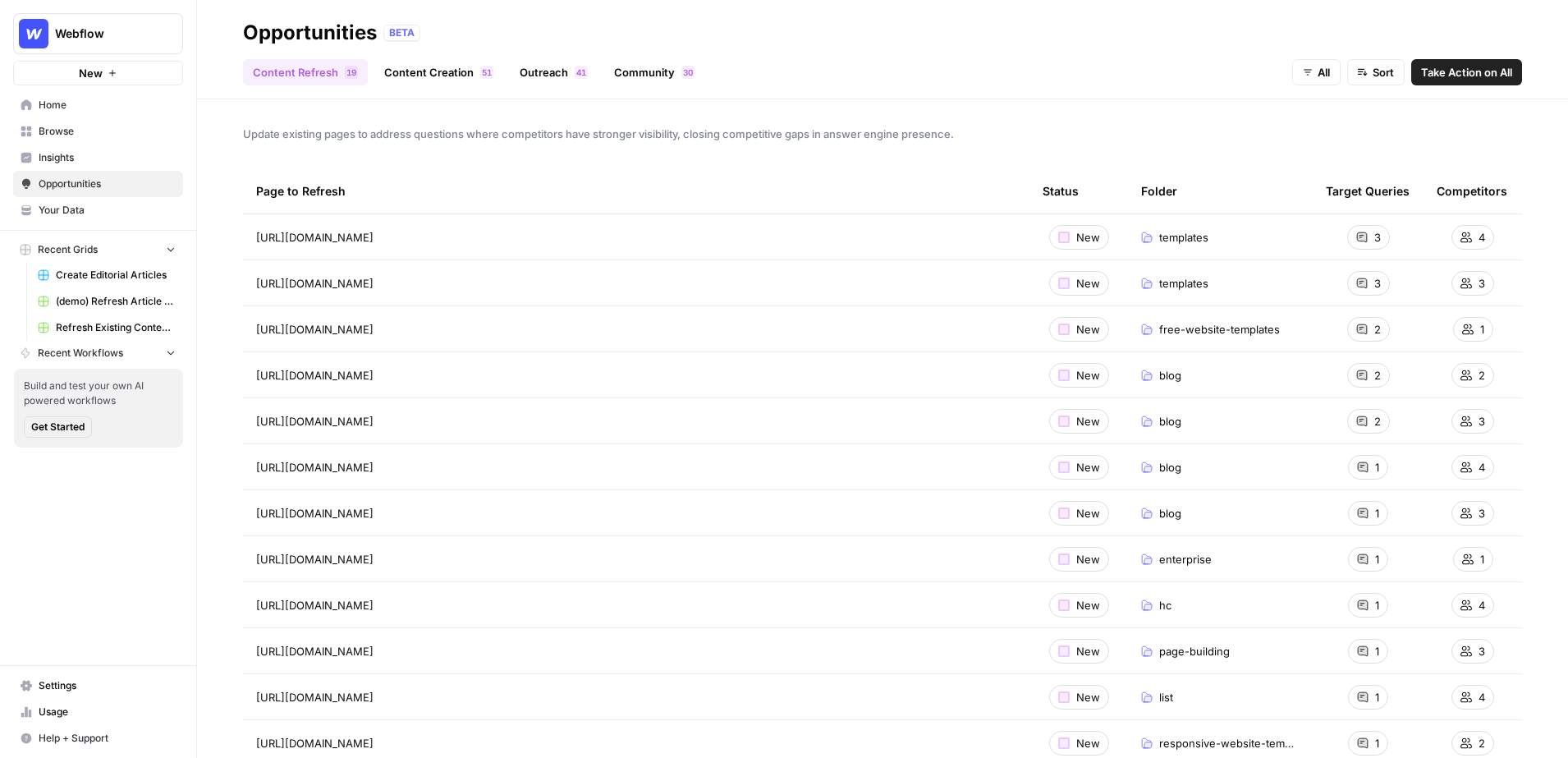
click at [438, 73] on link "Content Creation 1 5" at bounding box center [438, 72] width 129 height 26
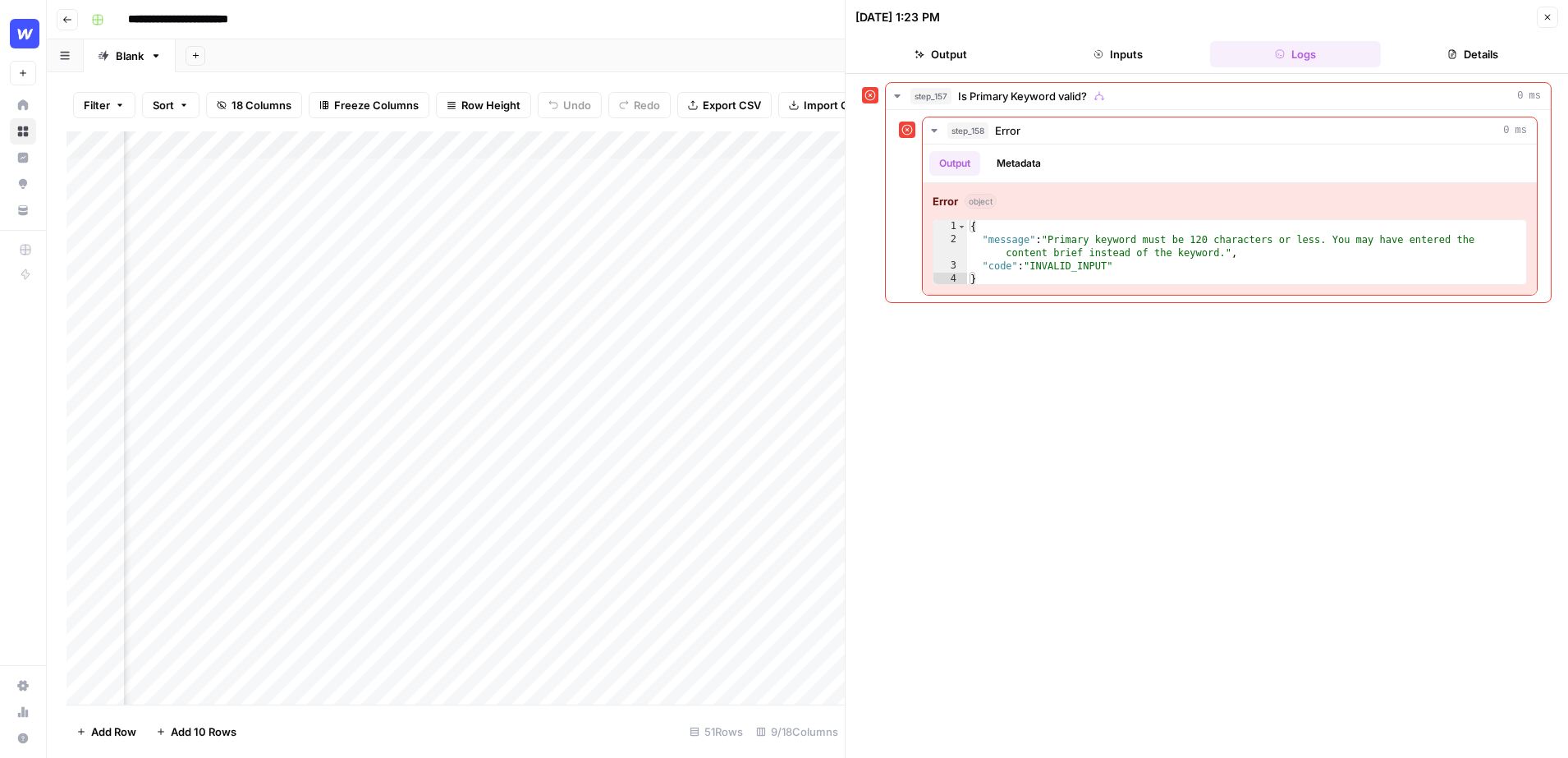
scroll to position [1, 182]
click at [1554, 19] on button "Close" at bounding box center [1547, 17] width 21 height 21
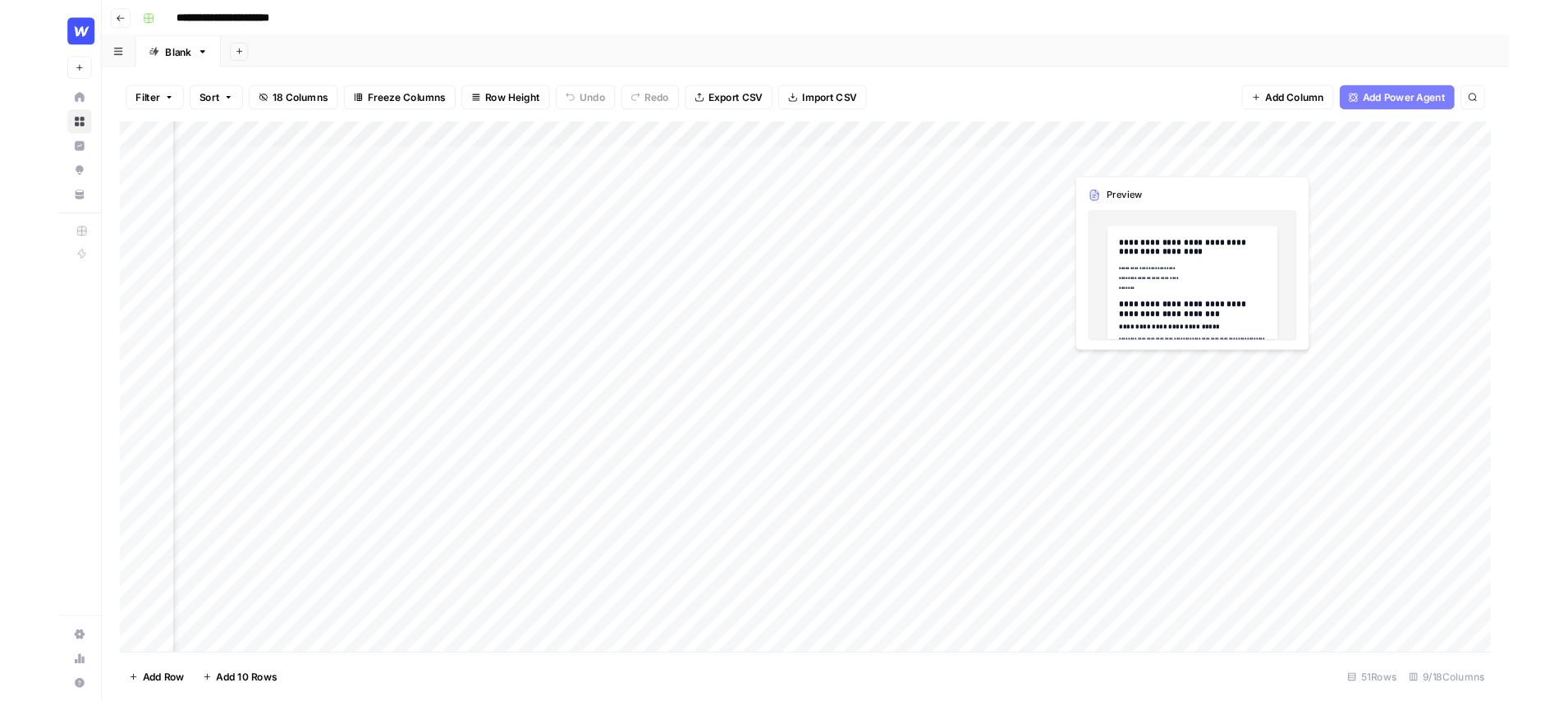
scroll to position [1, 156]
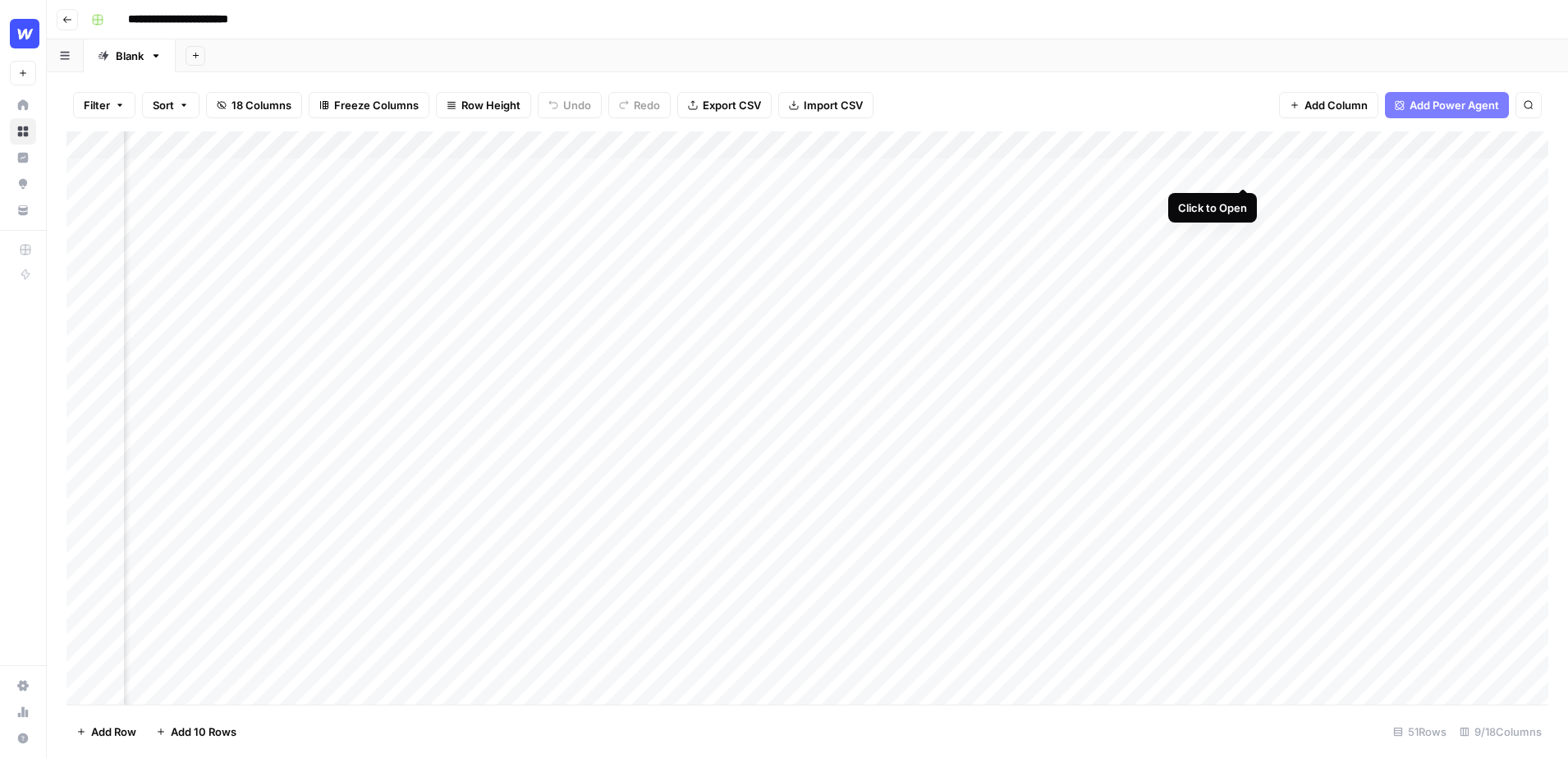
click at [1246, 168] on div "Add Column" at bounding box center [807, 418] width 1482 height 574
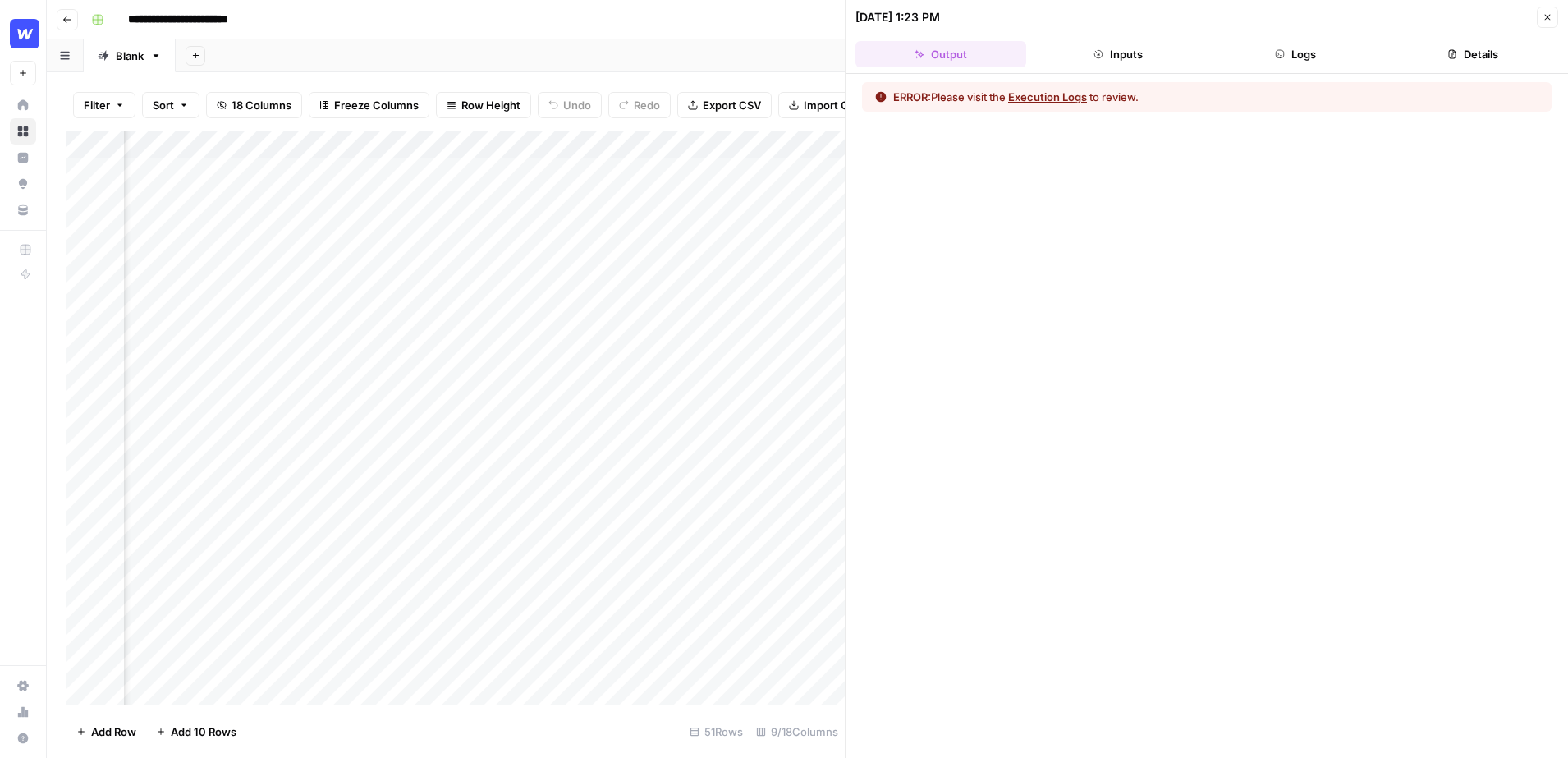
click at [1552, 20] on icon "button" at bounding box center [1548, 17] width 10 height 10
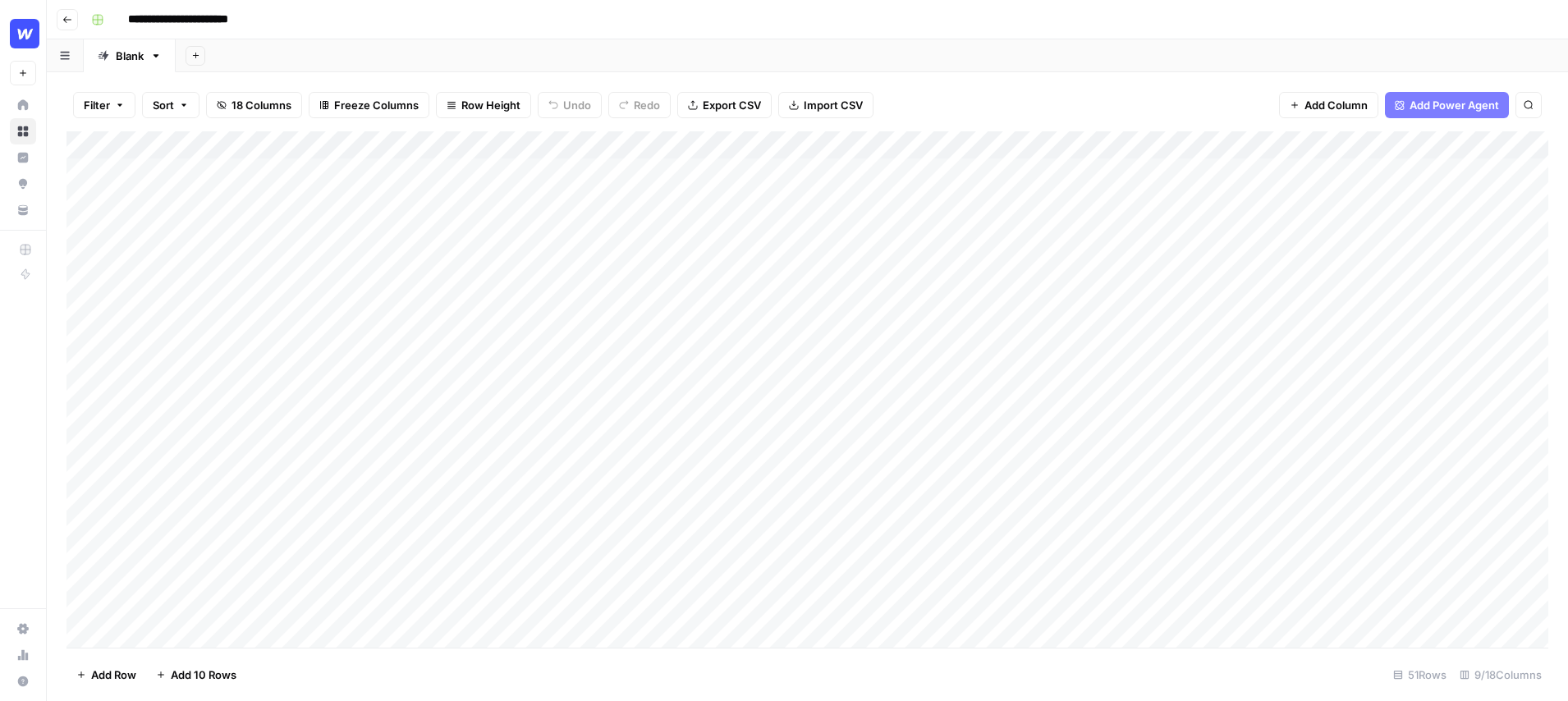
click at [1311, 173] on div "Add Column" at bounding box center [807, 389] width 1482 height 516
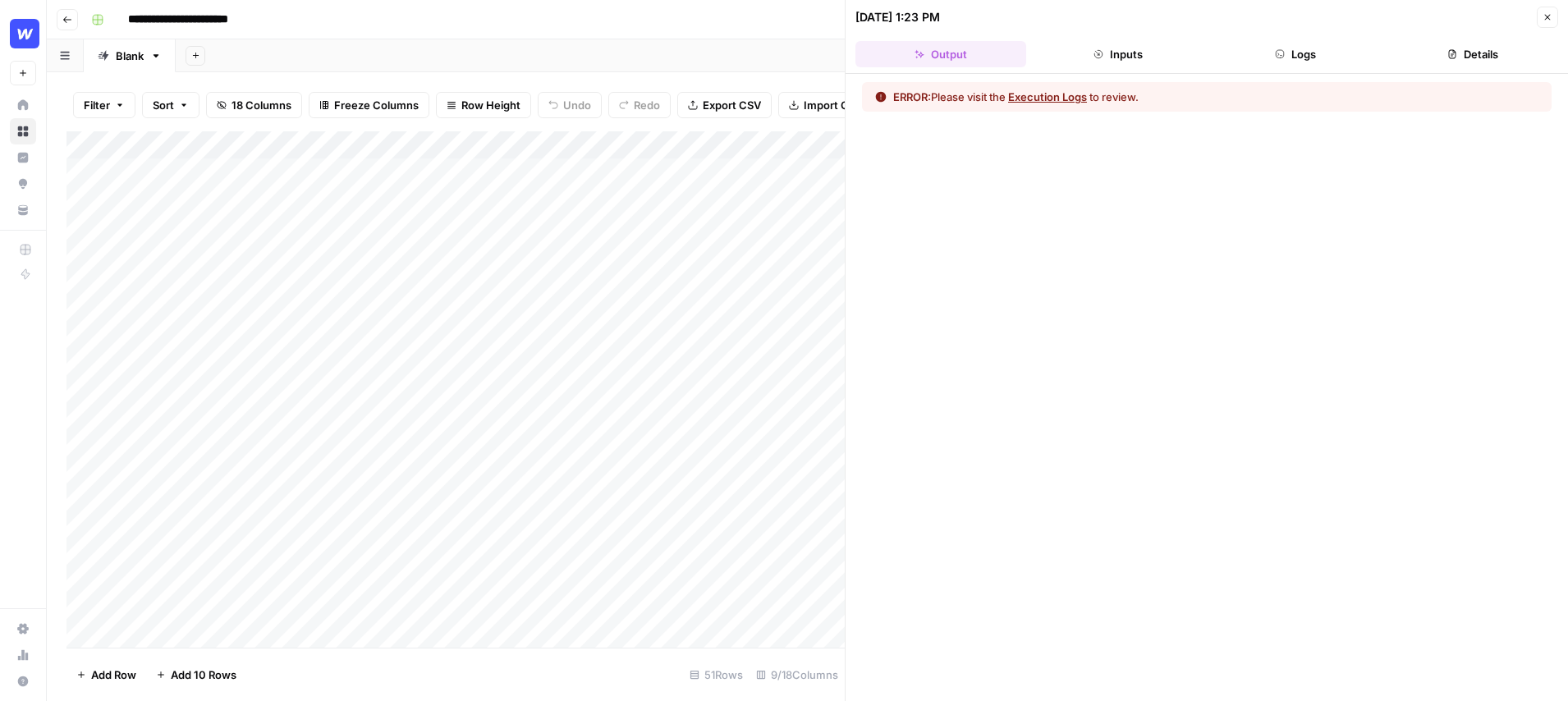
click at [1032, 100] on button "Execution Logs" at bounding box center [1048, 96] width 78 height 16
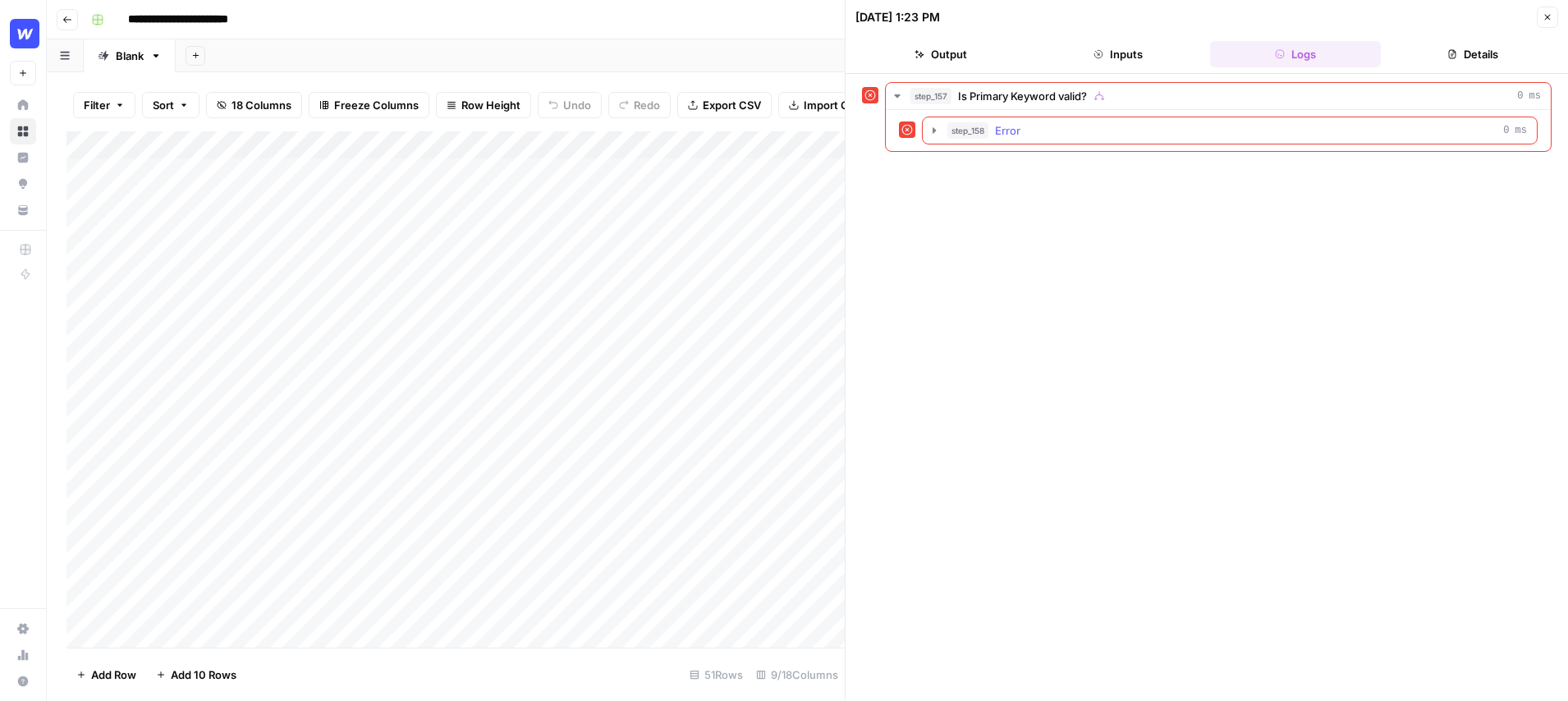
click at [1014, 132] on span "Error" at bounding box center [1008, 130] width 26 height 16
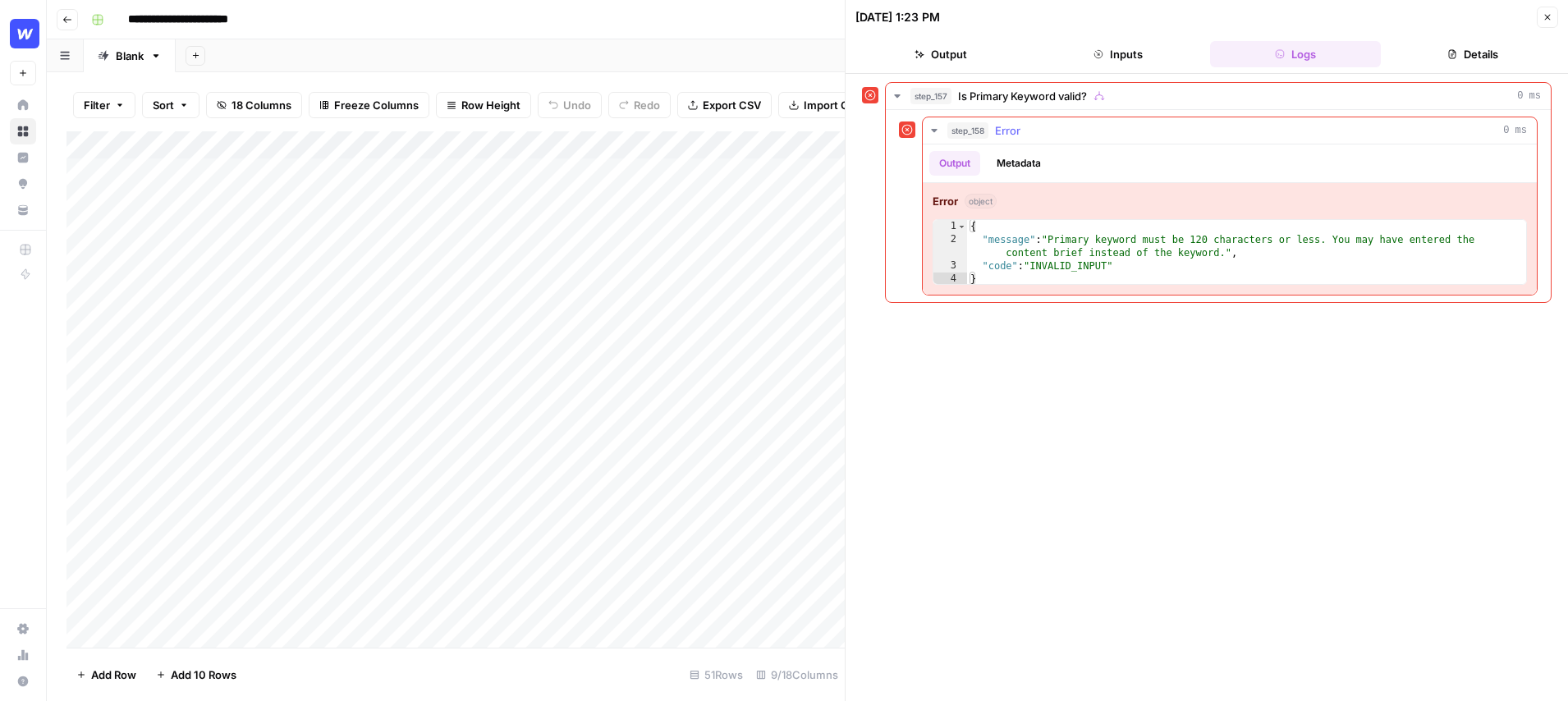
type textarea "**********"
drag, startPoint x: 1327, startPoint y: 240, endPoint x: 1194, endPoint y: 244, distance: 133.1
click at [1194, 244] on div "{ "message" : "Primary keyword must be 120 characters or less. You may have ent…" at bounding box center [1246, 266] width 559 height 92
click at [1178, 374] on div "**********" at bounding box center [1206, 387] width 689 height 611
click at [1545, 17] on icon "button" at bounding box center [1548, 17] width 10 height 10
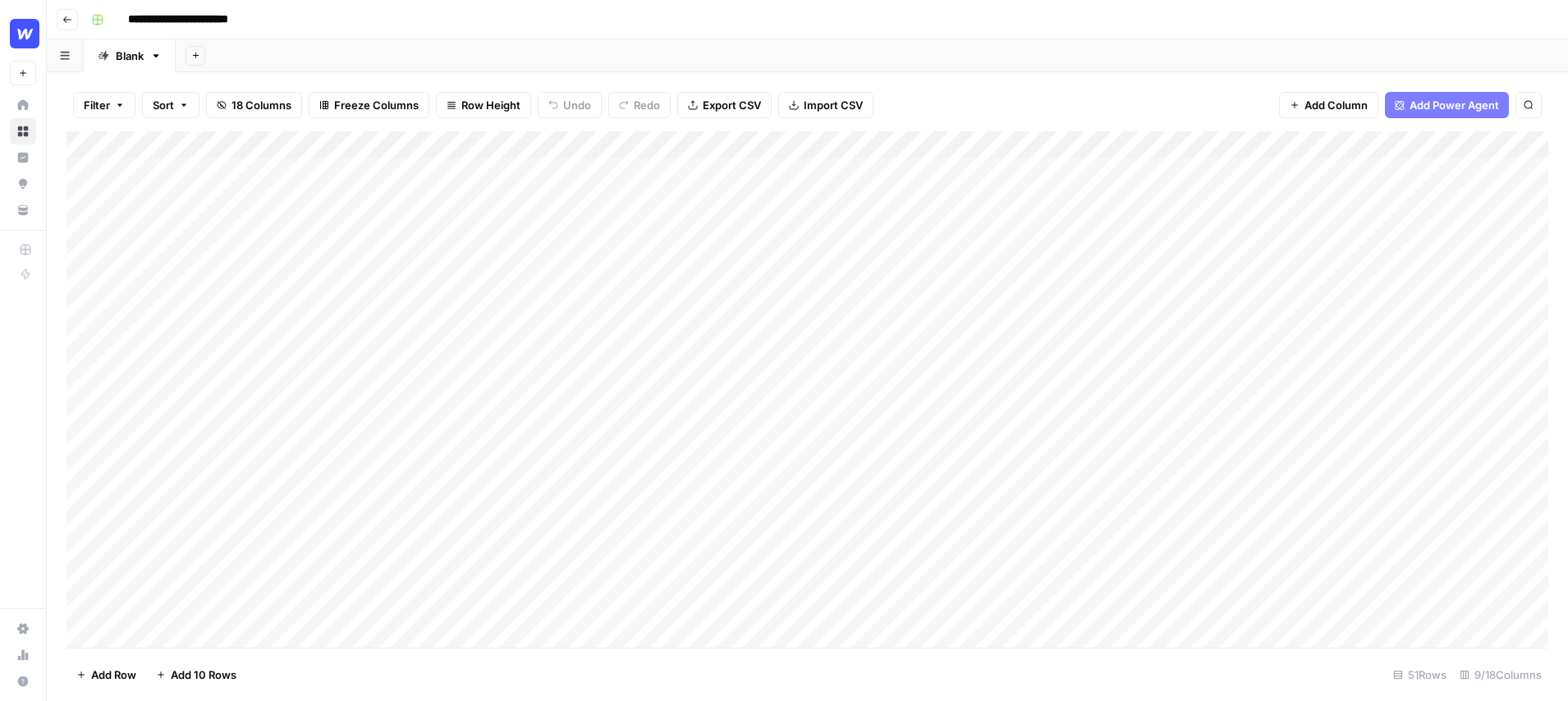
click at [1397, 142] on div "Add Column" at bounding box center [807, 389] width 1482 height 516
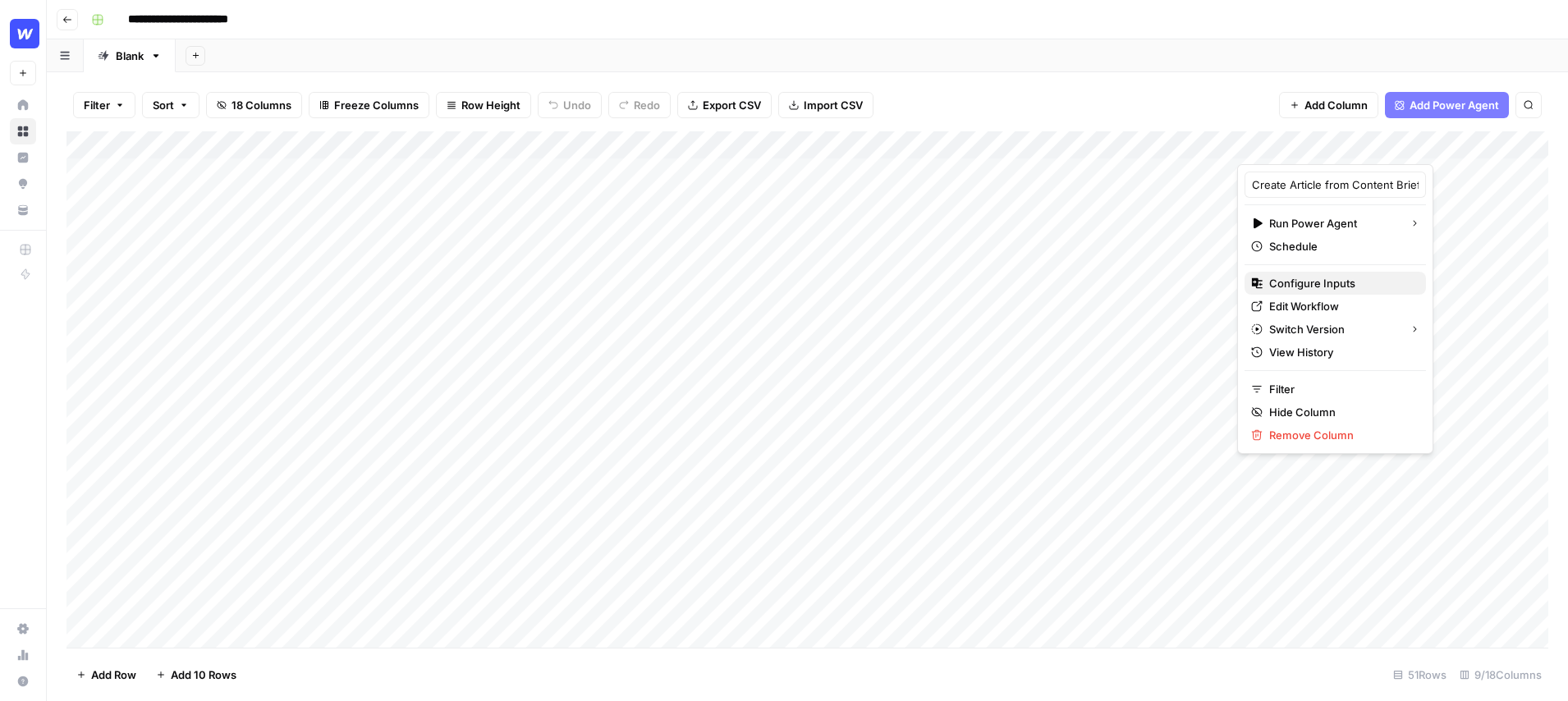
click at [1308, 283] on span "Configure Inputs" at bounding box center [1341, 282] width 143 height 16
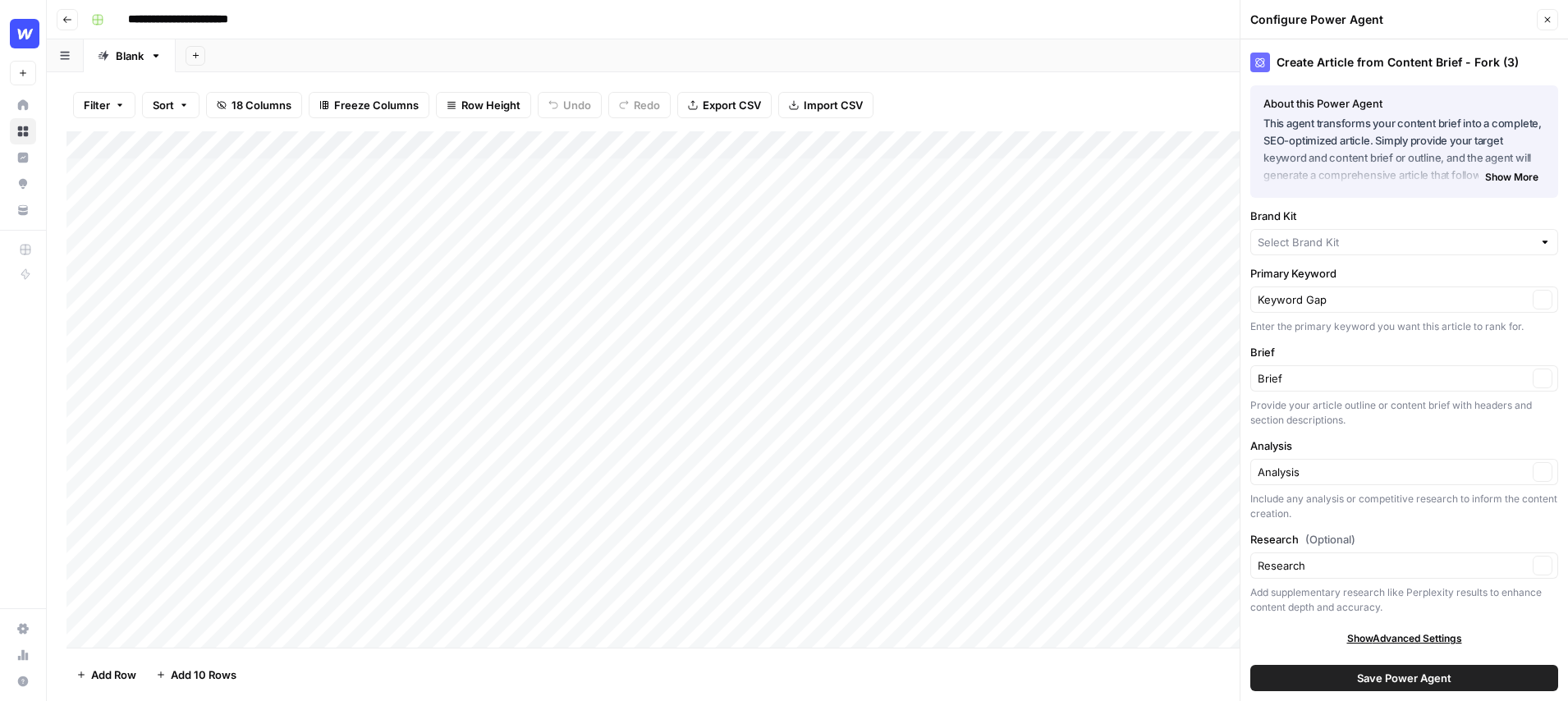
type input "Webflow"
click at [1388, 315] on div "Keyword Gap Clear" at bounding box center [1404, 302] width 308 height 26
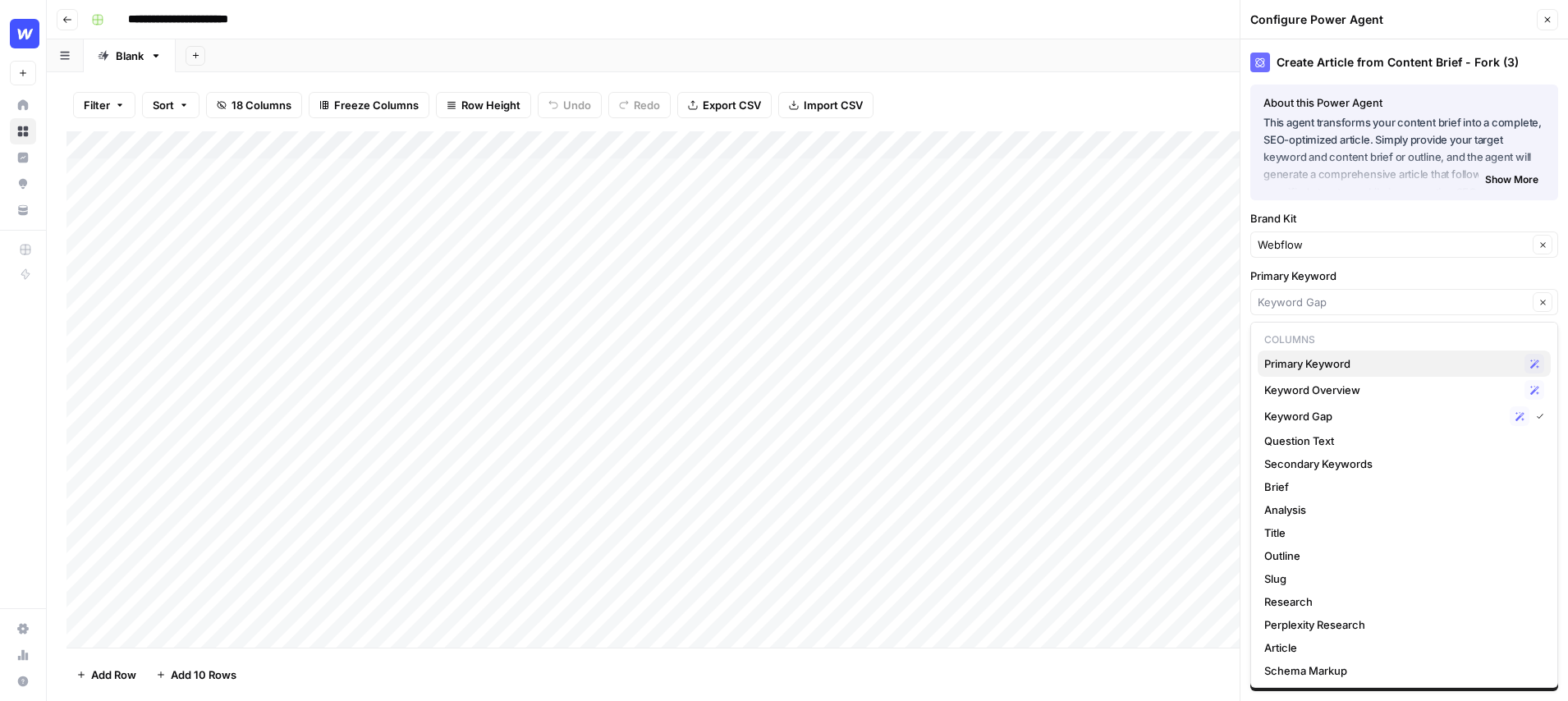
click at [1347, 361] on span "Primary Keyword" at bounding box center [1391, 363] width 253 height 16
type input "Primary Keyword"
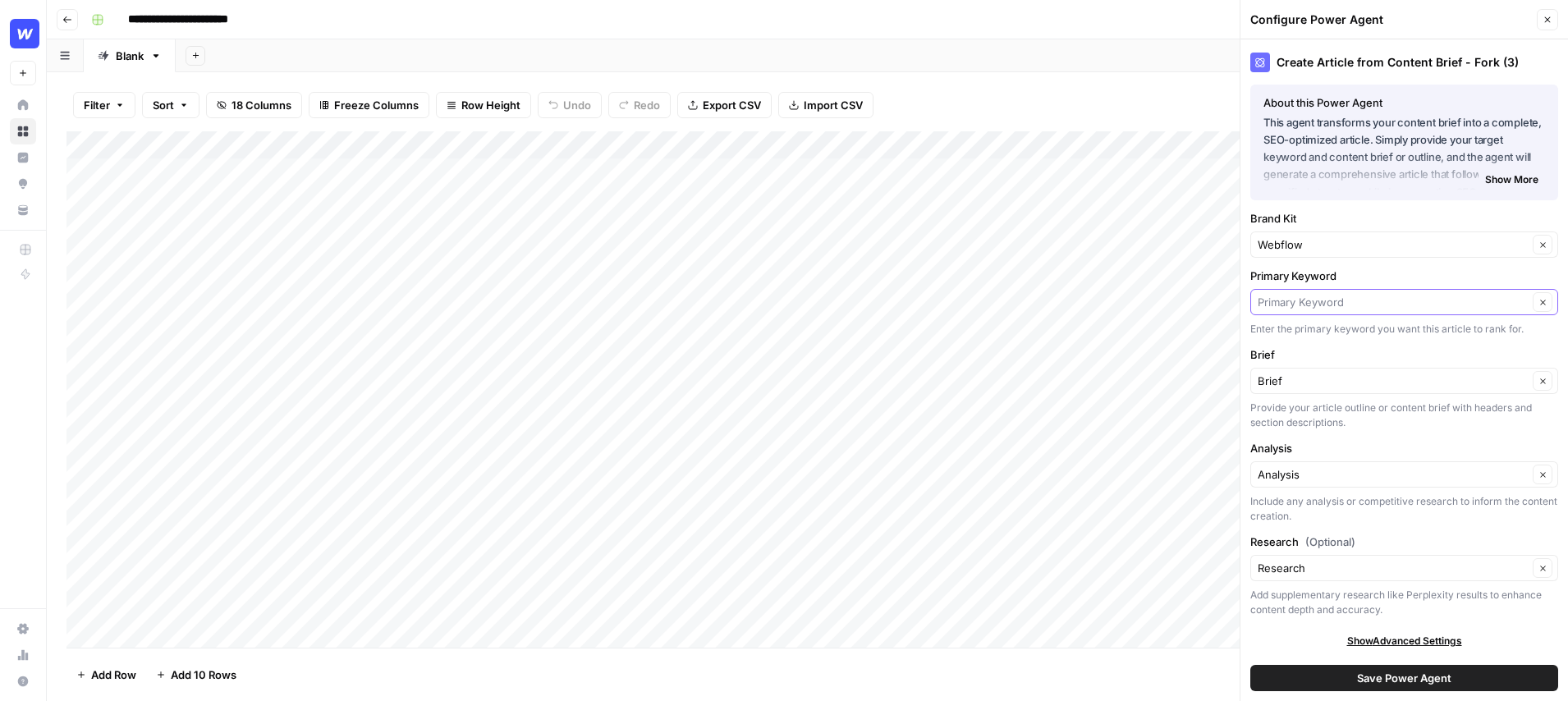
click at [1378, 304] on input "Primary Keyword" at bounding box center [1392, 302] width 270 height 16
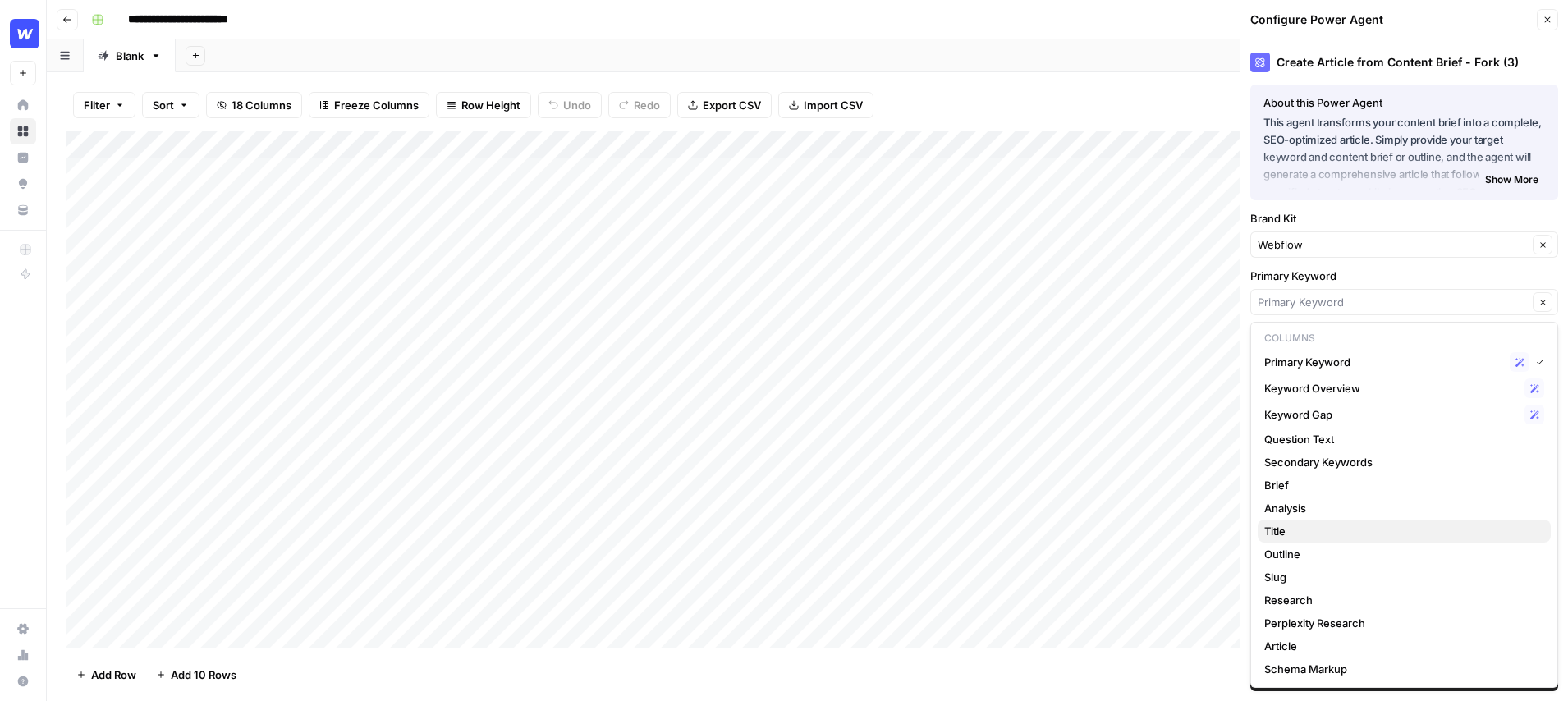
scroll to position [0, 0]
click at [1303, 433] on span "Question Text" at bounding box center [1401, 440] width 273 height 16
type input "Question Text"
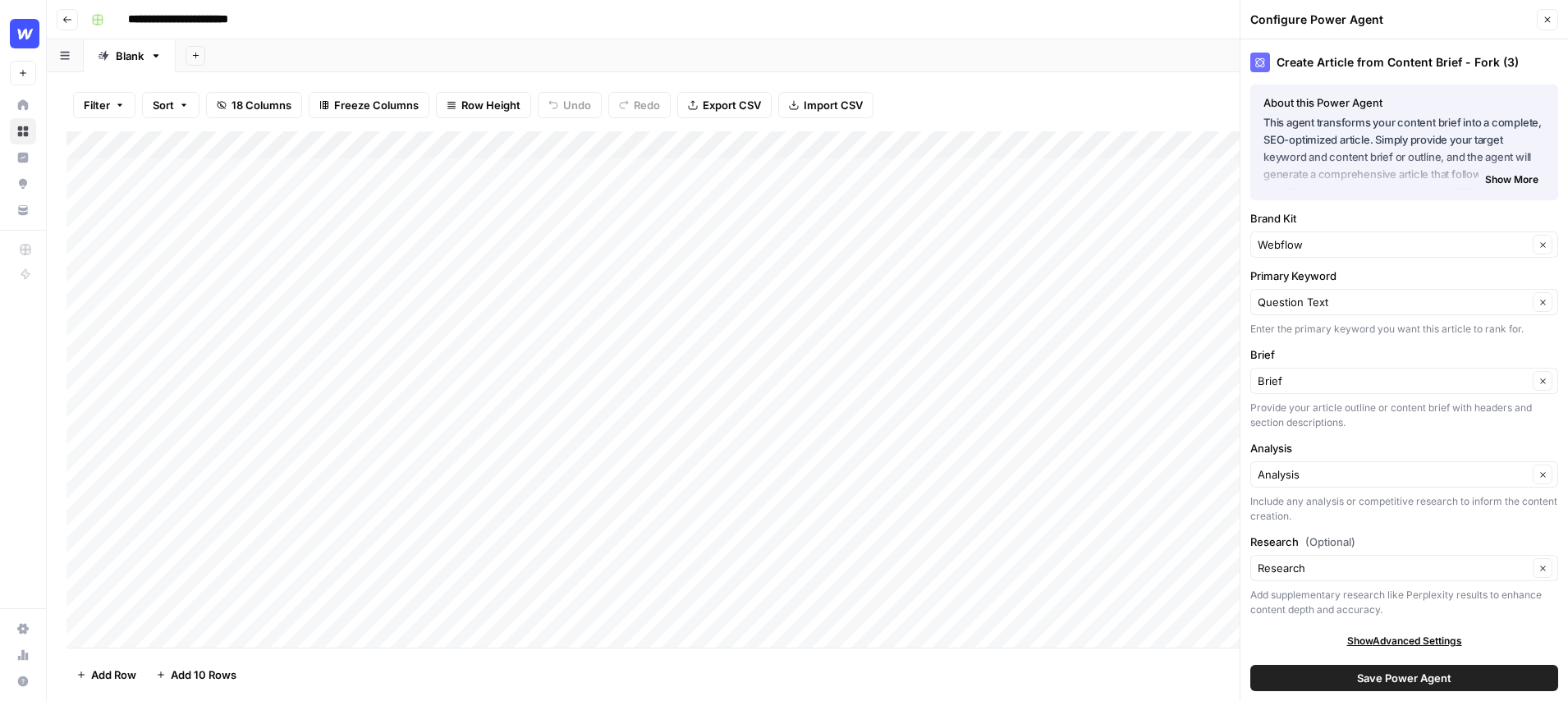
click at [1408, 673] on span "Save Power Agent" at bounding box center [1404, 677] width 95 height 16
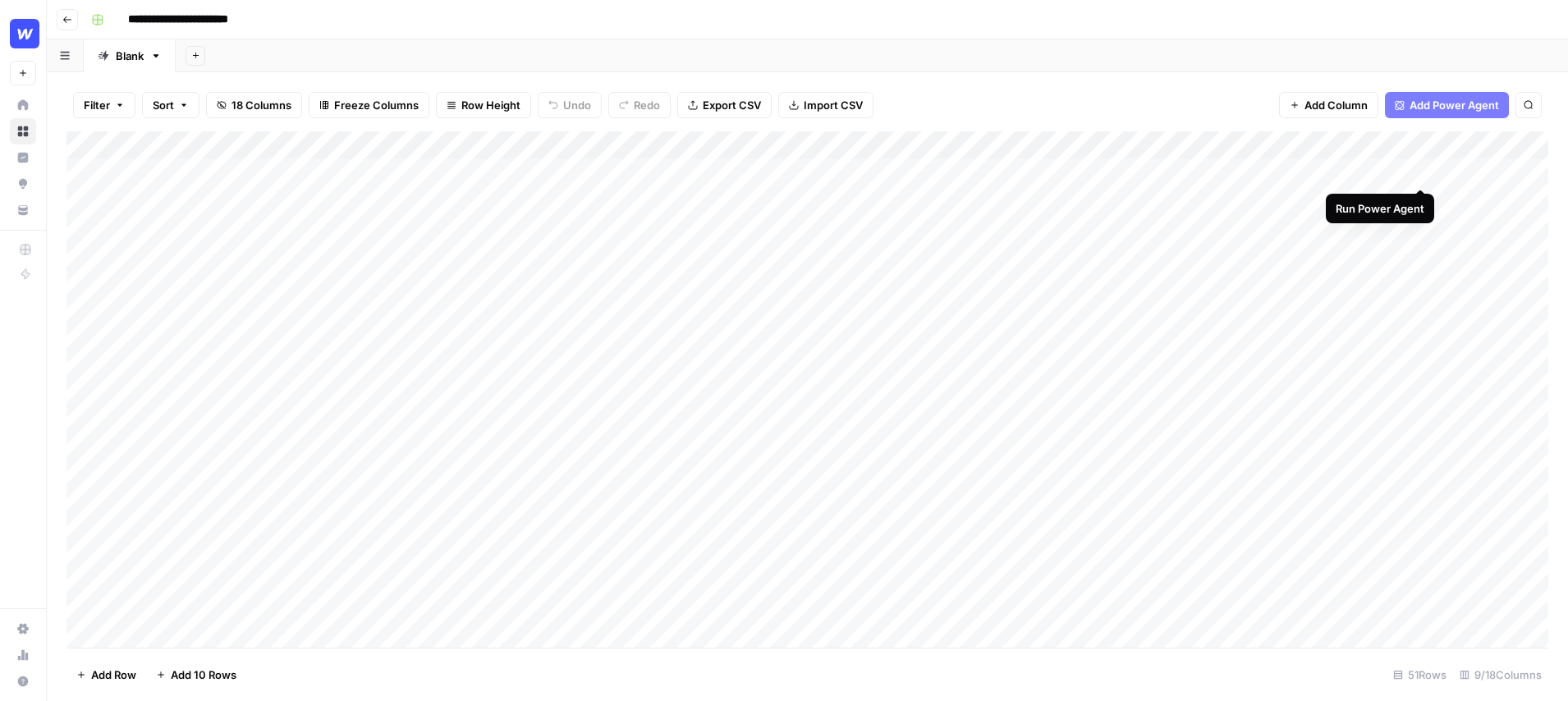
click at [1420, 171] on div "Add Column" at bounding box center [807, 389] width 1482 height 516
click at [1025, 198] on div "Add Column" at bounding box center [807, 389] width 1482 height 516
